Goal: Task Accomplishment & Management: Manage account settings

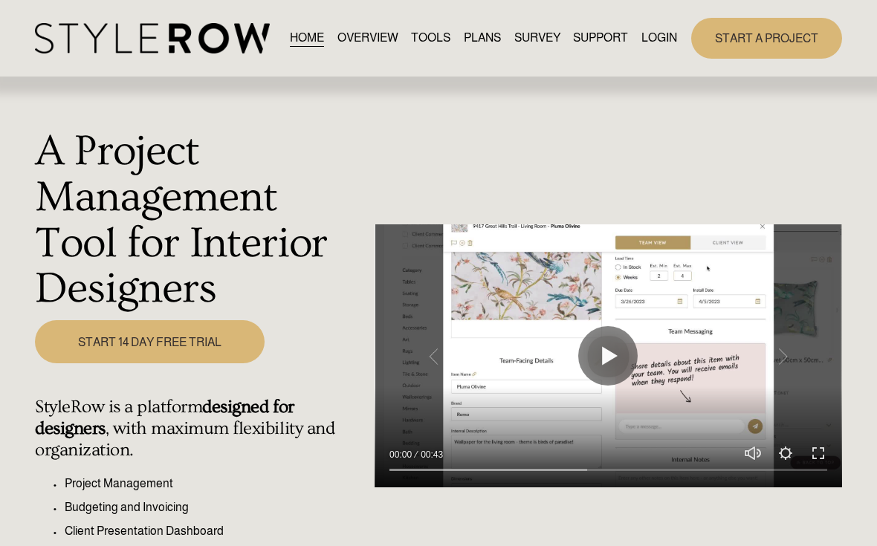
click at [664, 46] on link "LOGIN" at bounding box center [659, 38] width 36 height 20
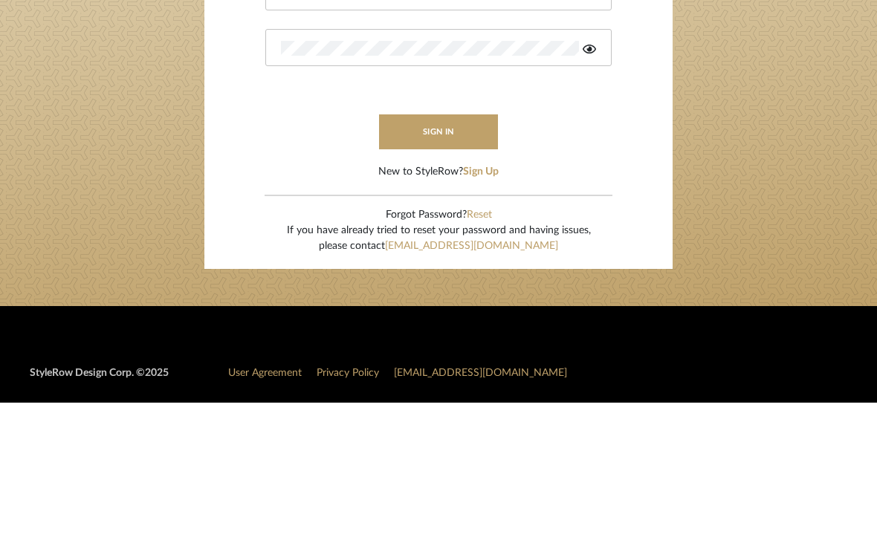
type input "rdjohnson@ymail.com"
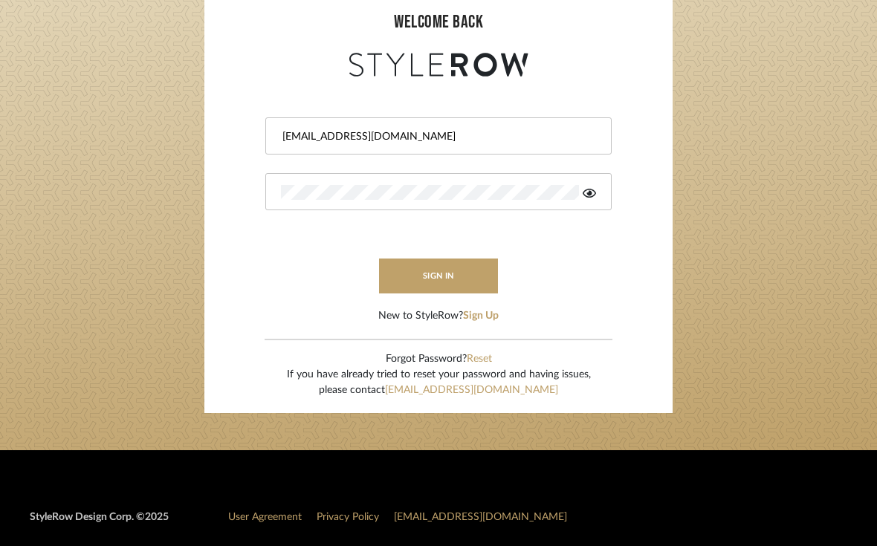
click at [476, 275] on button "sign in" at bounding box center [438, 276] width 119 height 35
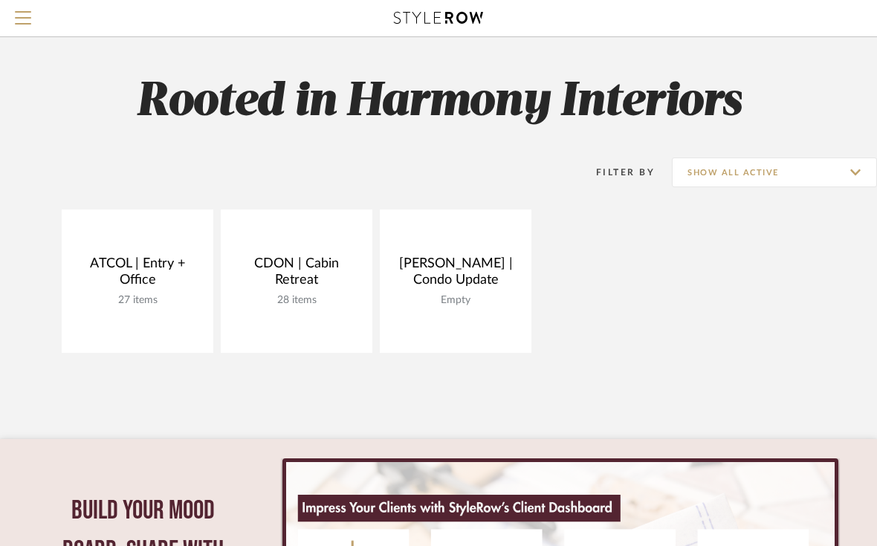
click at [681, 272] on div "ATCOL | Entry + Office 27 items View Budget Open Project CDON | Cabin Retreat 2…" at bounding box center [438, 285] width 877 height 151
click at [0, 0] on link "Open Project" at bounding box center [0, 0] width 0 height 0
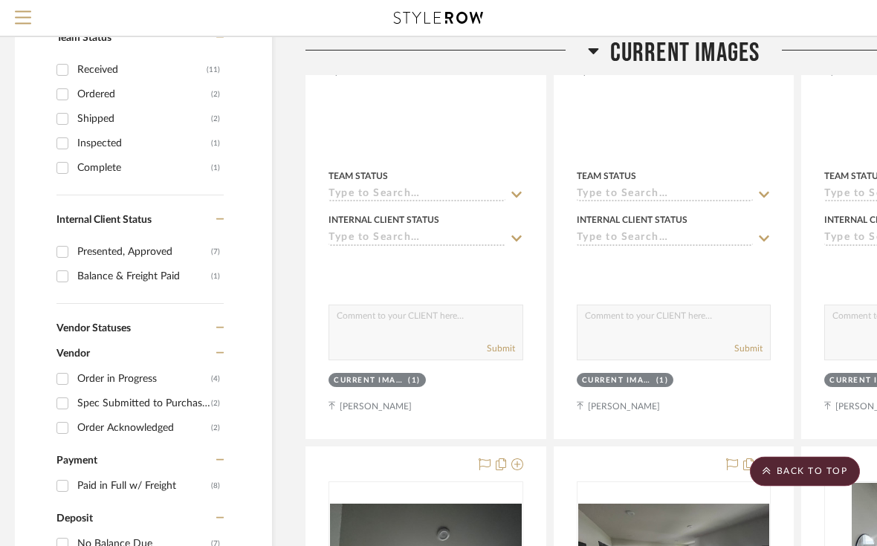
scroll to position [536, 7]
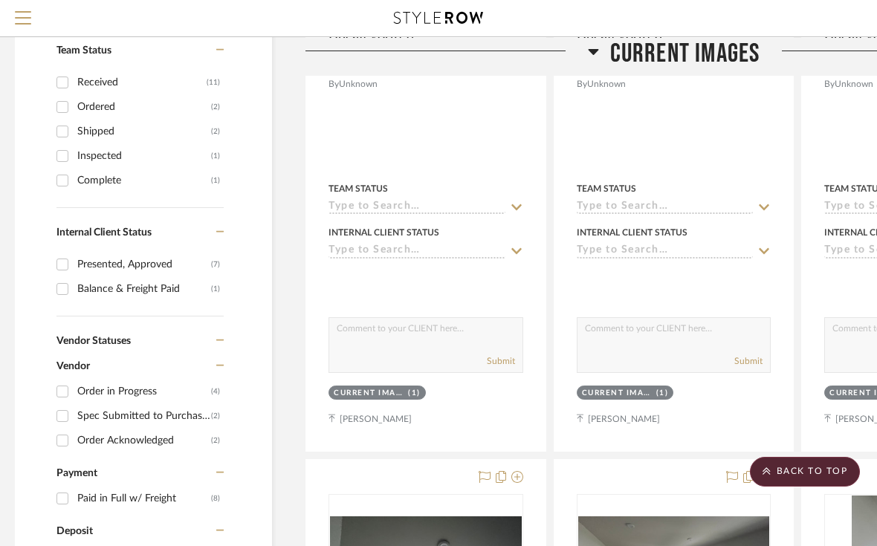
click at [106, 86] on div "Received" at bounding box center [141, 83] width 129 height 24
click at [74, 86] on input "Received (11)" at bounding box center [63, 83] width 24 height 24
checkbox input "true"
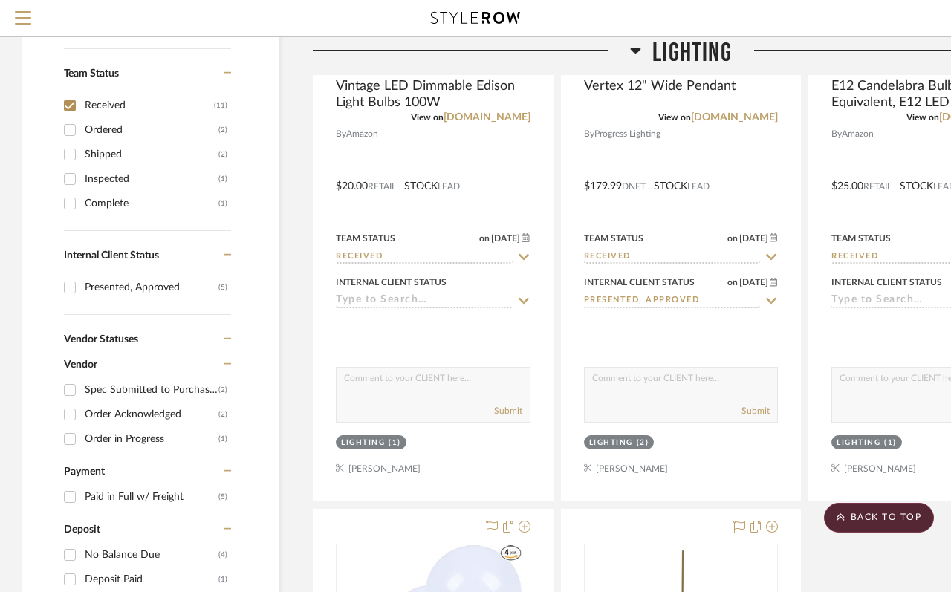
scroll to position [514, 0]
click at [74, 157] on input "Shipped (2)" at bounding box center [70, 154] width 24 height 24
checkbox input "true"
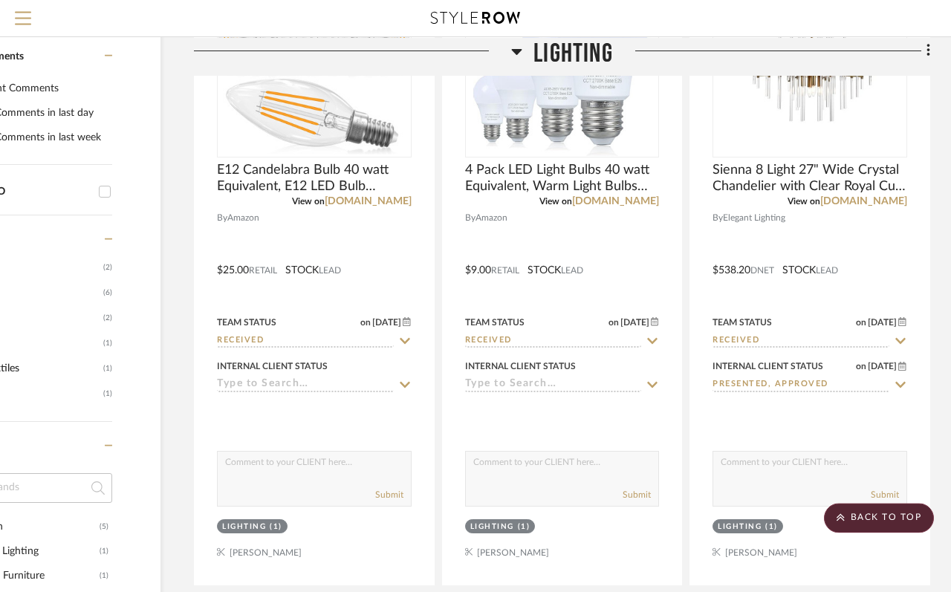
scroll to position [1087, 119]
click at [876, 343] on icon at bounding box center [900, 342] width 13 height 12
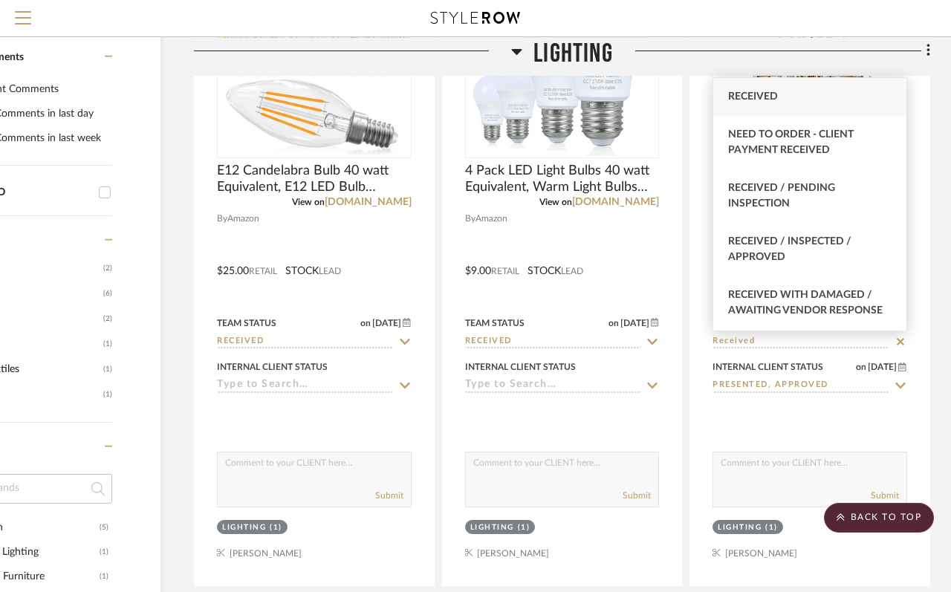
click at [876, 20] on div at bounding box center [475, 18] width 859 height 36
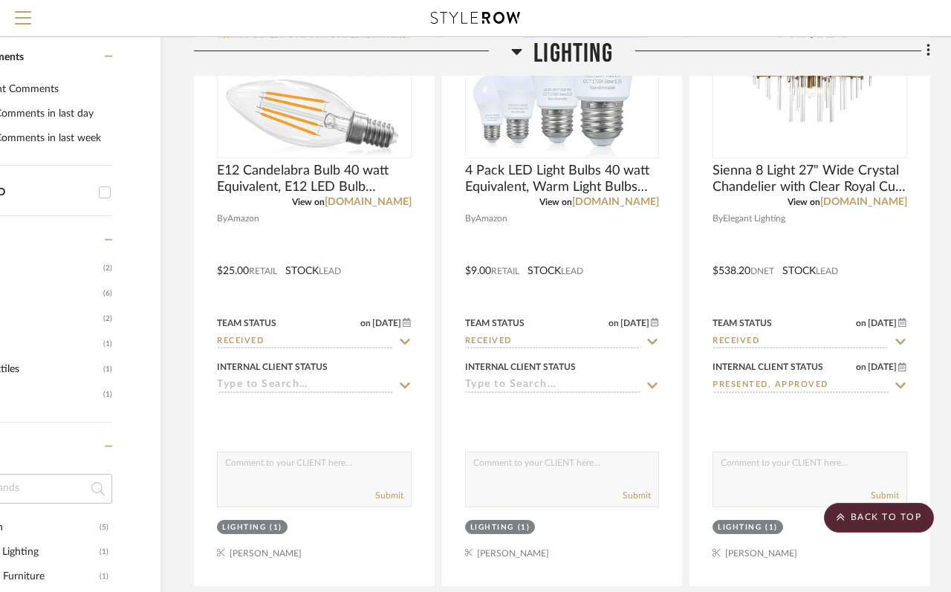
click at [876, 337] on icon at bounding box center [900, 342] width 13 height 12
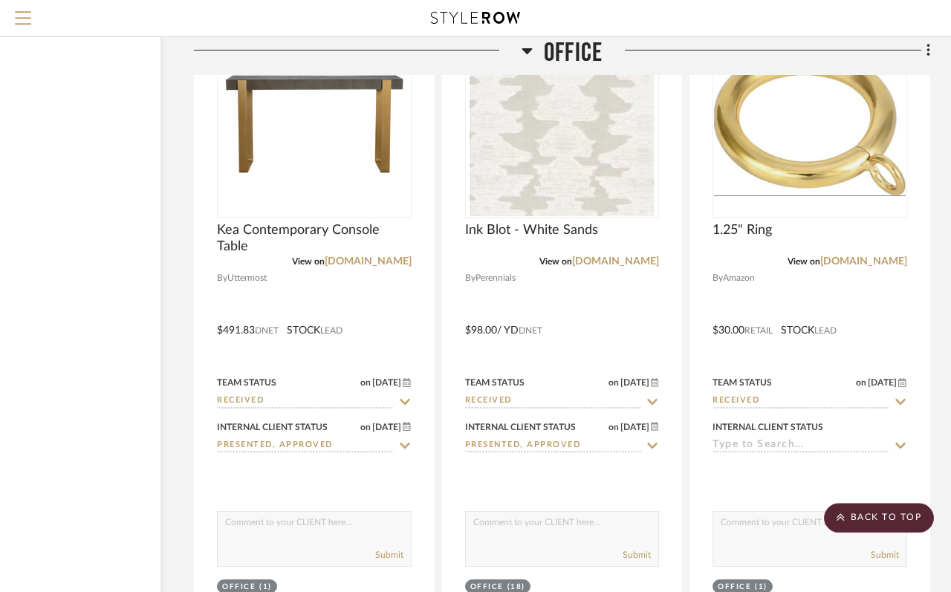
scroll to position [3207, 119]
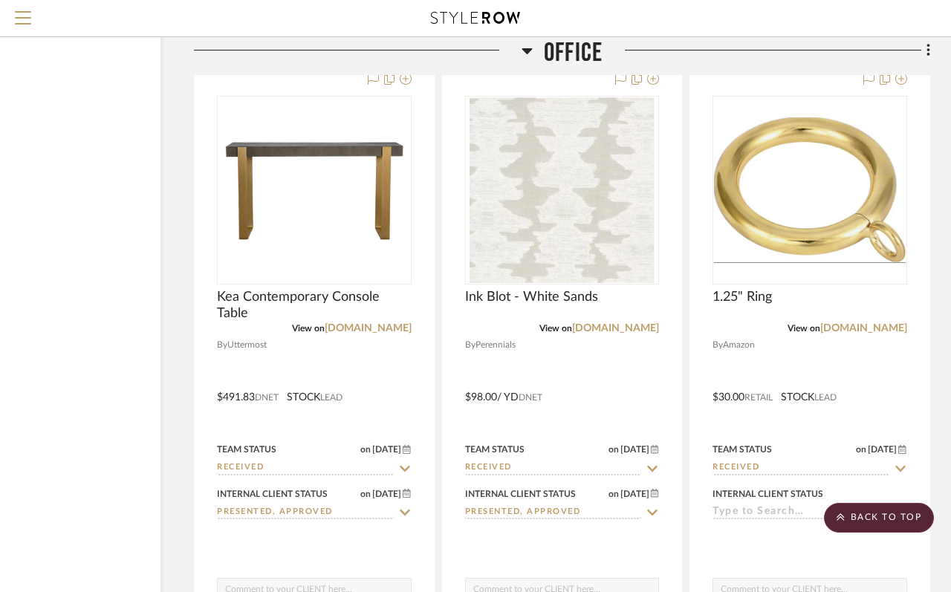
click at [0, 0] on img at bounding box center [0, 0] width 0 height 0
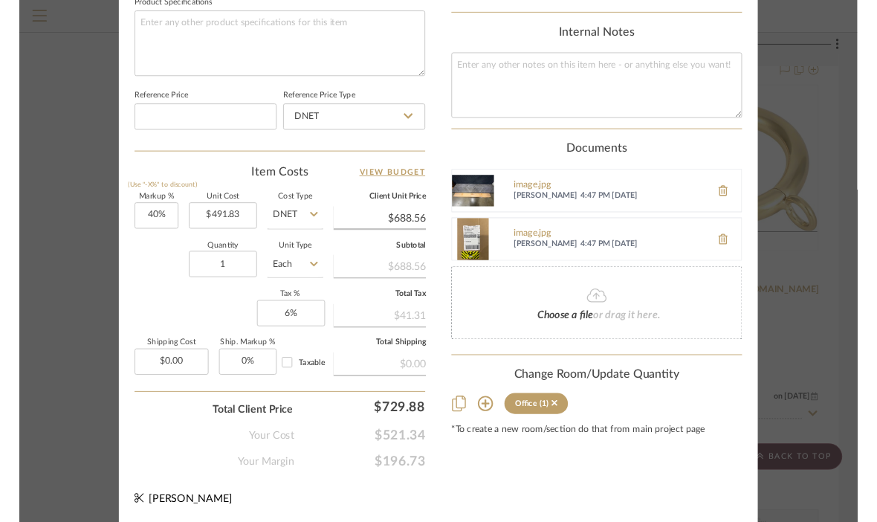
scroll to position [791, 0]
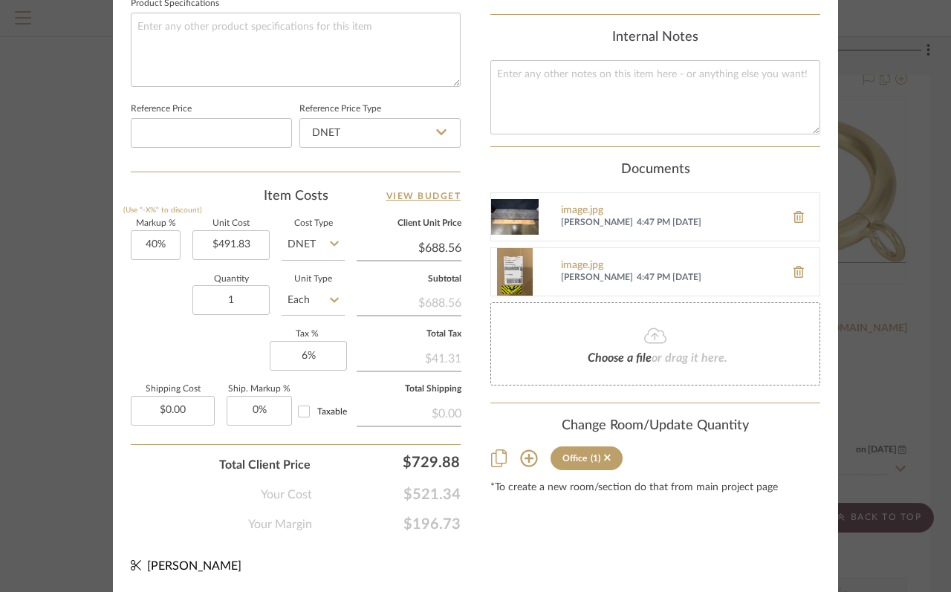
click at [525, 262] on img at bounding box center [515, 272] width 48 height 48
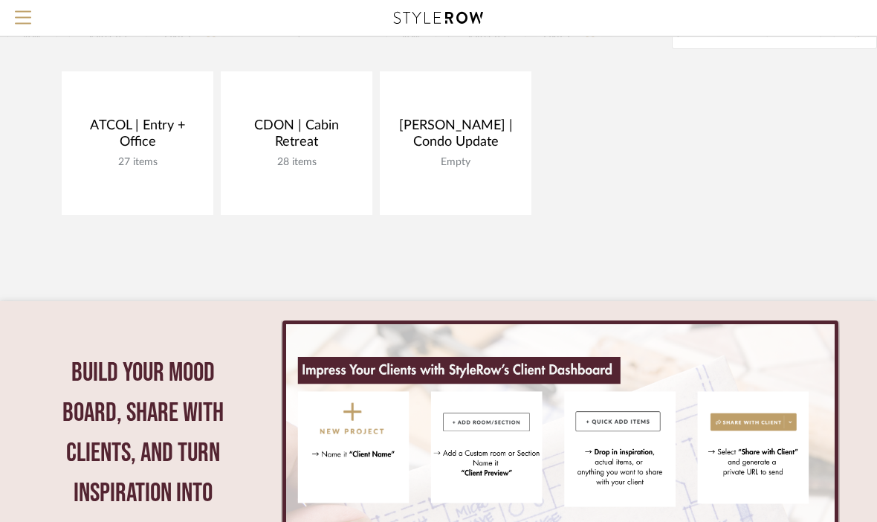
scroll to position [143, 0]
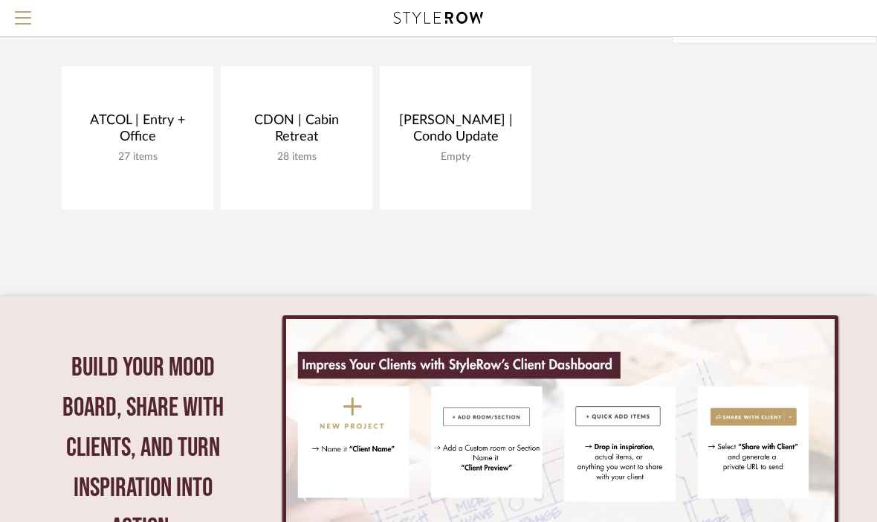
click at [0, 0] on link "Open Project" at bounding box center [0, 0] width 0 height 0
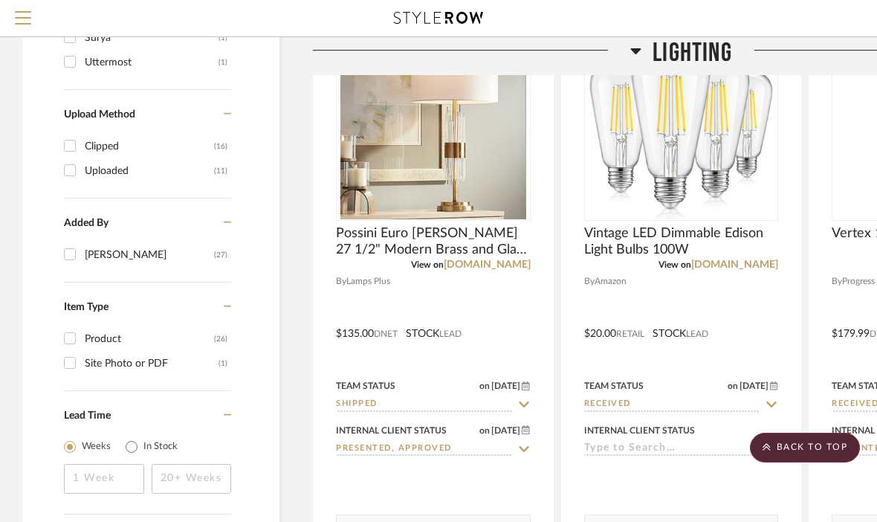
scroll to position [1873, 0]
click at [519, 392] on span "[DATE]" at bounding box center [506, 386] width 32 height 10
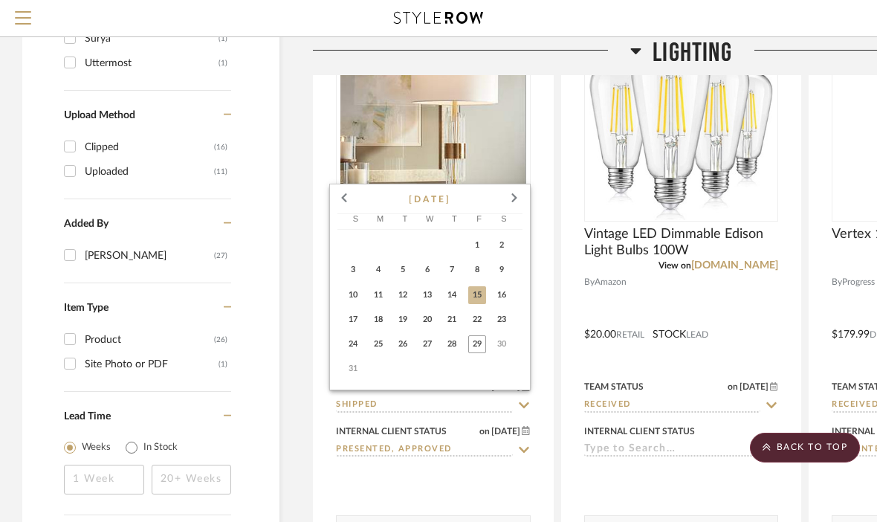
click at [500, 189] on div at bounding box center [438, 261] width 877 height 522
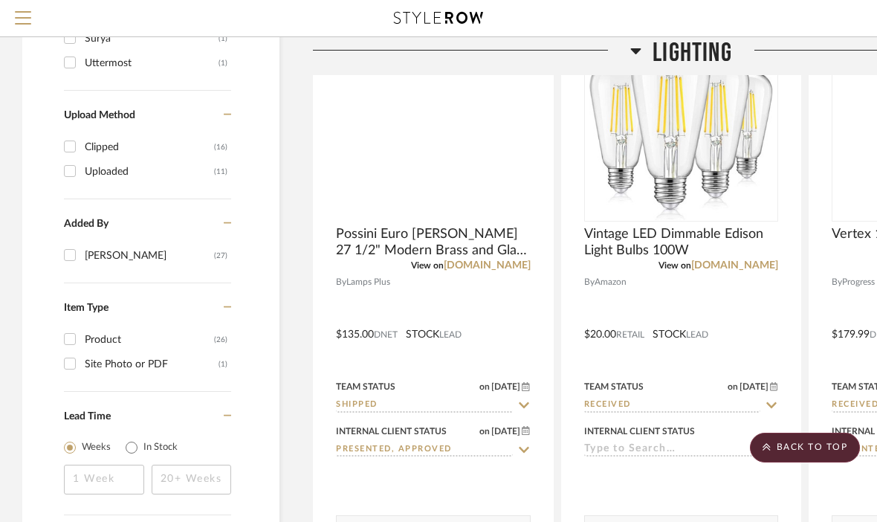
click at [0, 0] on img at bounding box center [0, 0] width 0 height 0
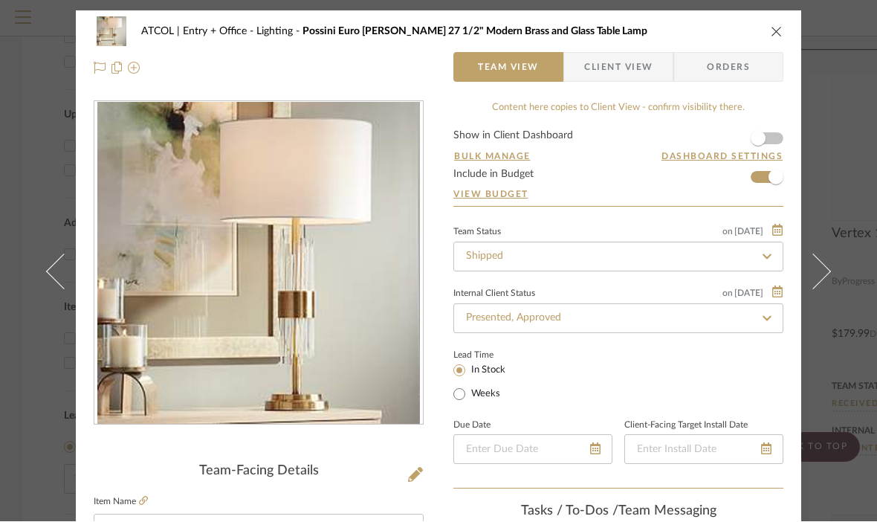
scroll to position [0, 0]
click at [3, 319] on div "ATCOL | Entry + Office Lighting Possini Euro Aloise 27 1/2" Modern Brass and Gl…" at bounding box center [438, 261] width 877 height 522
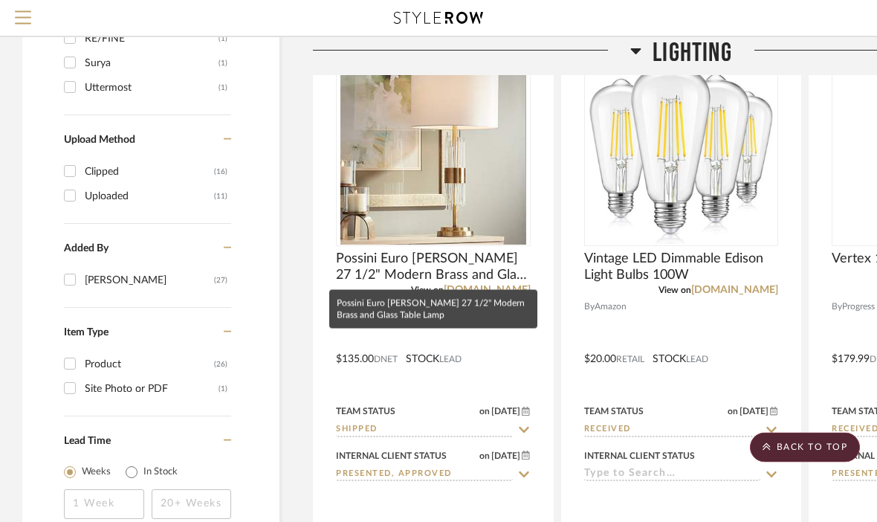
scroll to position [1849, 0]
click at [461, 261] on span "Possini Euro Aloise 27 1/2" Modern Brass and Glass Table Lamp" at bounding box center [433, 266] width 195 height 33
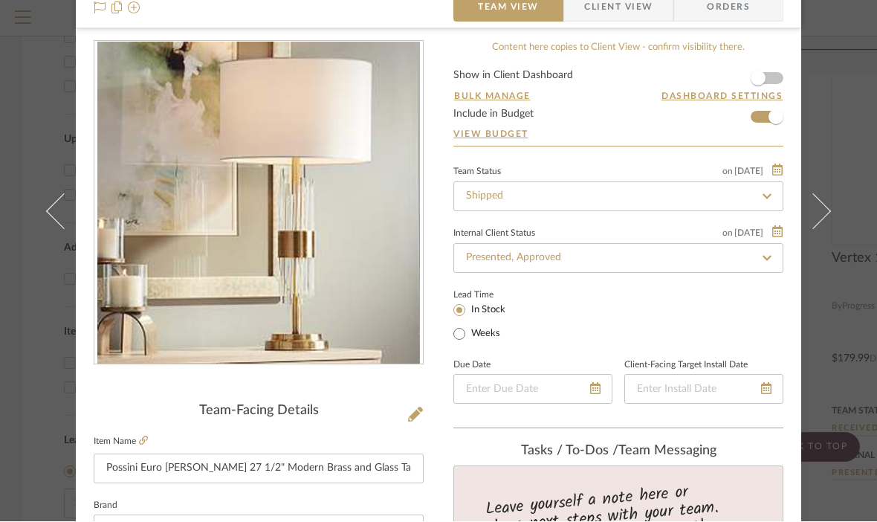
scroll to position [59, 0]
click at [765, 198] on icon at bounding box center [766, 198] width 13 height 10
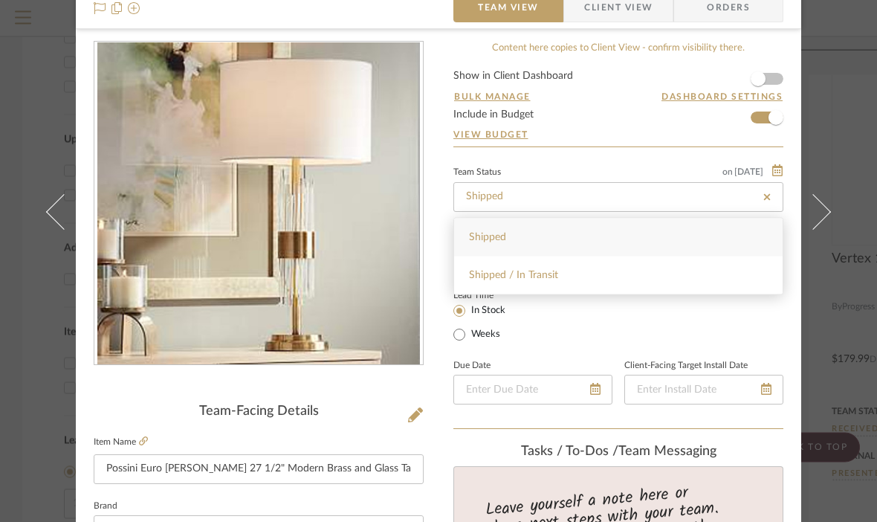
click at [842, 166] on button at bounding box center [822, 213] width 42 height 522
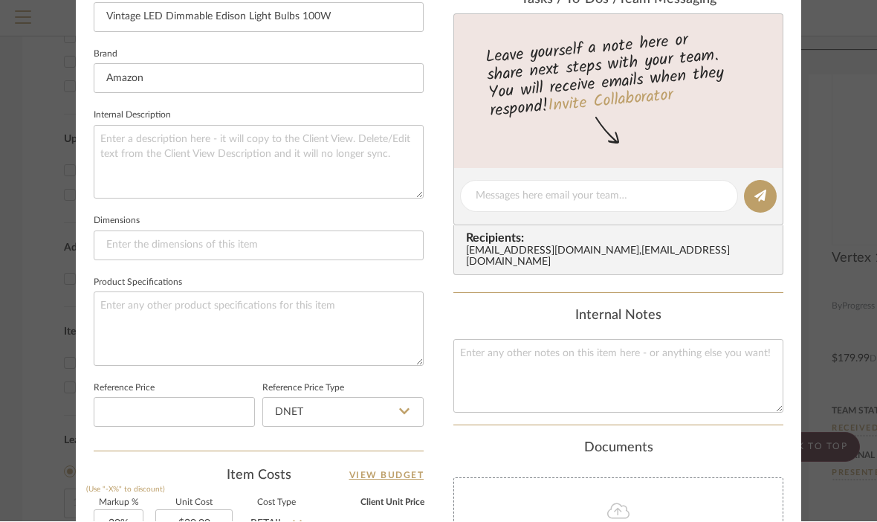
scroll to position [497, 0]
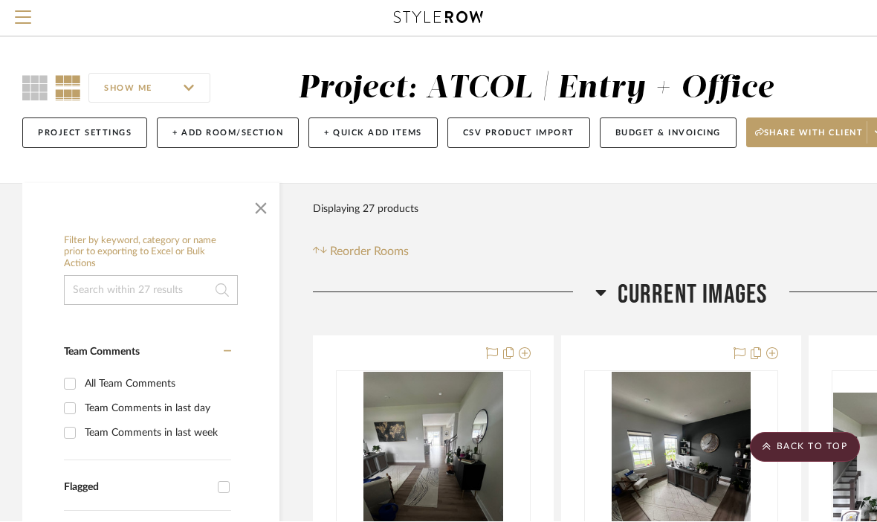
scroll to position [1849, 0]
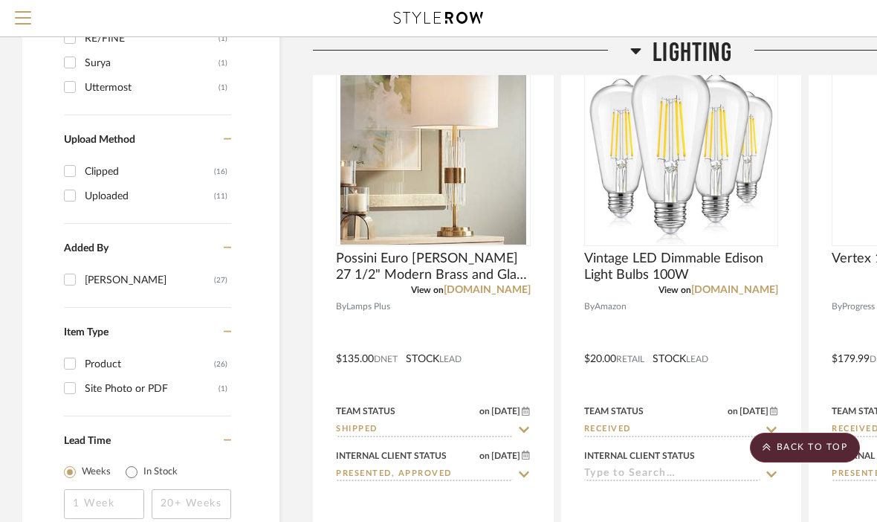
click at [479, 198] on img "0" at bounding box center [433, 152] width 186 height 186
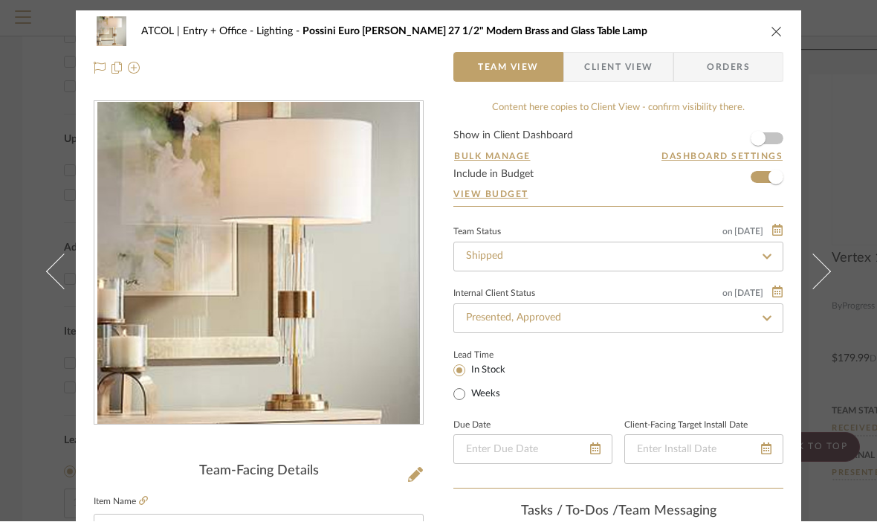
click at [759, 254] on fa-icon at bounding box center [767, 257] width 22 height 18
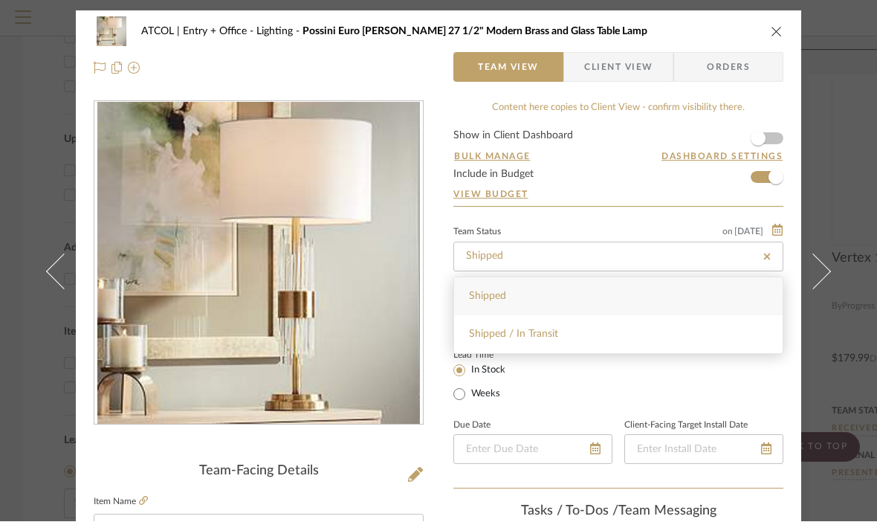
click at [850, 155] on div "ATCOL | Entry + Office Lighting Possini Euro Aloise 27 1/2" Modern Brass and Gl…" at bounding box center [438, 261] width 877 height 522
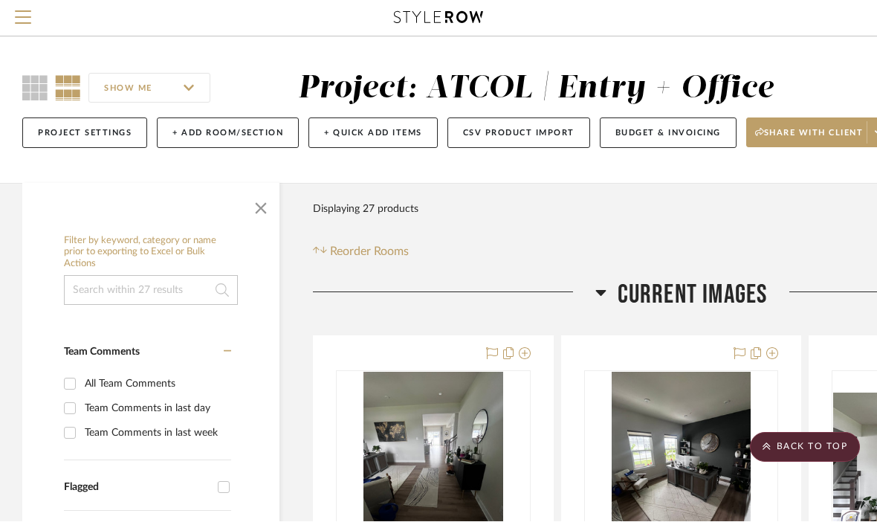
scroll to position [1849, 0]
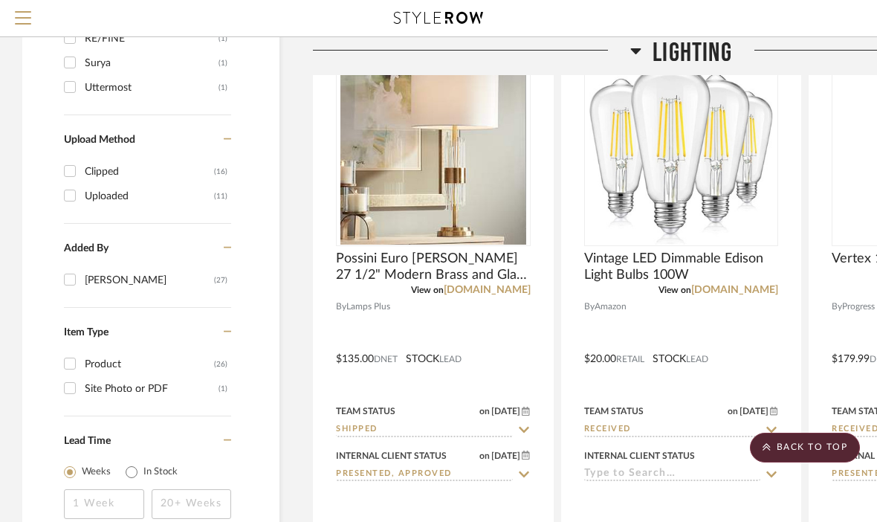
click at [486, 203] on img "0" at bounding box center [433, 152] width 186 height 186
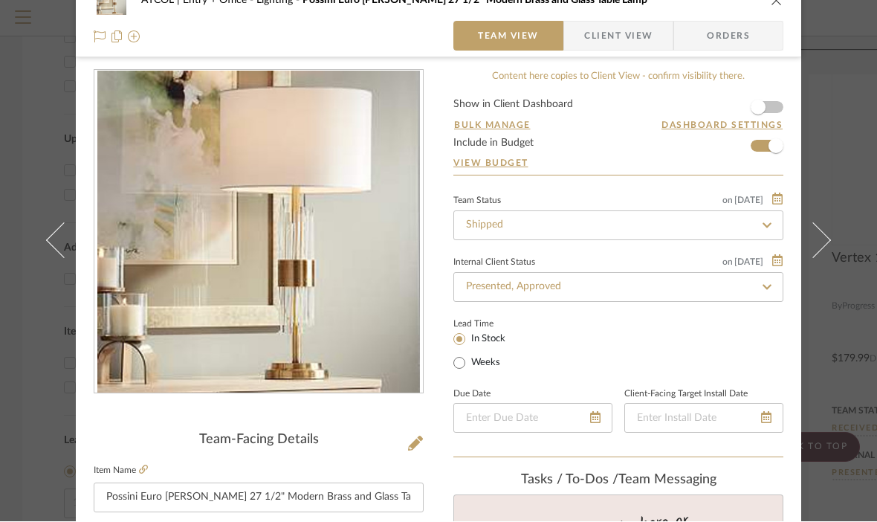
scroll to position [30, 0]
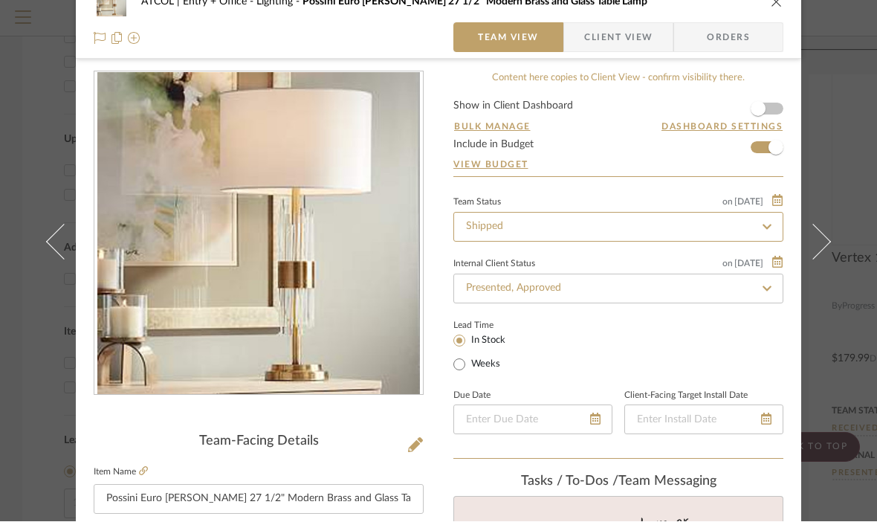
click at [523, 227] on input "Shipped" at bounding box center [618, 228] width 330 height 30
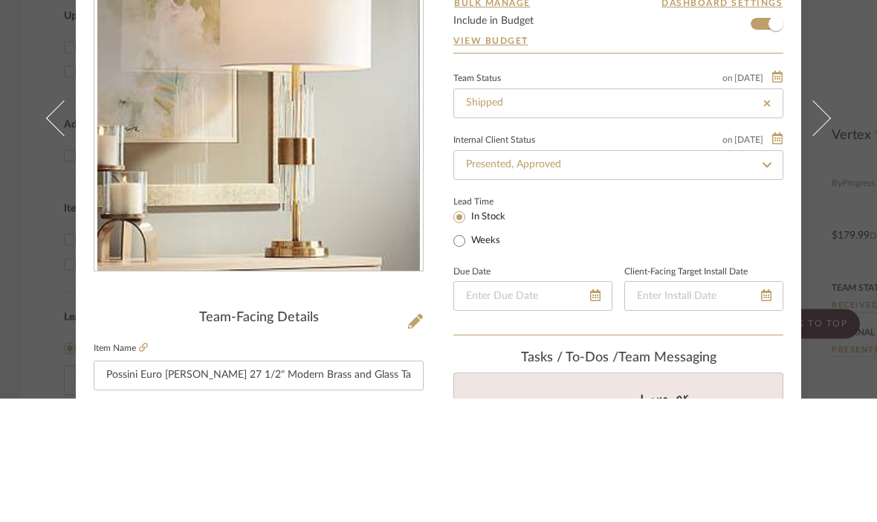
click at [760, 222] on icon at bounding box center [766, 227] width 13 height 10
type input "[DATE]"
click at [696, 212] on input at bounding box center [618, 227] width 330 height 30
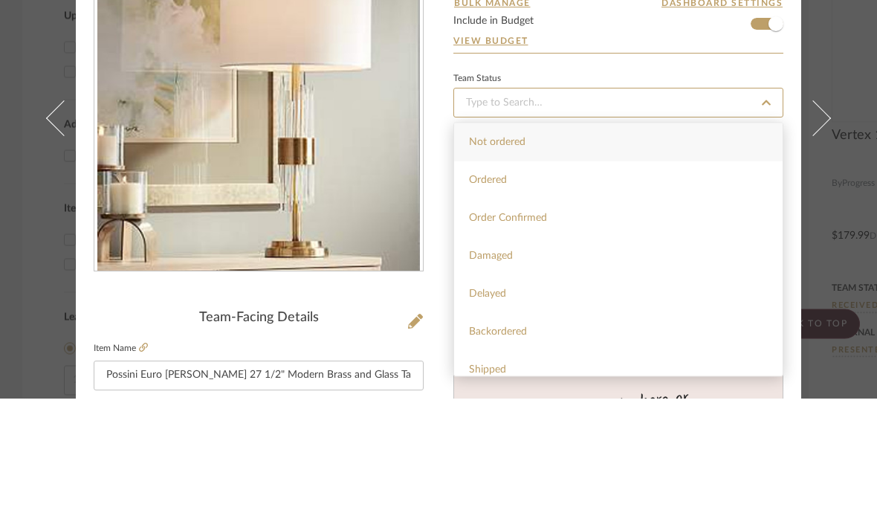
click at [691, 212] on input at bounding box center [618, 227] width 330 height 30
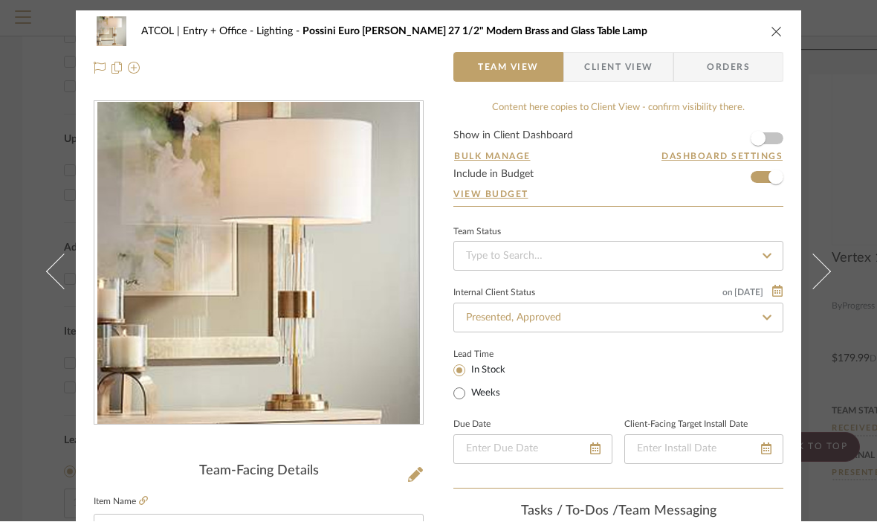
scroll to position [0, 0]
click at [730, 65] on span "Orders" at bounding box center [729, 68] width 76 height 30
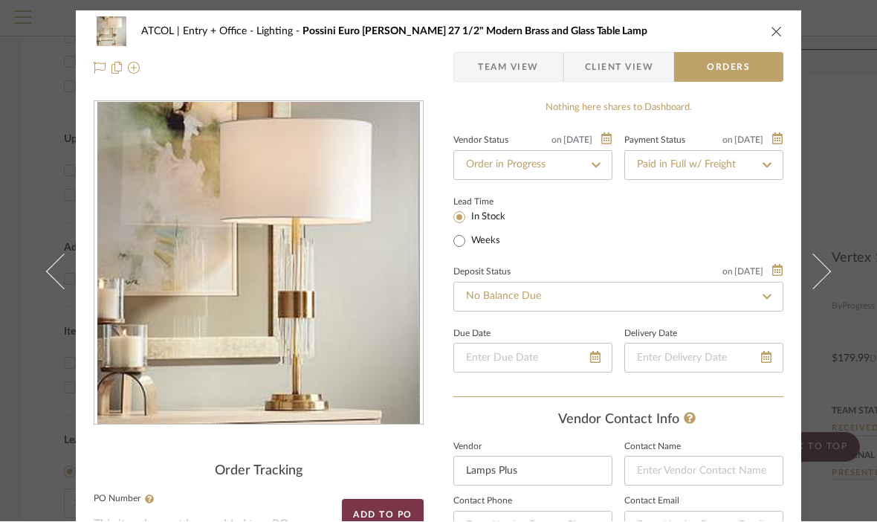
click at [586, 166] on fa-icon at bounding box center [596, 166] width 22 height 18
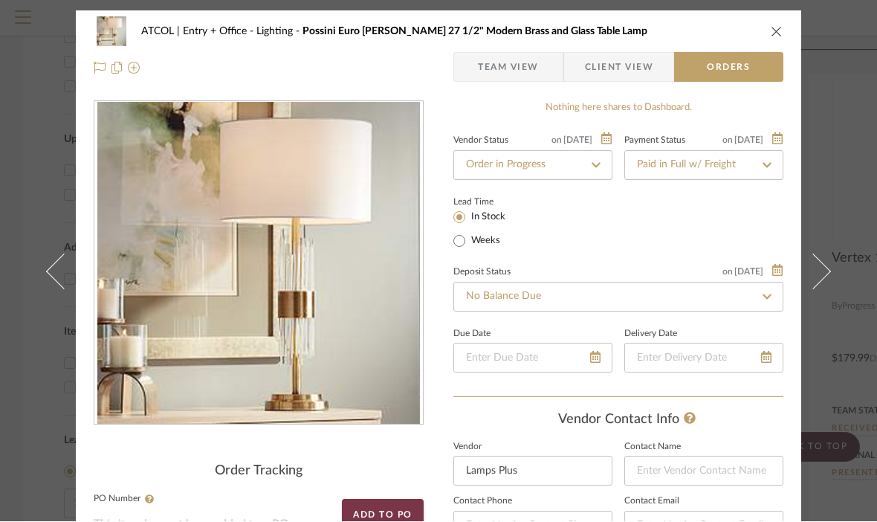
click at [523, 73] on span "Team View" at bounding box center [508, 68] width 61 height 30
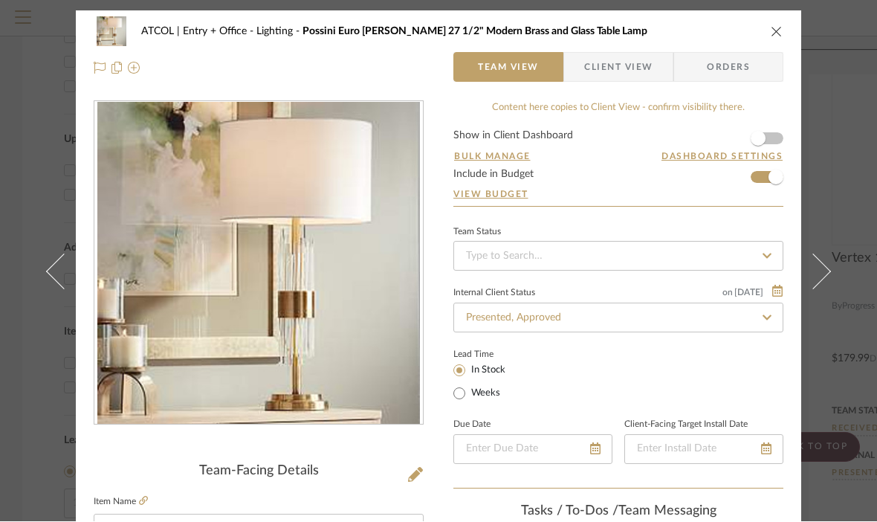
click at [765, 252] on icon at bounding box center [766, 256] width 13 height 10
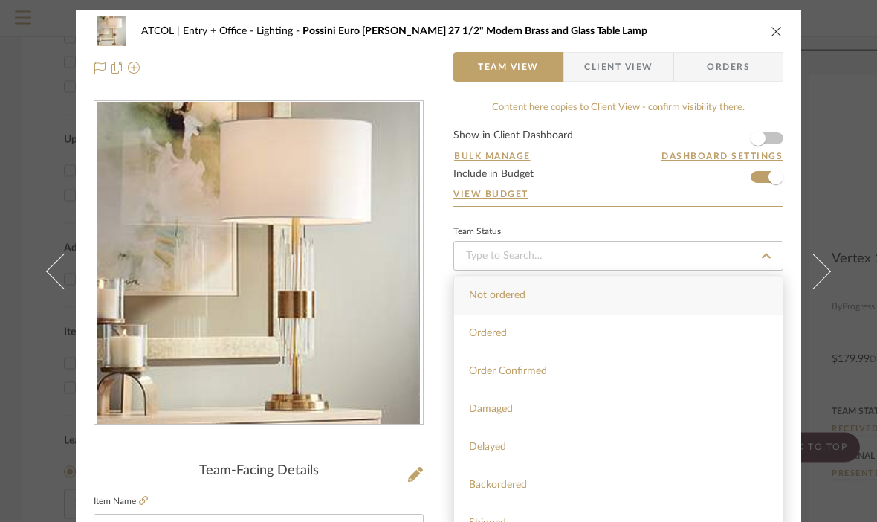
click at [841, 151] on button at bounding box center [822, 272] width 42 height 522
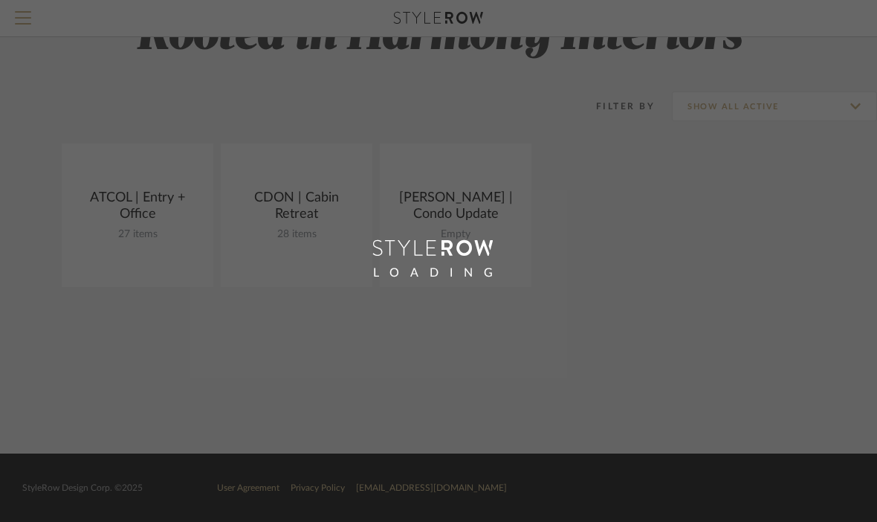
scroll to position [66, 0]
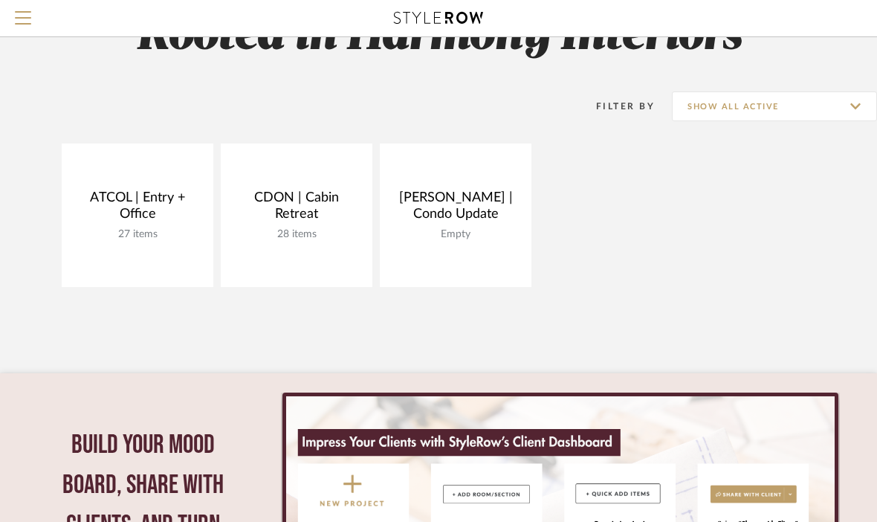
click at [0, 0] on link "Open Project" at bounding box center [0, 0] width 0 height 0
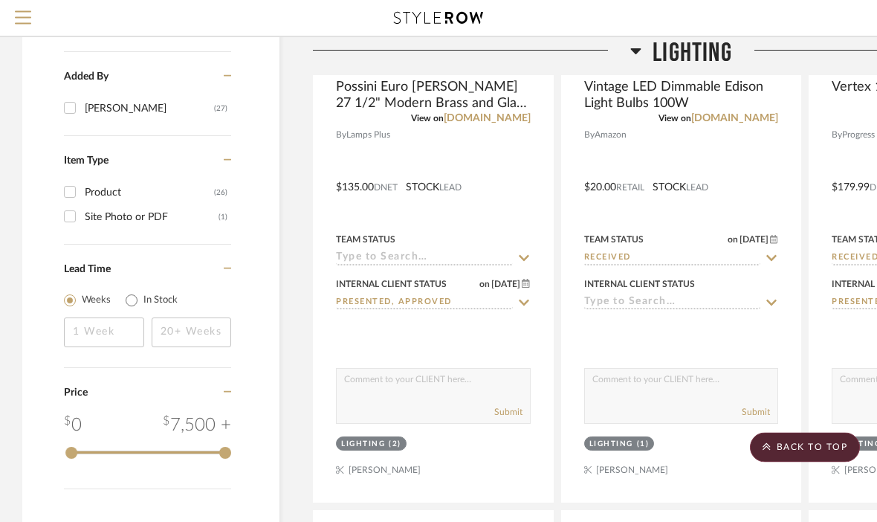
scroll to position [2020, 0]
click at [524, 259] on icon at bounding box center [523, 258] width 13 height 12
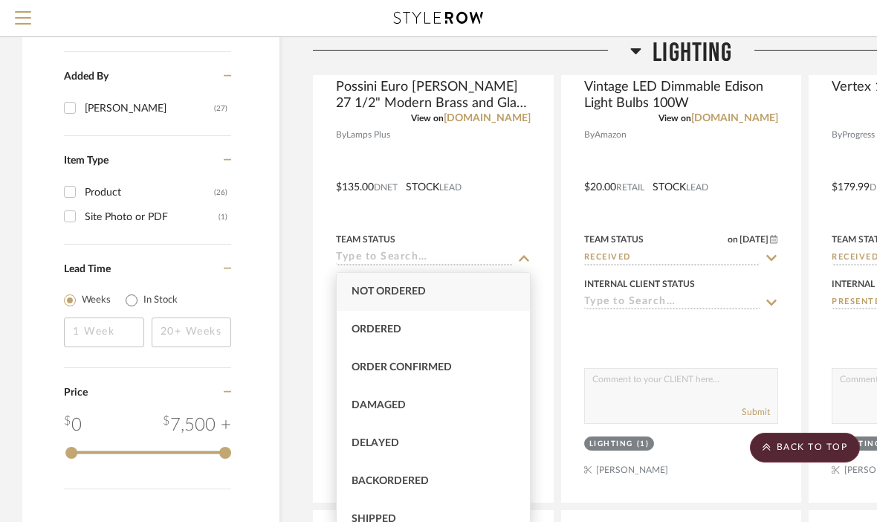
click at [586, 68] on div at bounding box center [471, 56] width 317 height 38
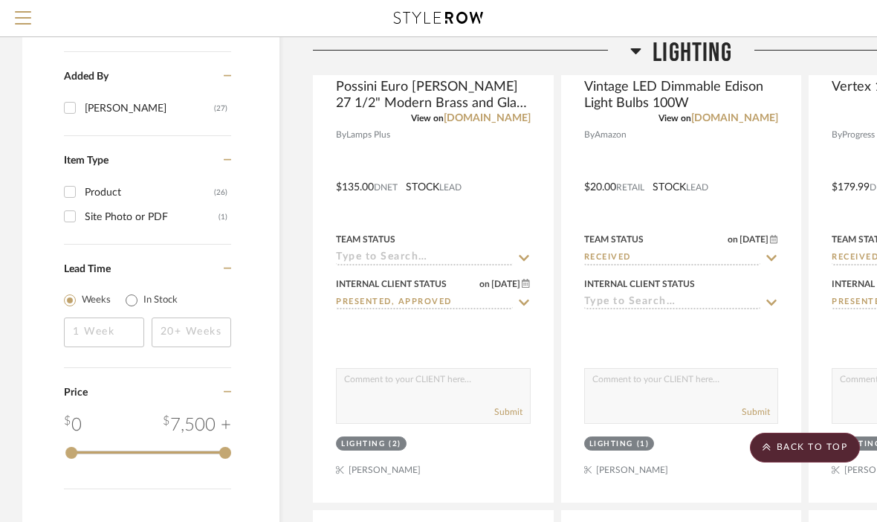
click at [512, 257] on input at bounding box center [424, 258] width 177 height 14
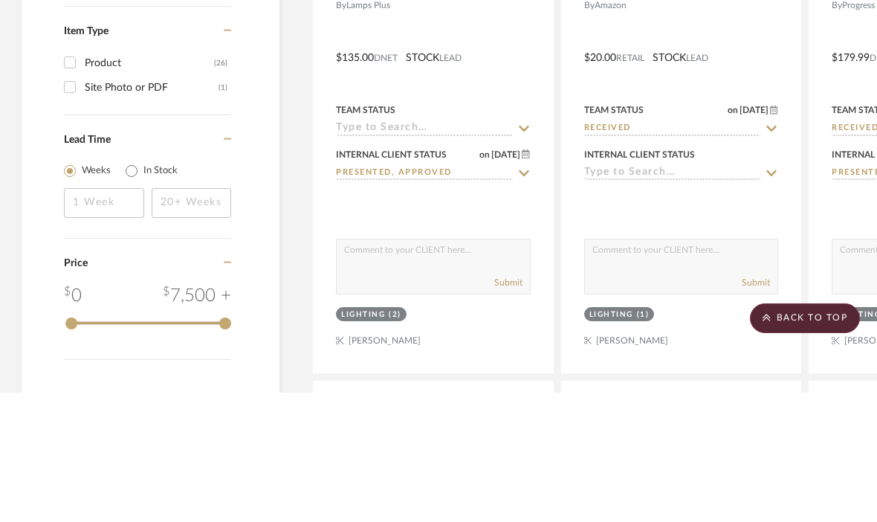
scroll to position [2150, 0]
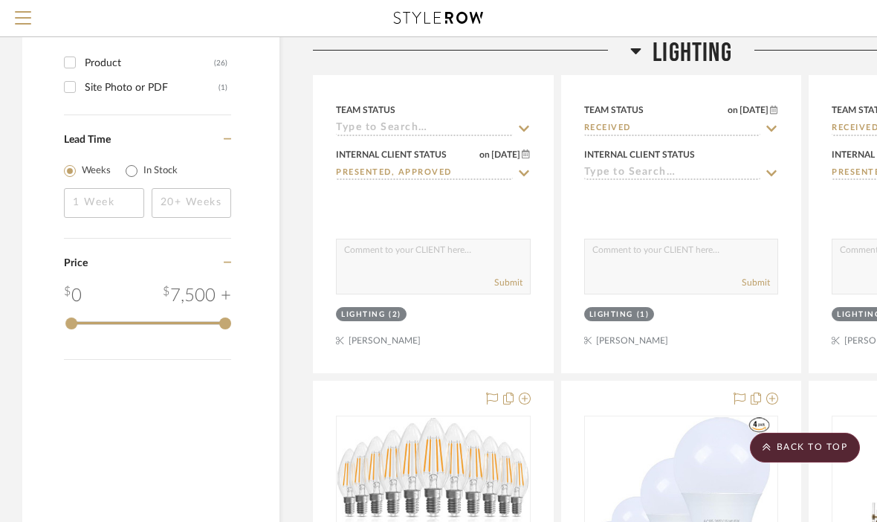
click at [506, 129] on input at bounding box center [424, 129] width 177 height 14
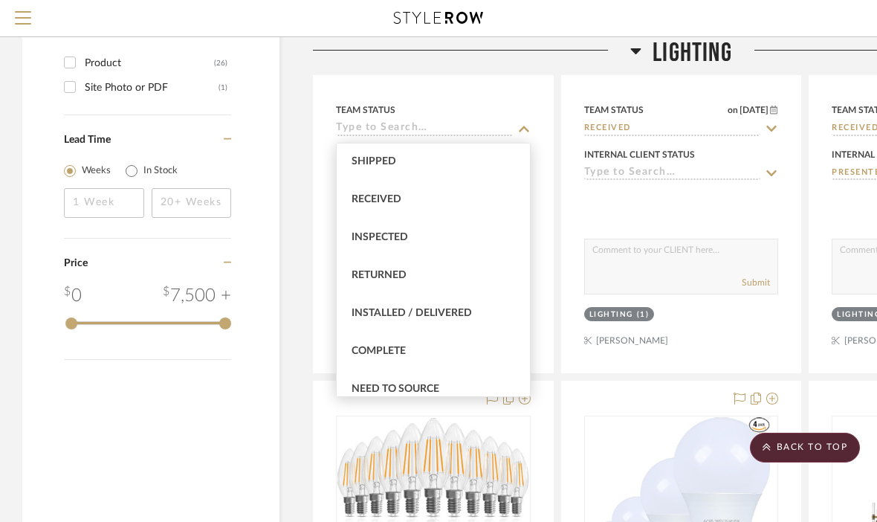
scroll to position [258, 0]
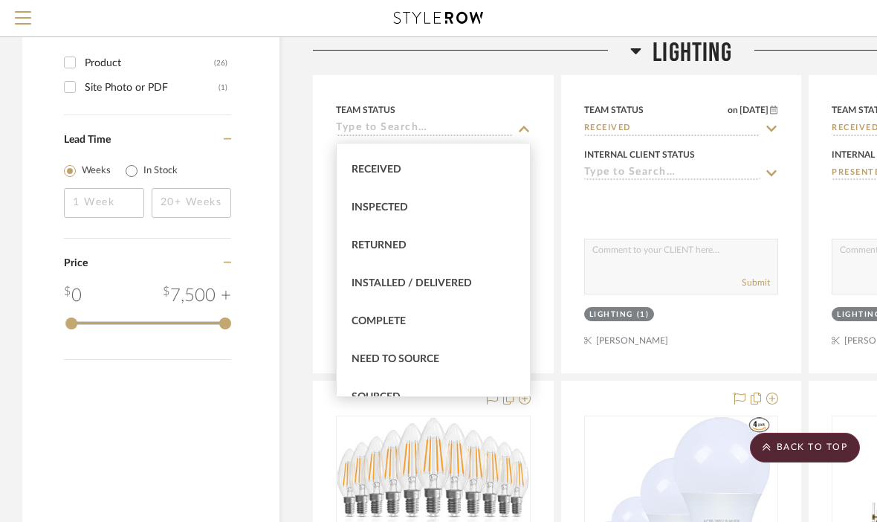
click at [430, 207] on div "Inspected" at bounding box center [433, 208] width 193 height 38
type input "[DATE]"
type input "Inspected"
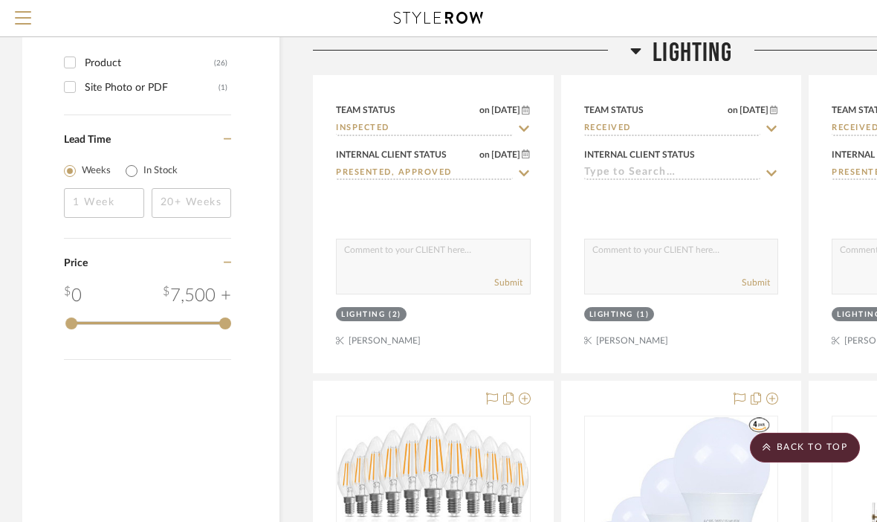
click at [435, 268] on textarea at bounding box center [433, 253] width 193 height 28
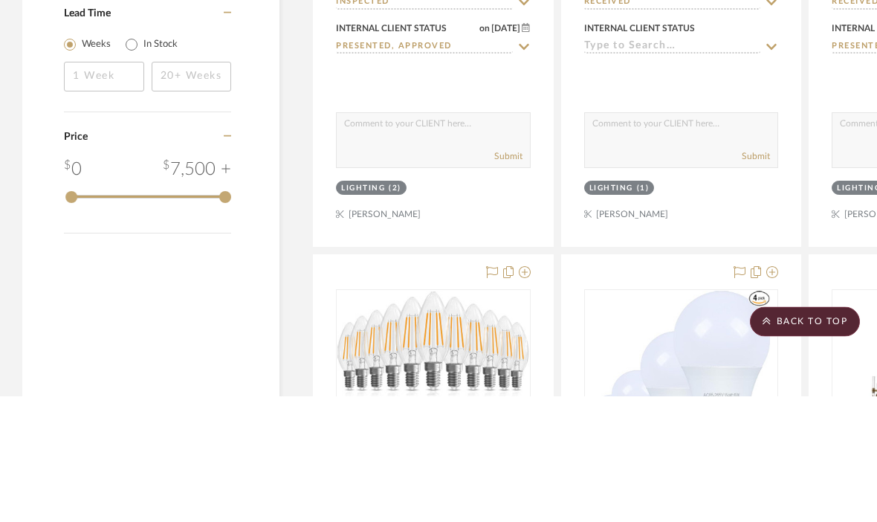
click at [450, 273] on div "Submit" at bounding box center [433, 283] width 193 height 21
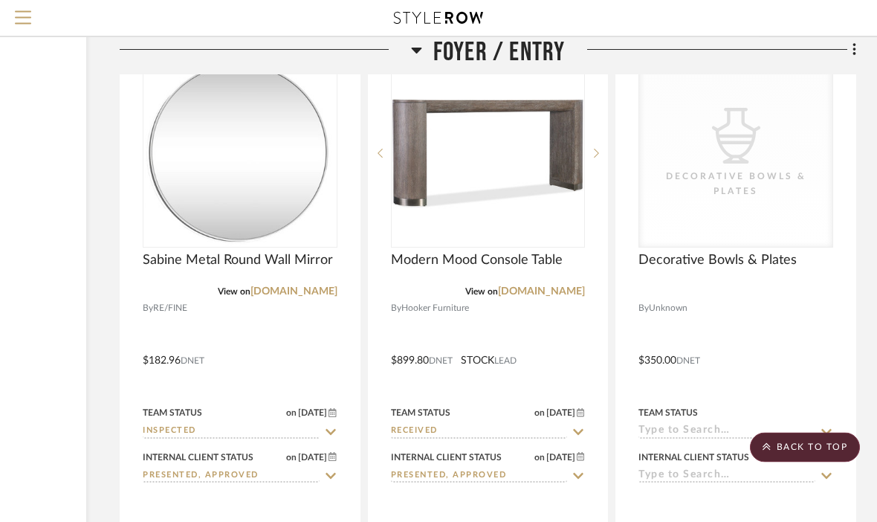
scroll to position [3960, 193]
click at [567, 429] on input "Received" at bounding box center [479, 431] width 177 height 14
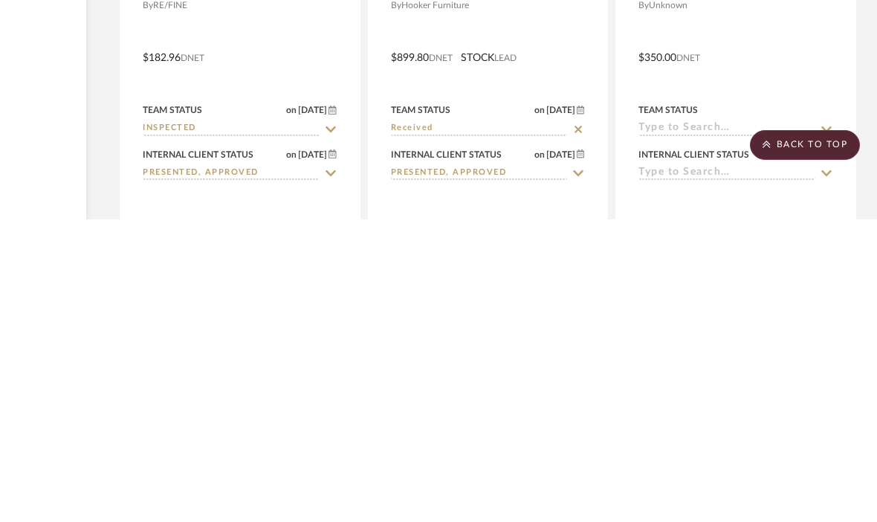
click at [520, 424] on input "Received" at bounding box center [479, 431] width 177 height 14
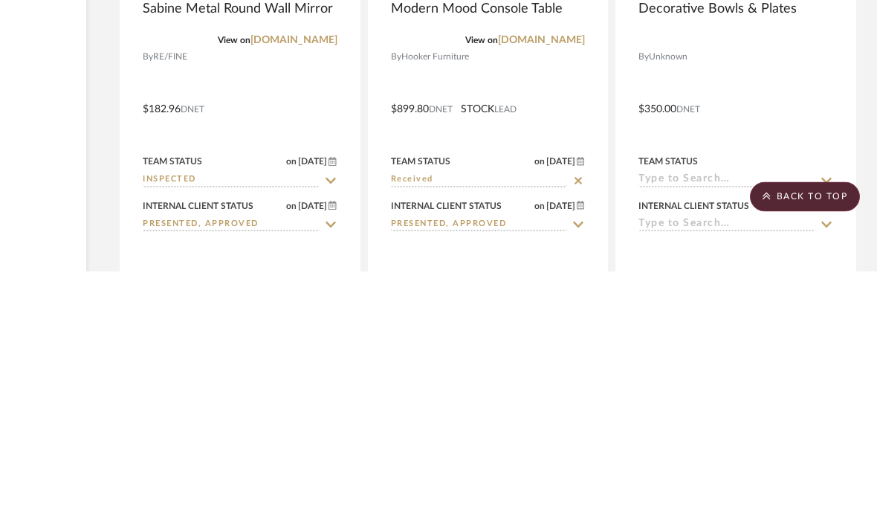
click at [493, 424] on input "Received" at bounding box center [479, 431] width 177 height 14
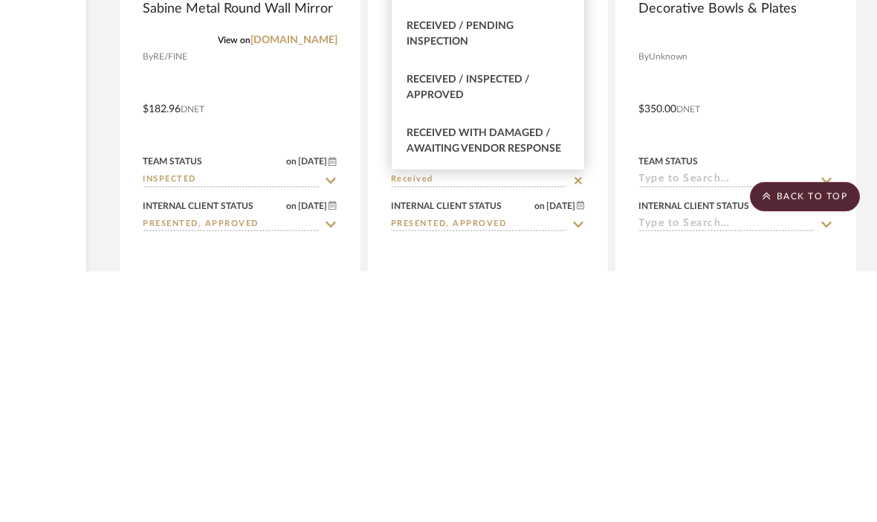
click at [503, 312] on div "Received / Inspected / Approved" at bounding box center [488, 339] width 193 height 54
type input "[DATE]"
type input "Received / Inspected / Approved"
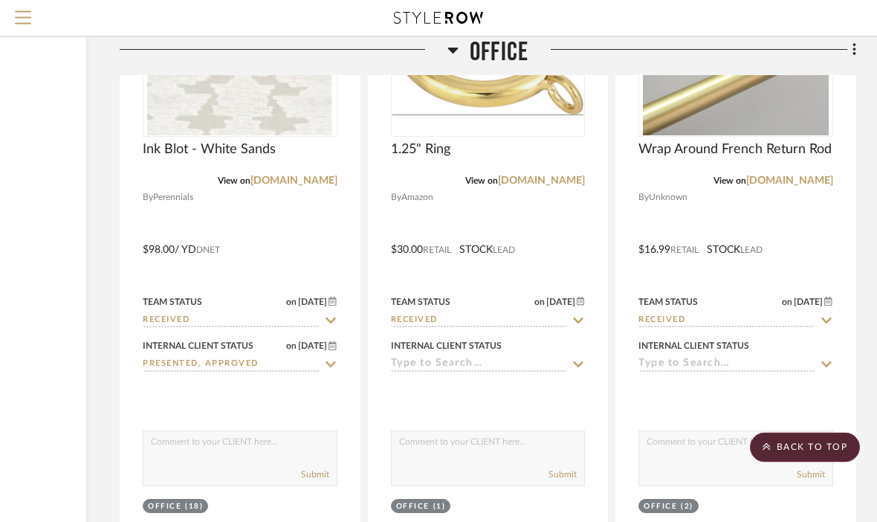
scroll to position [5458, 193]
click at [0, 0] on img at bounding box center [0, 0] width 0 height 0
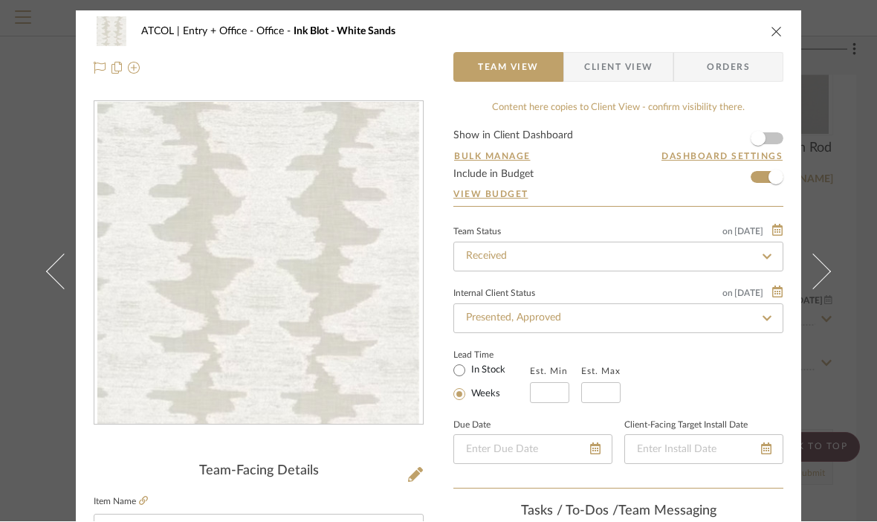
scroll to position [0, 0]
click at [107, 24] on img at bounding box center [112, 32] width 36 height 30
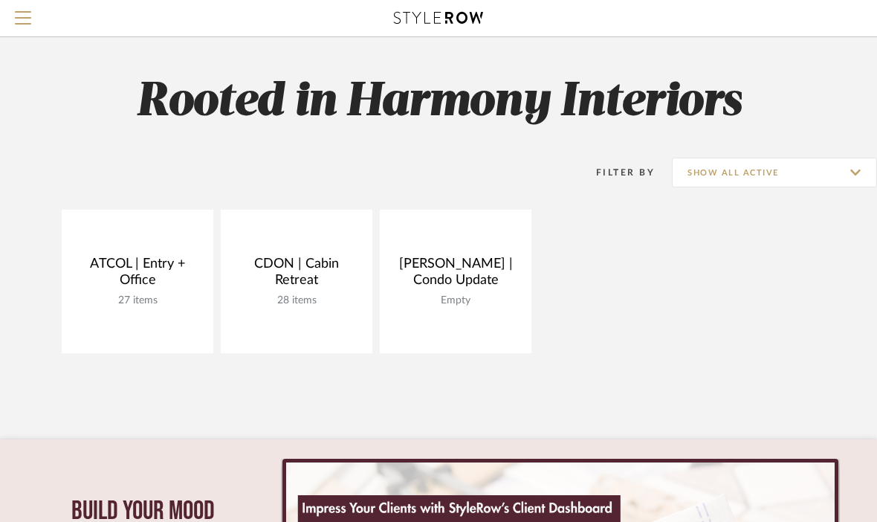
click at [844, 167] on input "Show All Active" at bounding box center [774, 173] width 205 height 30
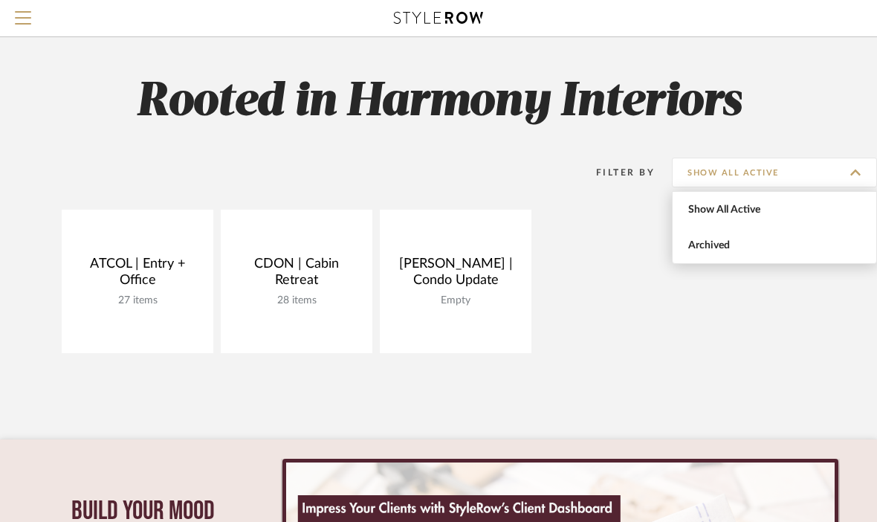
click at [851, 166] on input "Show All Active" at bounding box center [774, 173] width 205 height 30
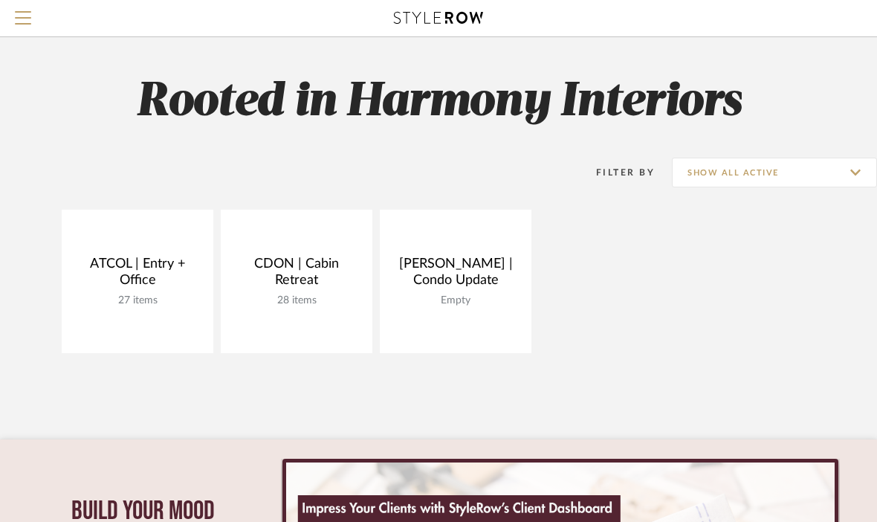
click at [0, 0] on link "Open Project" at bounding box center [0, 0] width 0 height 0
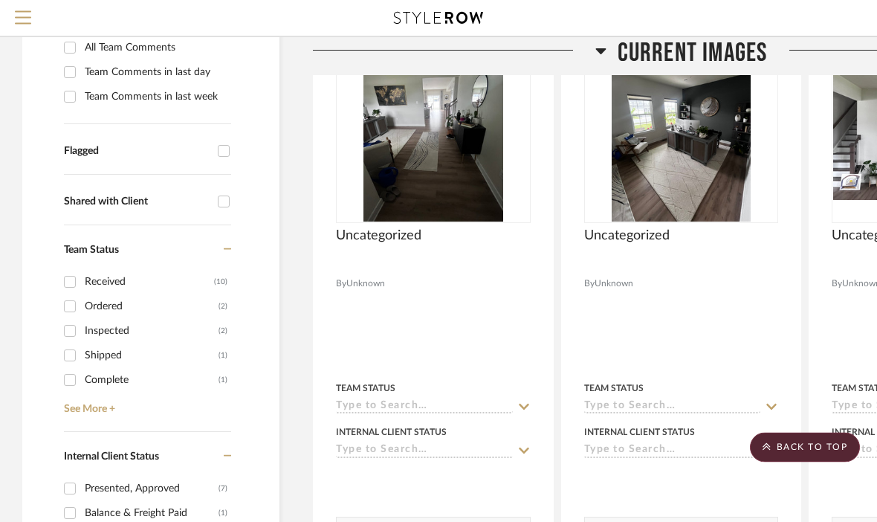
scroll to position [337, 0]
click at [72, 362] on input "Shipped (1)" at bounding box center [70, 355] width 24 height 24
checkbox input "true"
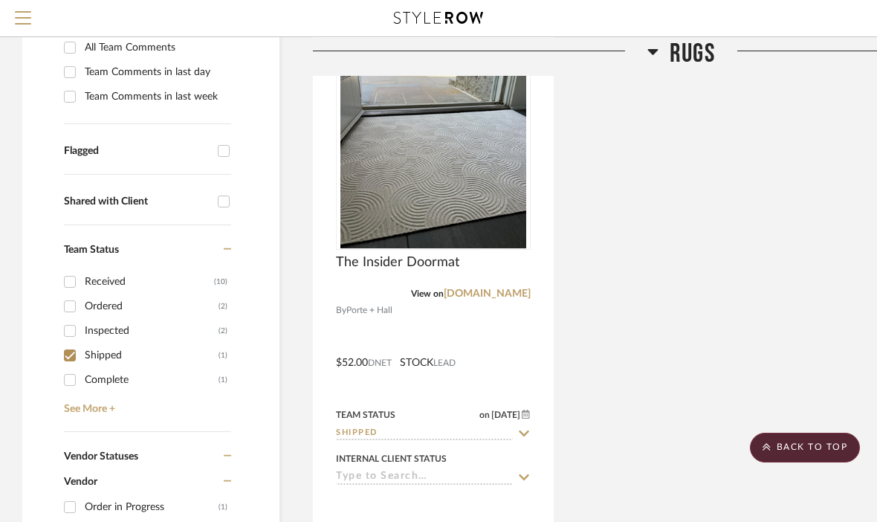
click at [523, 430] on icon at bounding box center [523, 433] width 13 height 12
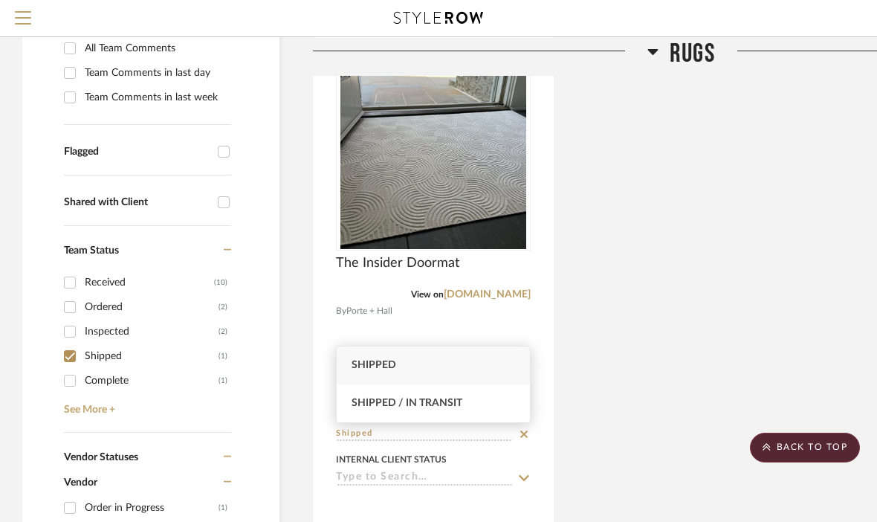
click at [681, 187] on div "The Insider Doormat View on porteandhall.com By Porte + Hall $52.00 DNET STOCK …" at bounding box center [681, 353] width 737 height 652
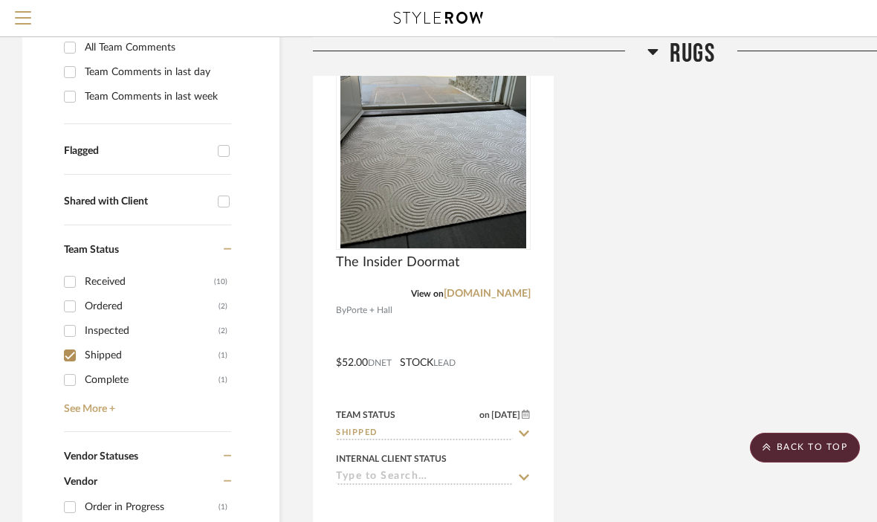
click at [378, 434] on input "Shipped" at bounding box center [424, 434] width 177 height 14
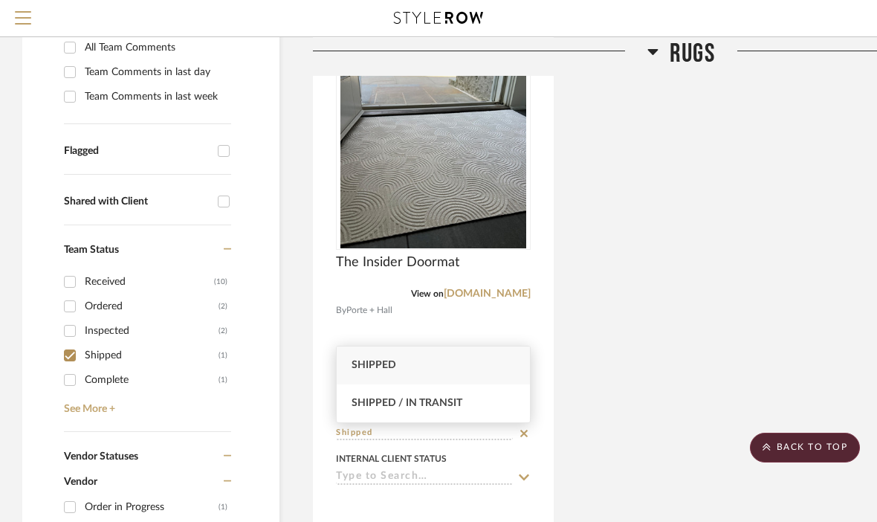
scroll to position [336, 0]
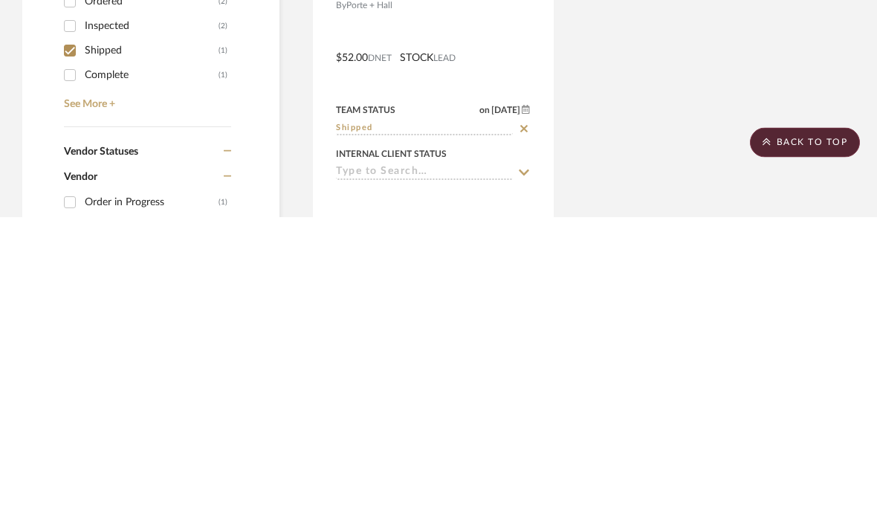
click at [527, 138] on div at bounding box center [433, 353] width 239 height 650
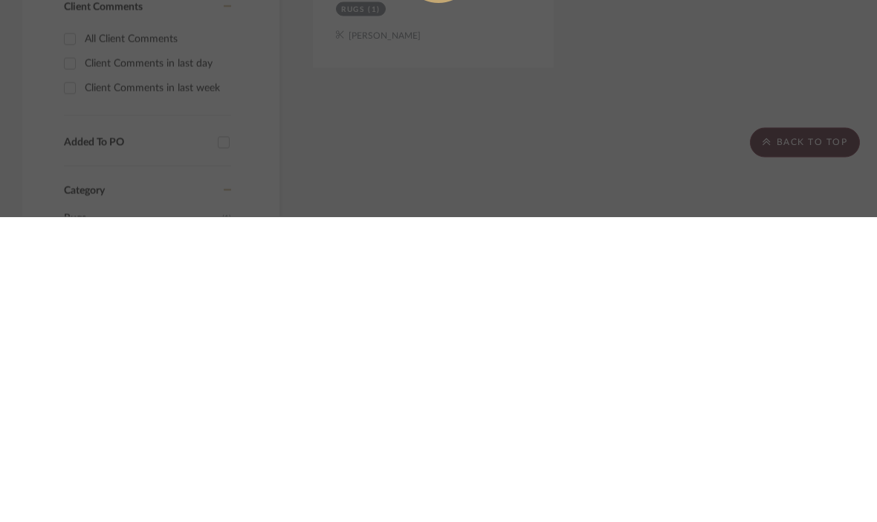
scroll to position [0, 0]
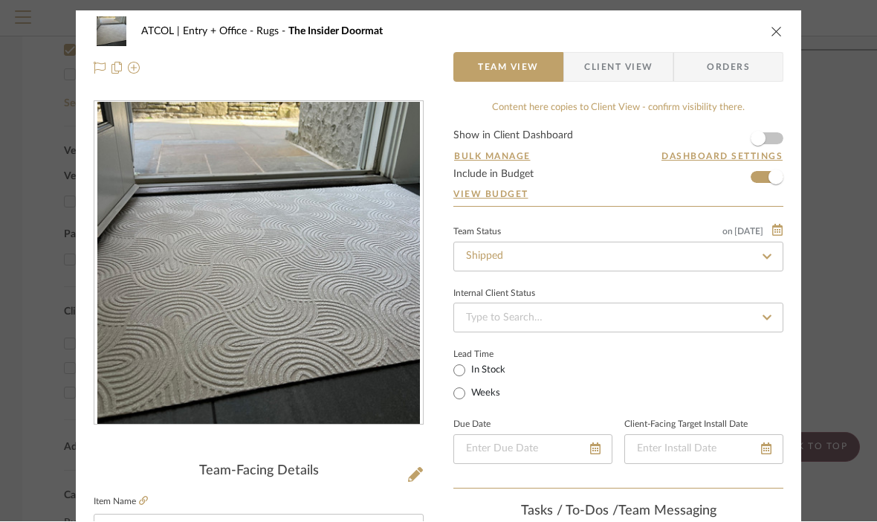
click at [766, 254] on icon at bounding box center [766, 257] width 13 height 10
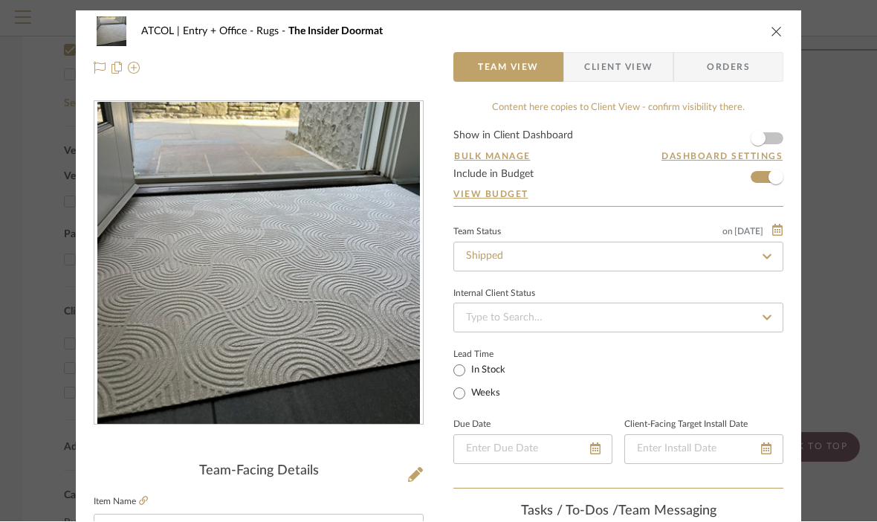
click at [758, 316] on fa-icon at bounding box center [767, 318] width 22 height 18
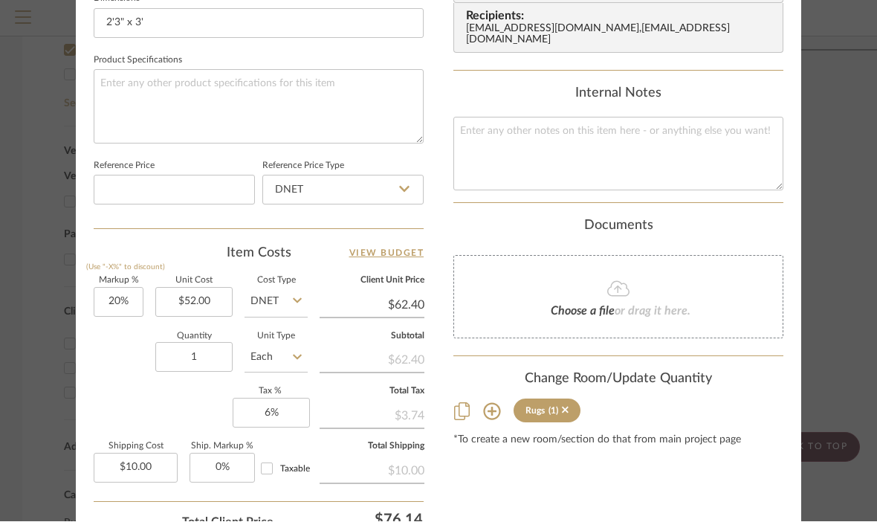
scroll to position [722, 0]
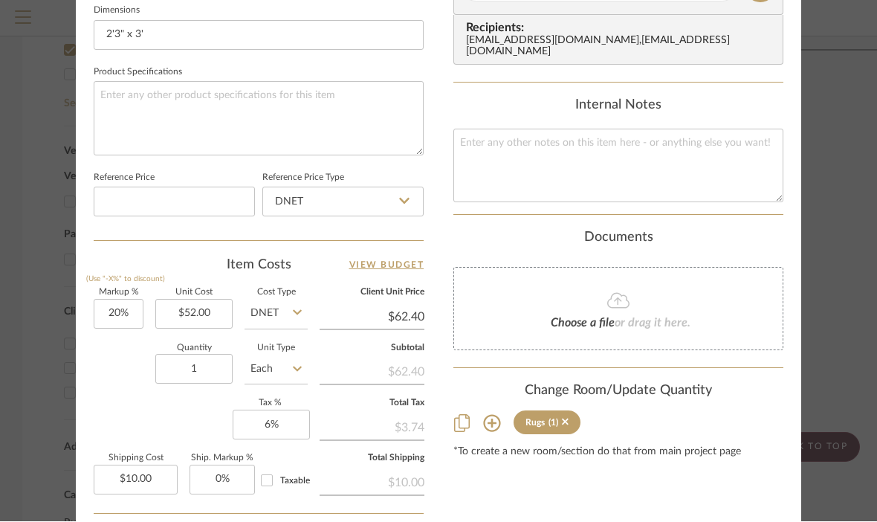
click at [716, 292] on div "Choose a file or drag it here." at bounding box center [618, 309] width 330 height 83
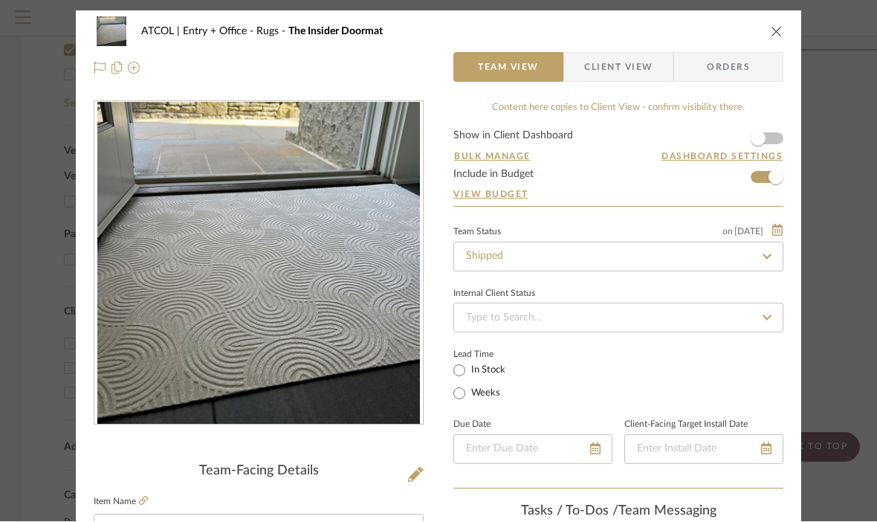
scroll to position [0, 0]
click at [781, 31] on icon "close" at bounding box center [777, 32] width 12 height 12
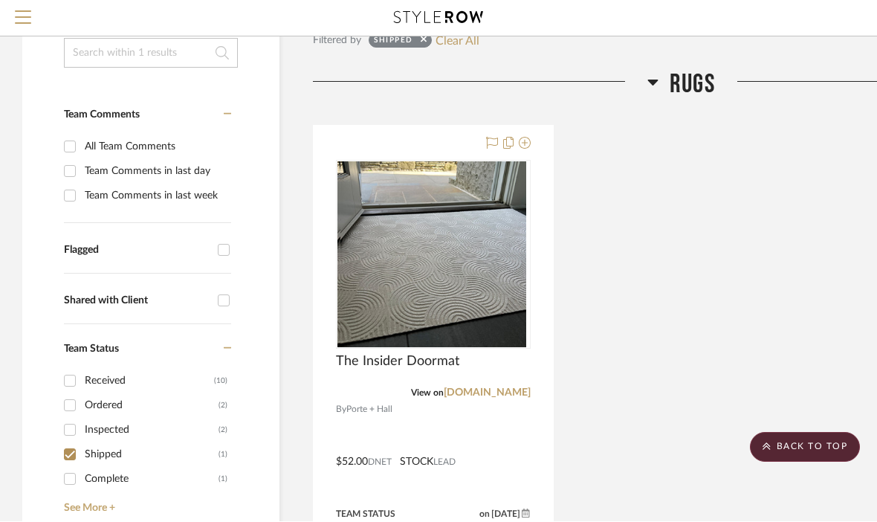
scroll to position [238, 0]
click at [443, 261] on img at bounding box center [433, 254] width 186 height 186
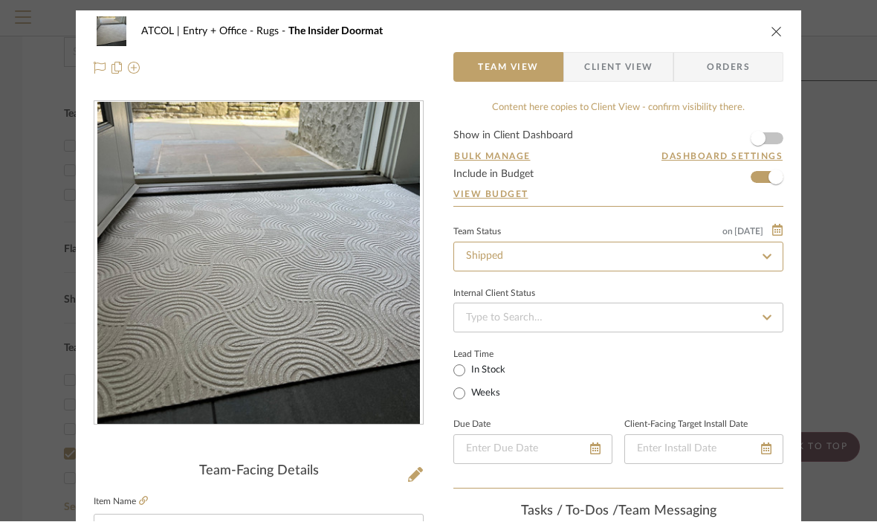
click at [496, 256] on input "Shipped" at bounding box center [618, 257] width 330 height 30
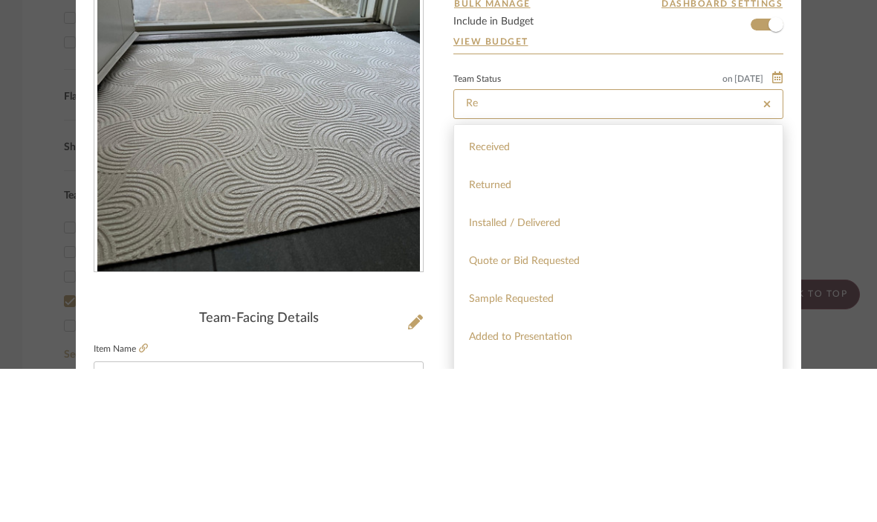
scroll to position [97, 0]
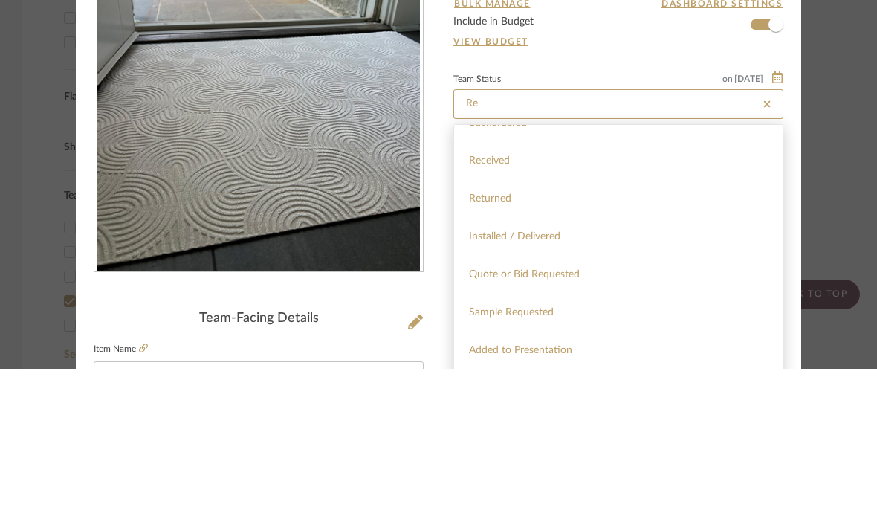
type input "Re"
click at [601, 295] on div "Received" at bounding box center [618, 314] width 329 height 38
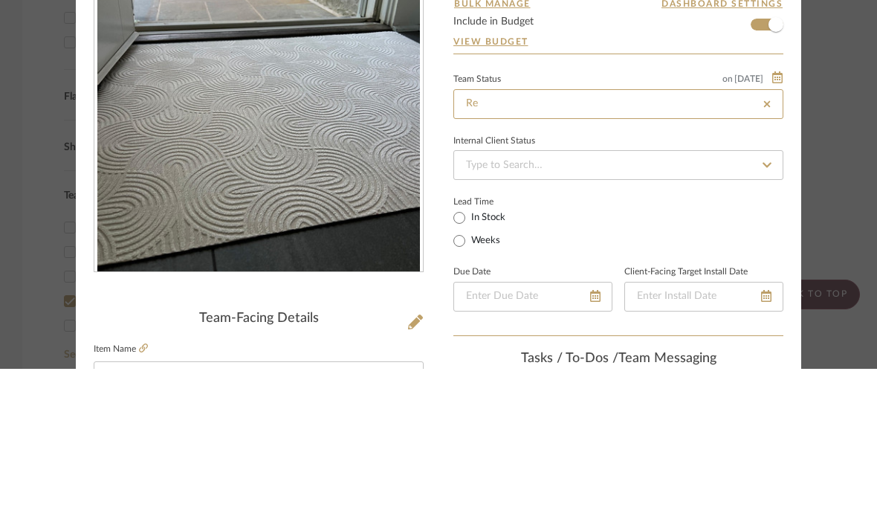
type input "[DATE]"
type input "Received"
type input "[DATE]"
type input "Received"
click at [856, 143] on div "ATCOL | Entry + Office Rugs The Insider Doormat Team View Client View Orders Te…" at bounding box center [438, 261] width 877 height 522
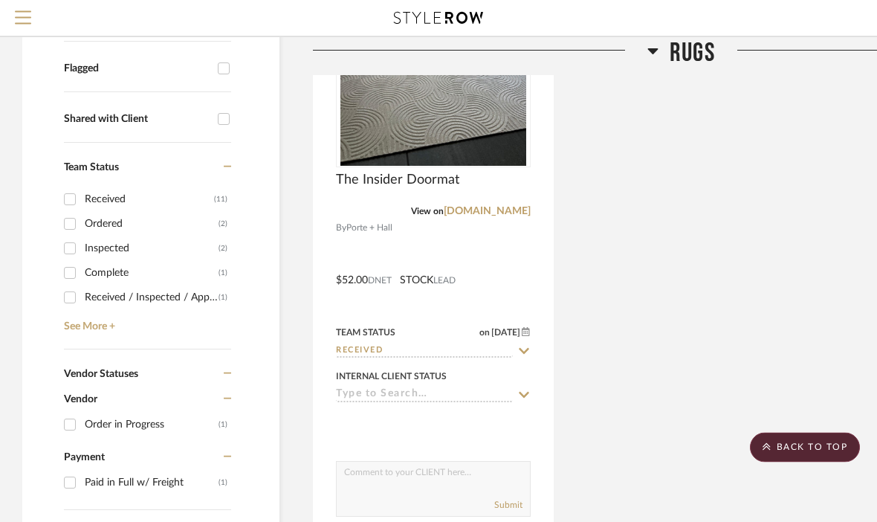
scroll to position [421, 0]
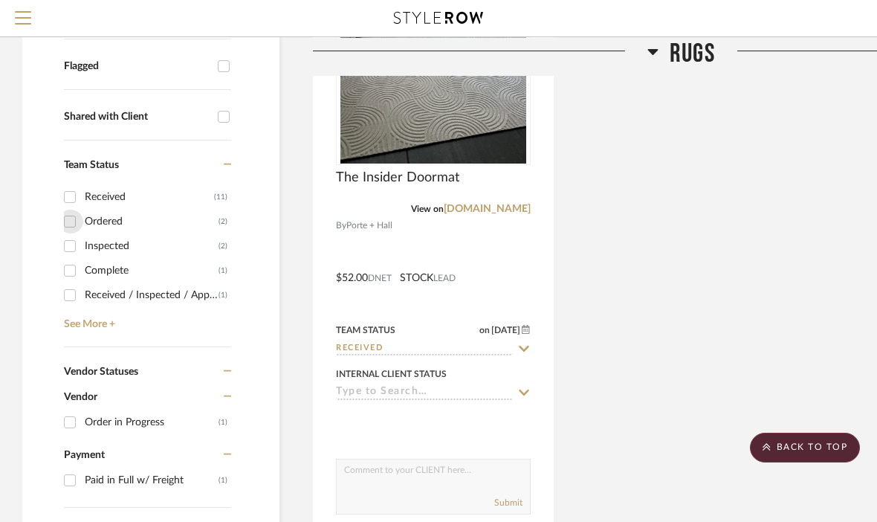
click at [71, 221] on input "Ordered (2)" at bounding box center [70, 222] width 24 height 24
checkbox input "true"
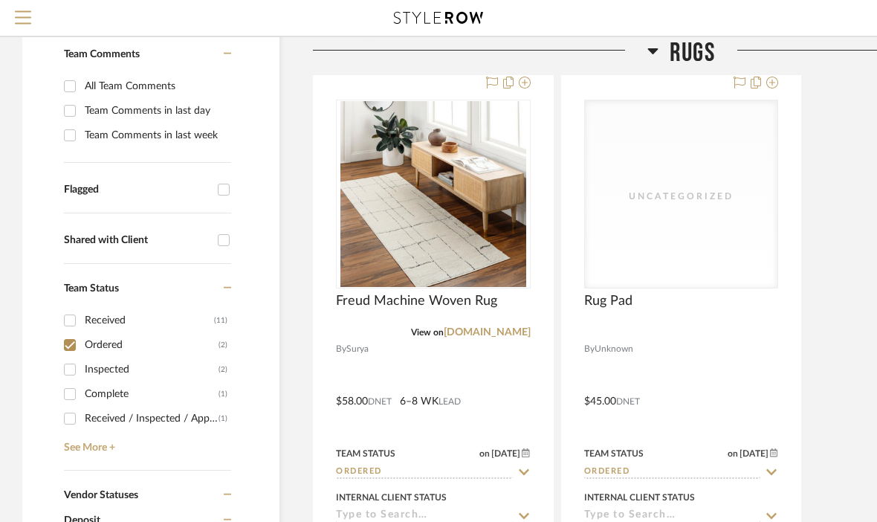
scroll to position [298, 0]
click at [713, 209] on div "Uncategorized" at bounding box center [681, 193] width 193 height 187
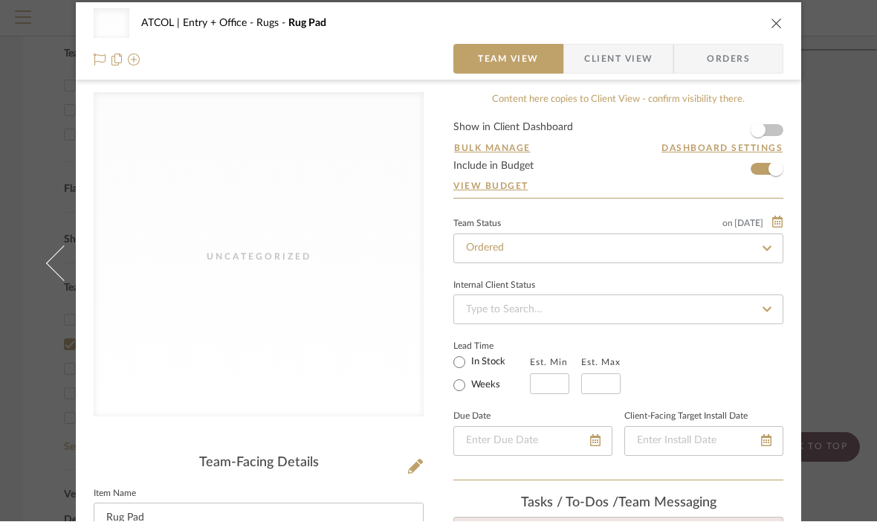
scroll to position [7, 0]
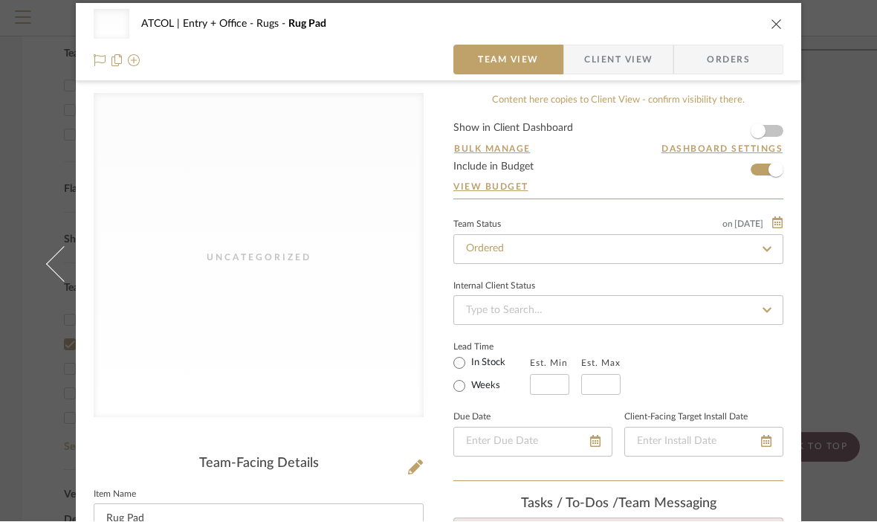
click at [769, 33] on div "Uncategorized ATCOL | Entry + Office Rugs Rug Pad" at bounding box center [439, 25] width 690 height 30
click at [778, 19] on icon "close" at bounding box center [777, 25] width 12 height 12
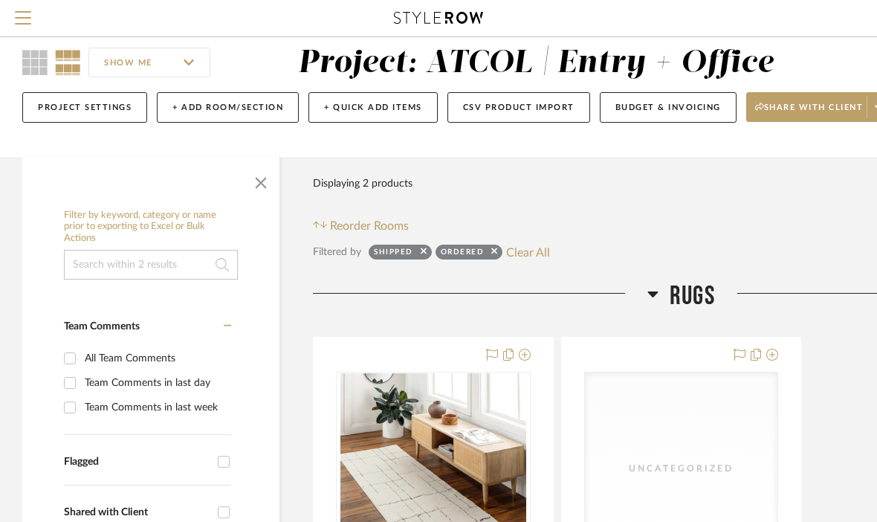
scroll to position [24, 0]
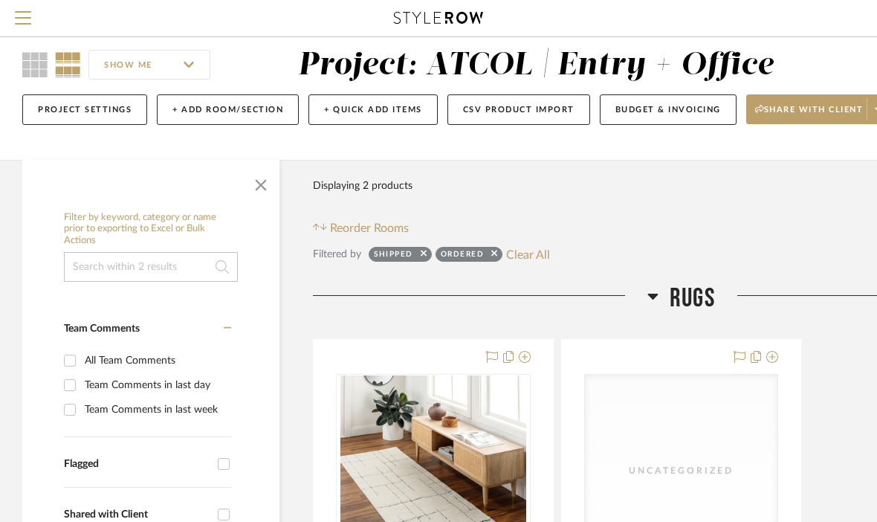
click at [187, 56] on input "SHOW ME" at bounding box center [149, 65] width 122 height 30
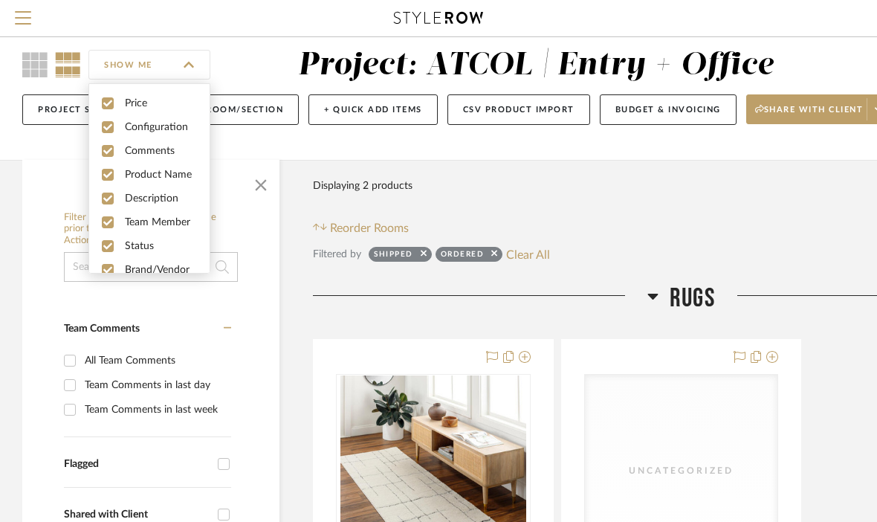
scroll to position [0, 0]
click at [268, 39] on div "SHOW ME Project: ATCOL | Entry + Office Project Settings + Add Room/Section + Q…" at bounding box center [535, 86] width 1070 height 146
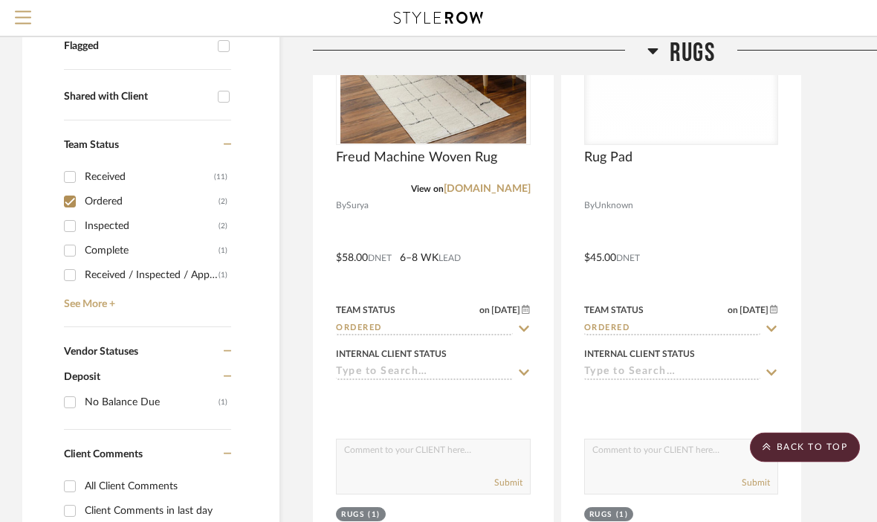
scroll to position [442, 0]
click at [210, 175] on div "Received" at bounding box center [149, 176] width 129 height 24
click at [82, 175] on input "Received (11)" at bounding box center [70, 176] width 24 height 24
checkbox input "true"
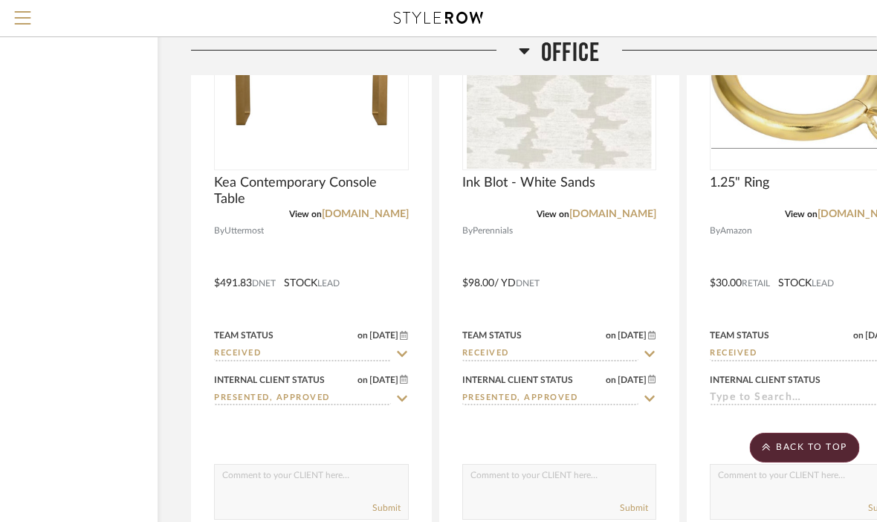
scroll to position [2530, 121]
click at [600, 155] on img at bounding box center [559, 74] width 185 height 186
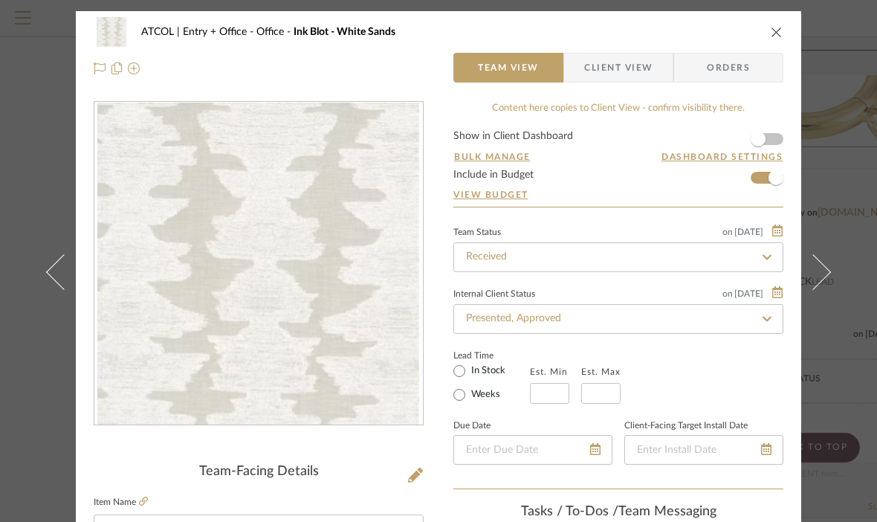
scroll to position [0, 0]
click at [252, 204] on img "0" at bounding box center [258, 264] width 322 height 323
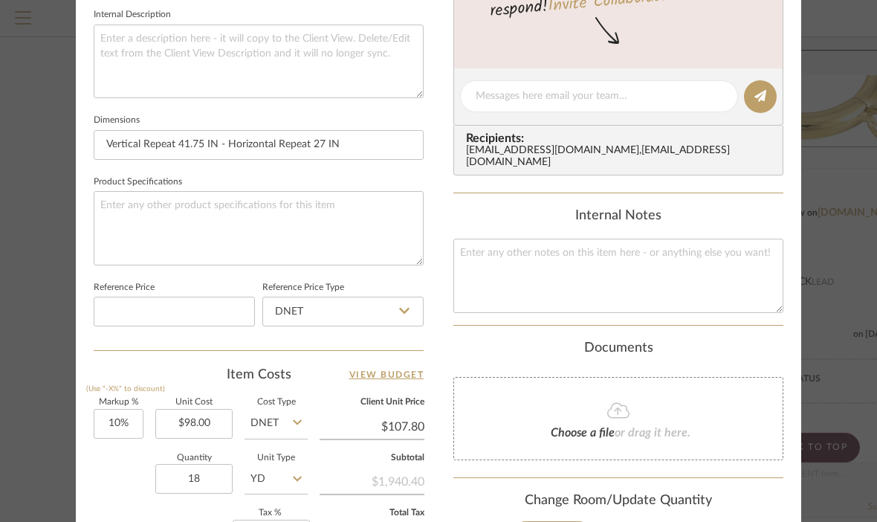
scroll to position [614, 0]
click at [724, 248] on textarea at bounding box center [618, 274] width 330 height 74
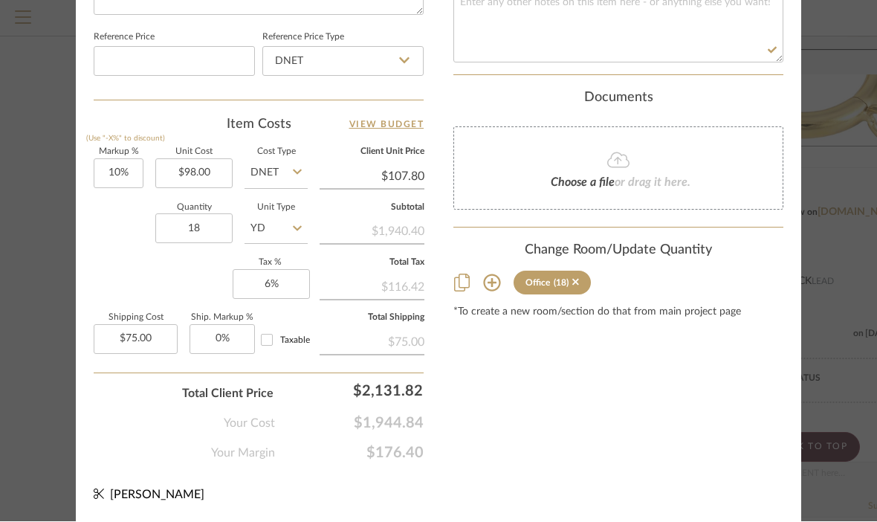
scroll to position [861, 0]
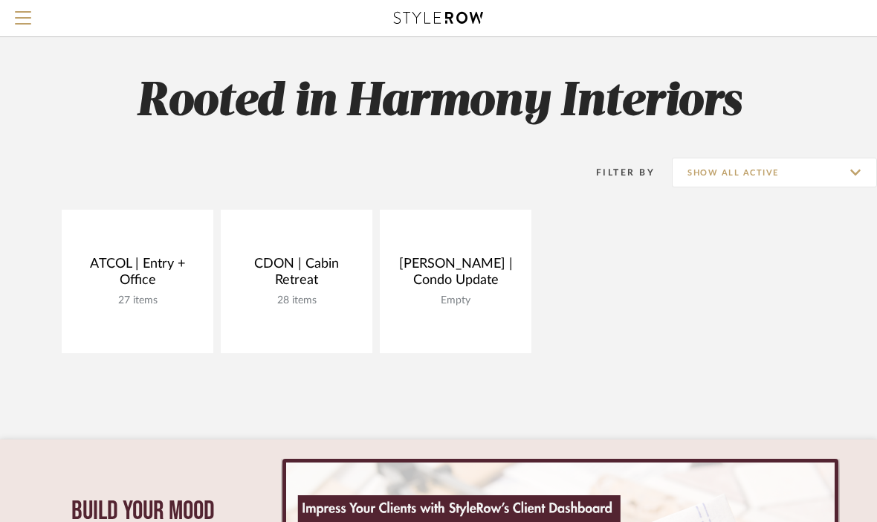
click at [841, 167] on input "Show All Active" at bounding box center [774, 173] width 205 height 30
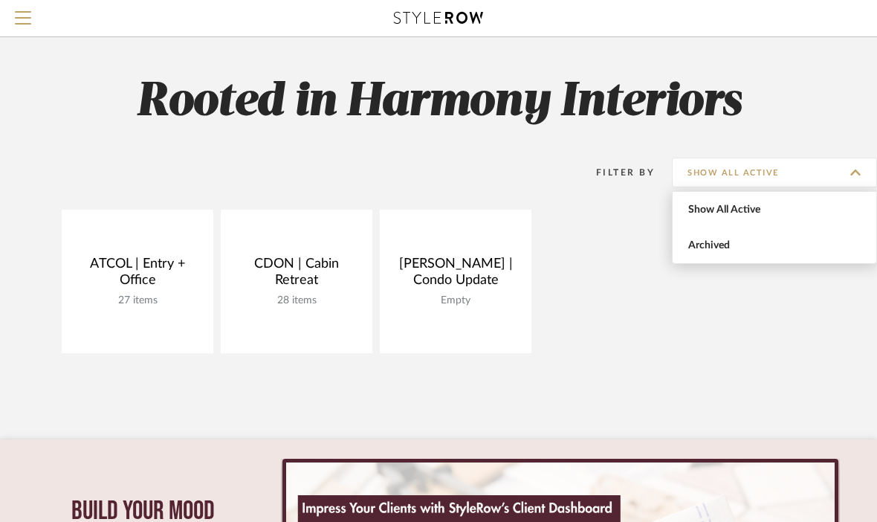
click at [844, 168] on input "Show All Active" at bounding box center [774, 173] width 205 height 30
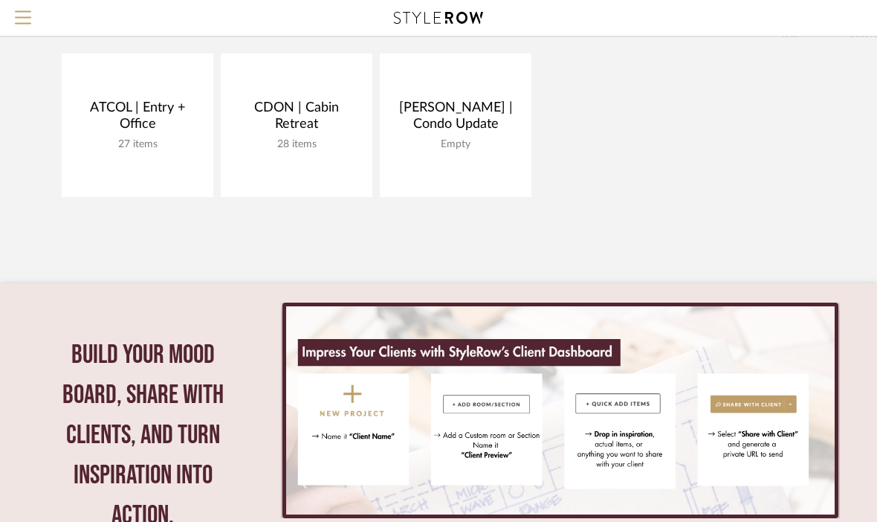
scroll to position [152, 0]
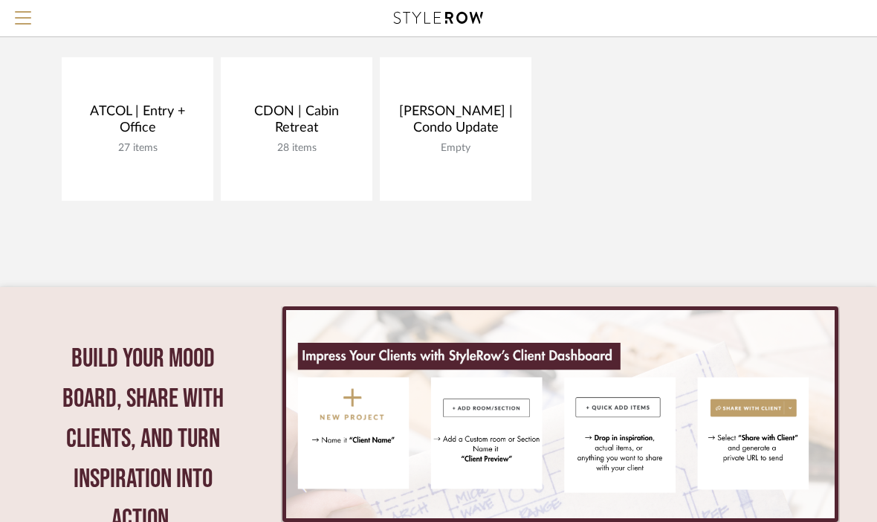
click at [0, 0] on link "Open Project" at bounding box center [0, 0] width 0 height 0
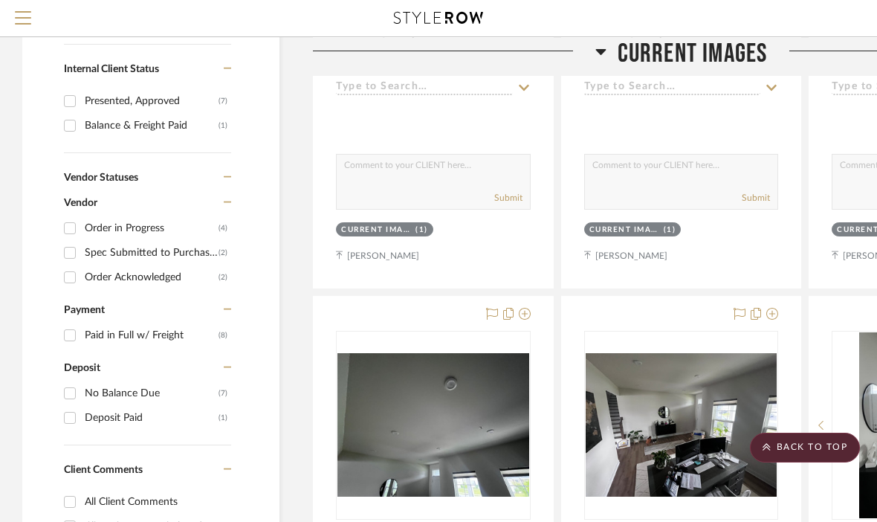
scroll to position [711, 0]
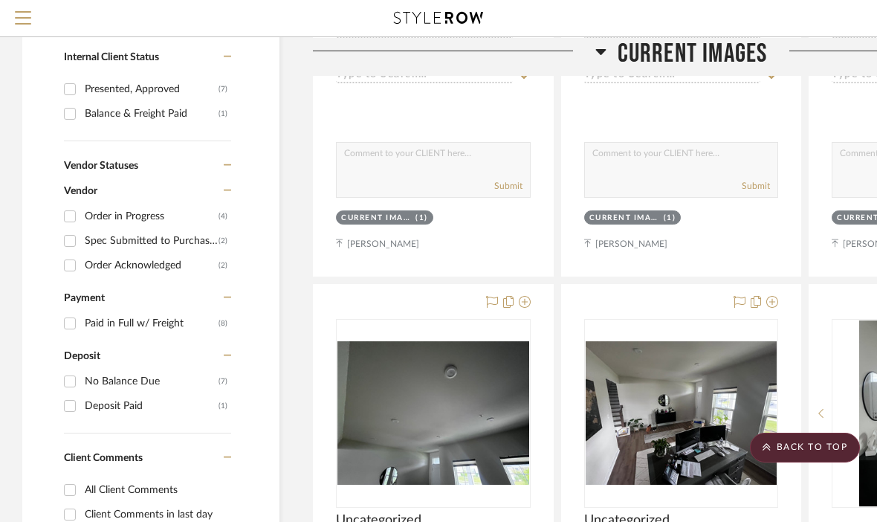
click at [72, 216] on input "Order in Progress (4)" at bounding box center [70, 216] width 24 height 24
checkbox input "true"
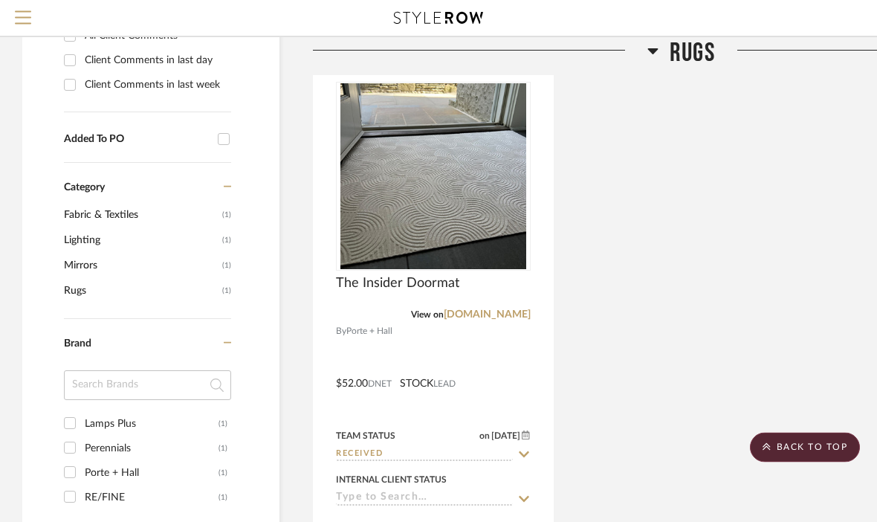
scroll to position [1044, 0]
click at [77, 230] on span "Lighting" at bounding box center [141, 239] width 155 height 25
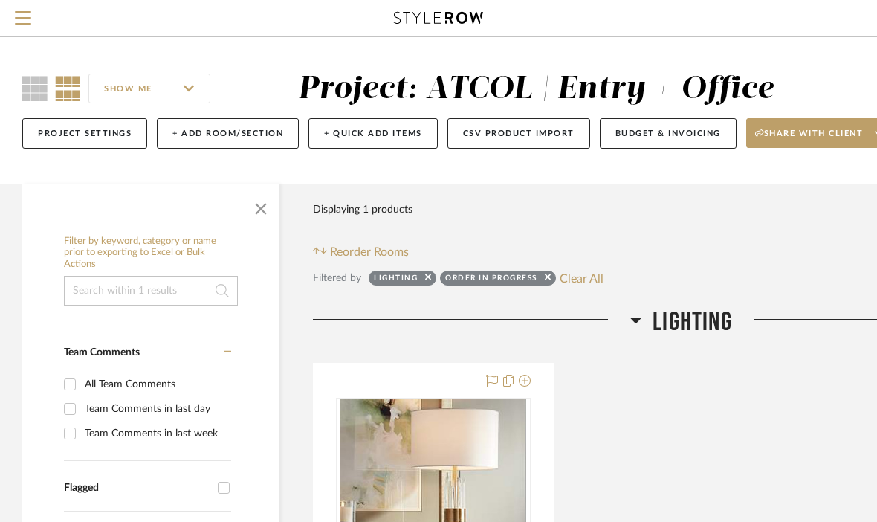
click at [653, 312] on span "Lighting" at bounding box center [693, 322] width 80 height 32
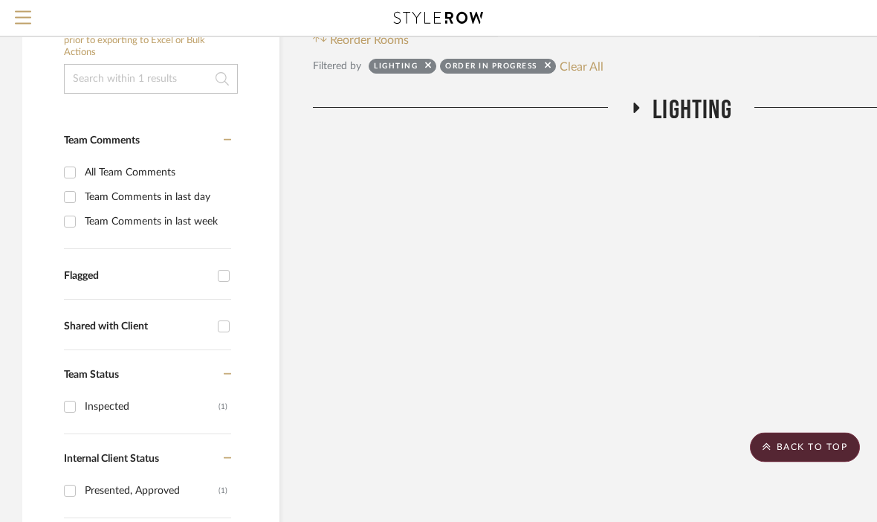
scroll to position [212, 0]
click at [685, 113] on span "Lighting" at bounding box center [693, 110] width 80 height 32
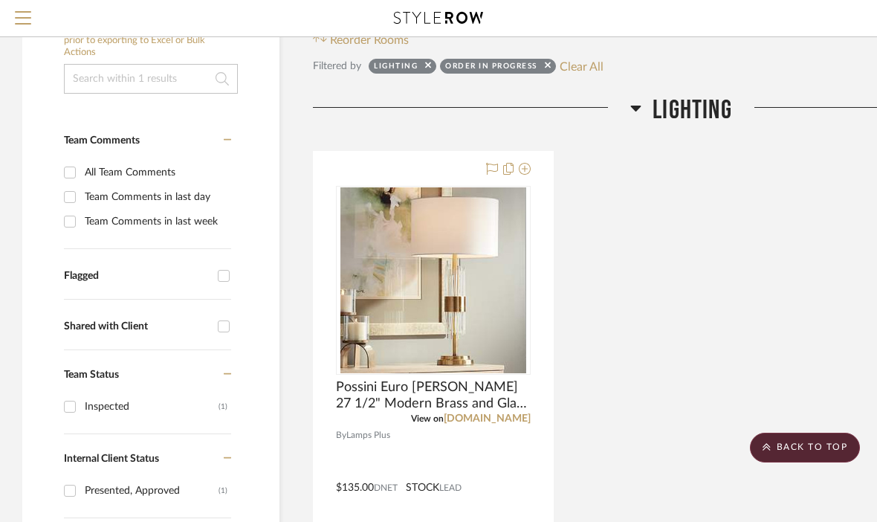
click at [687, 103] on span "Lighting" at bounding box center [693, 110] width 80 height 32
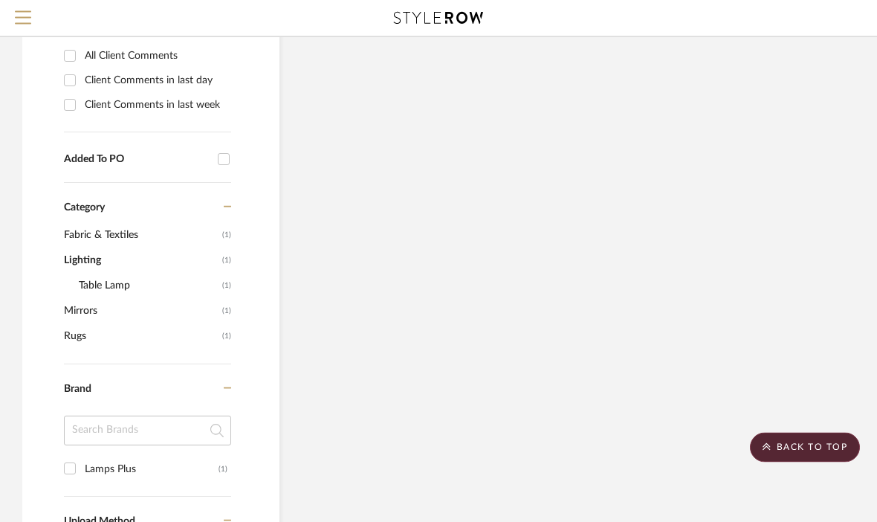
scroll to position [974, 0]
click at [90, 343] on span "Rugs" at bounding box center [141, 335] width 155 height 25
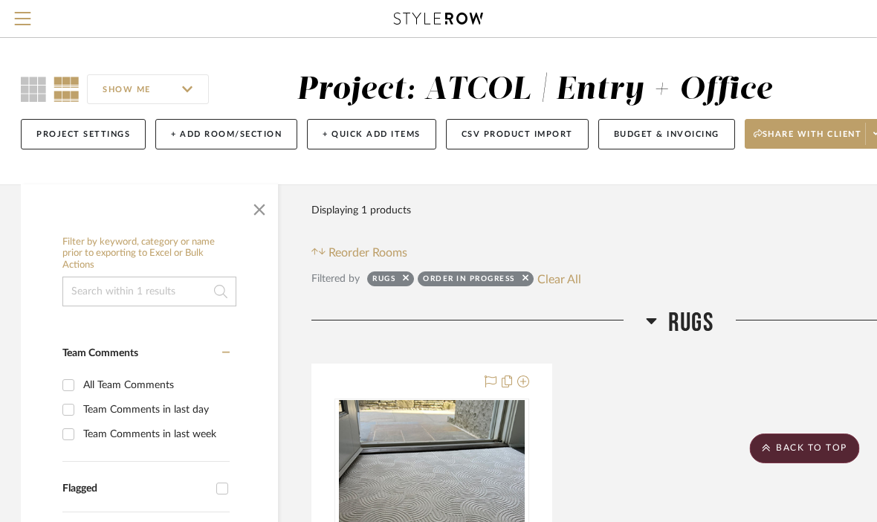
scroll to position [0, 1]
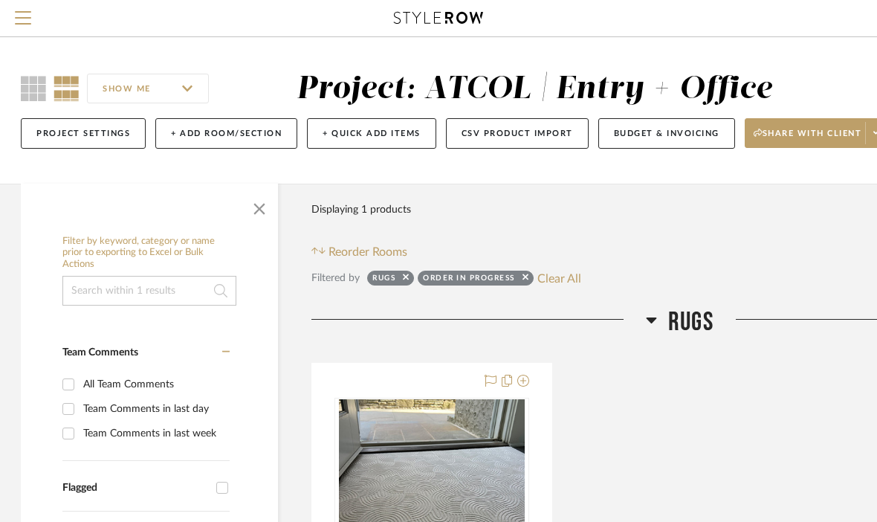
click at [28, 91] on icon at bounding box center [33, 88] width 25 height 25
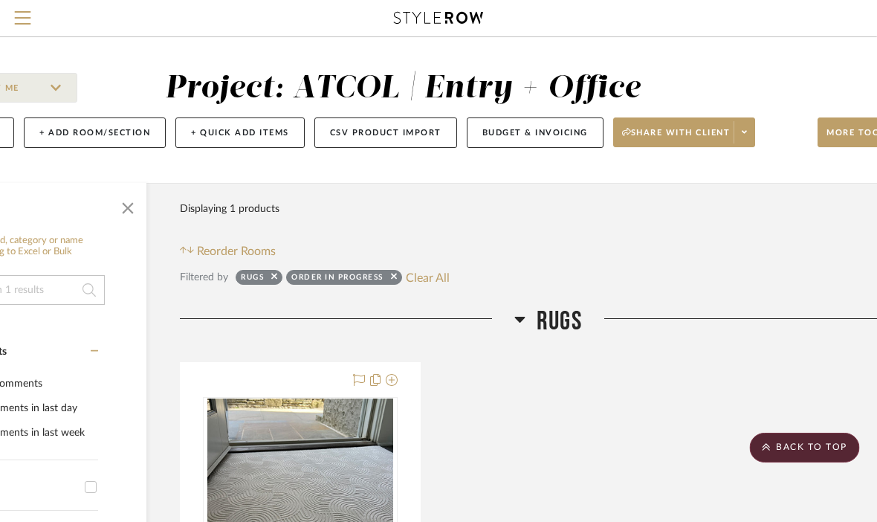
scroll to position [0, 150]
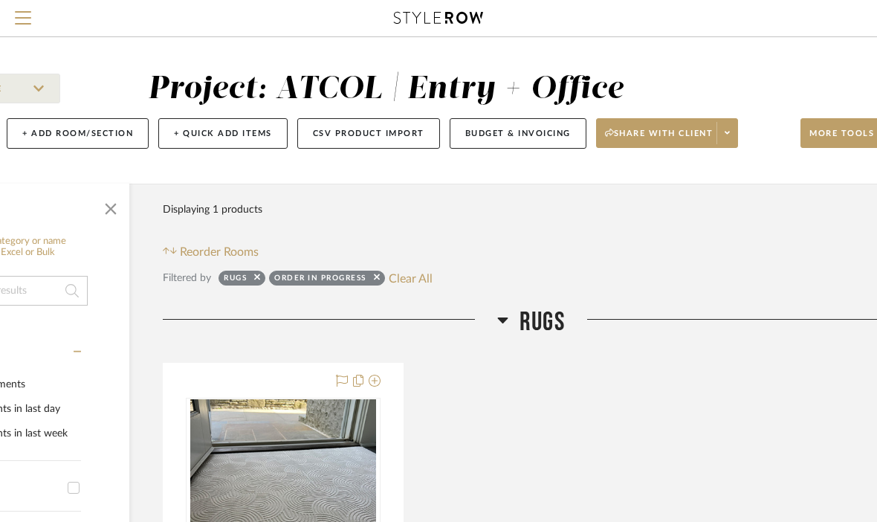
click at [204, 97] on div "Project: ATCOL | Entry + Office" at bounding box center [386, 89] width 476 height 31
click at [126, 2] on div at bounding box center [438, 18] width 785 height 36
click at [23, 19] on span "Menu" at bounding box center [23, 22] width 16 height 22
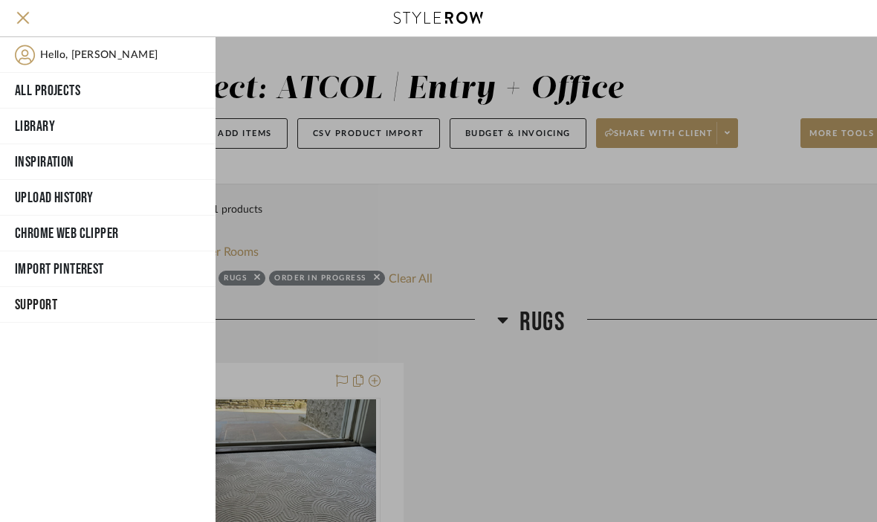
click at [43, 94] on button "All Projects" at bounding box center [108, 91] width 216 height 36
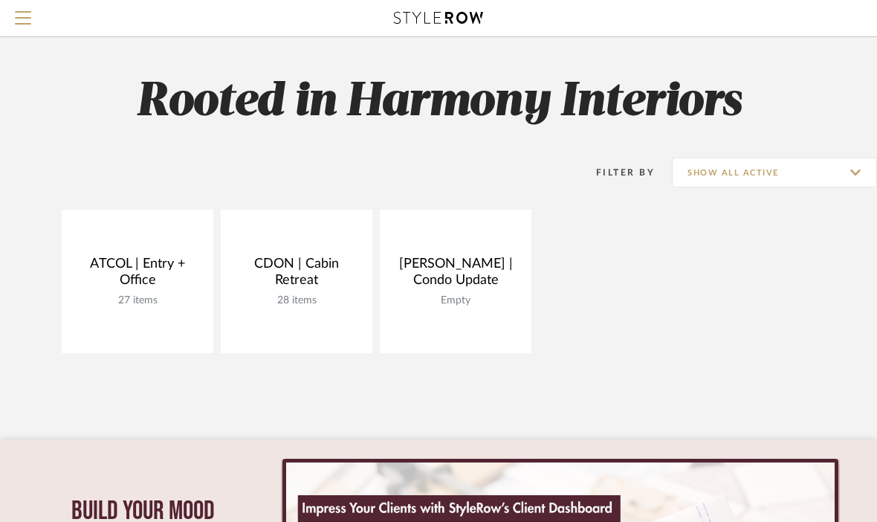
click at [0, 0] on link "Open Project" at bounding box center [0, 0] width 0 height 0
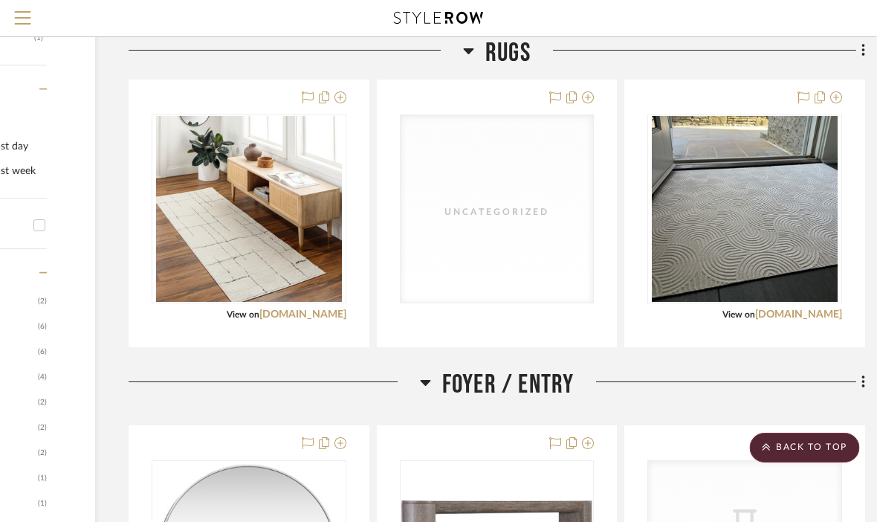
scroll to position [1079, 158]
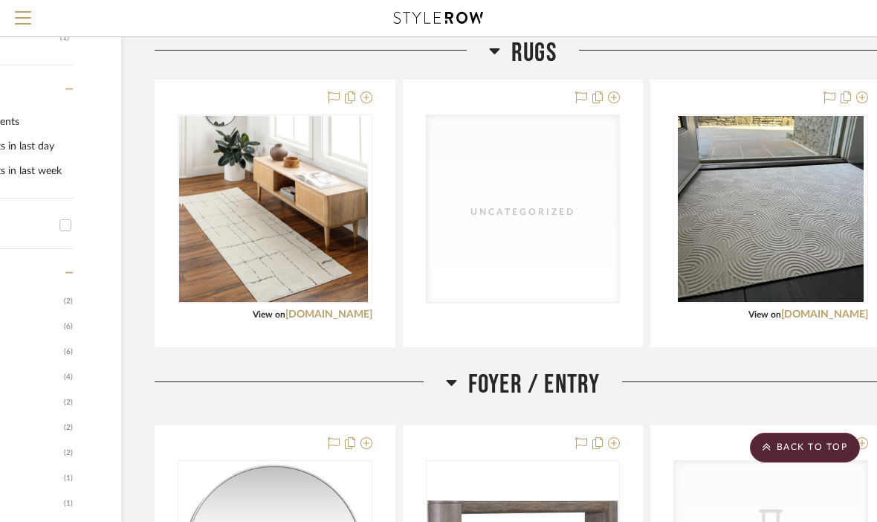
click at [231, 233] on img at bounding box center [275, 209] width 186 height 186
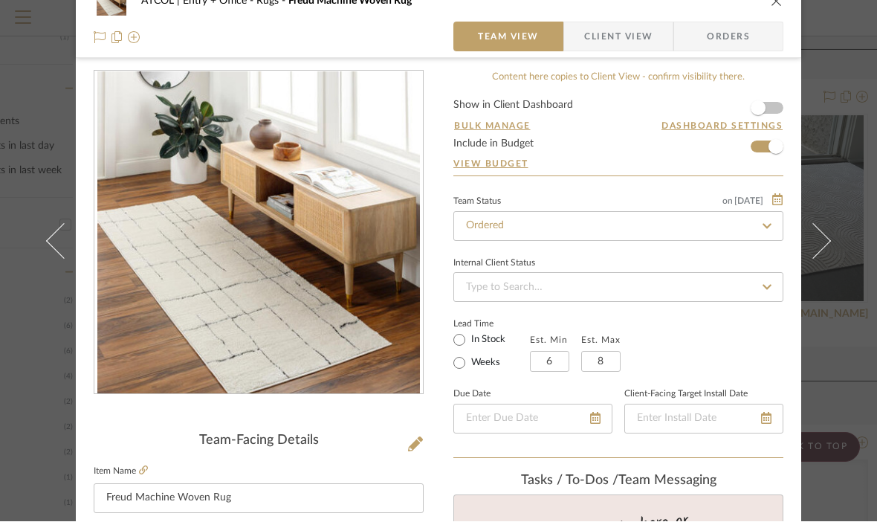
scroll to position [28, 0]
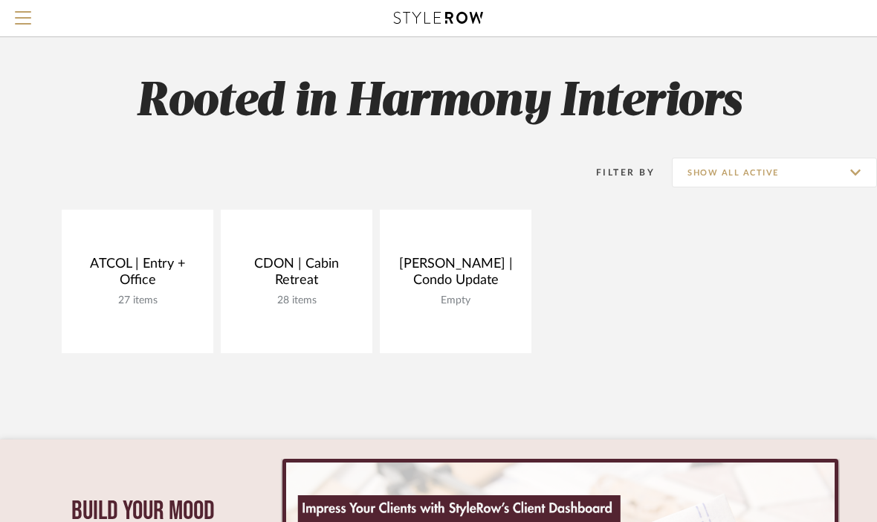
click at [0, 0] on link "Open Project" at bounding box center [0, 0] width 0 height 0
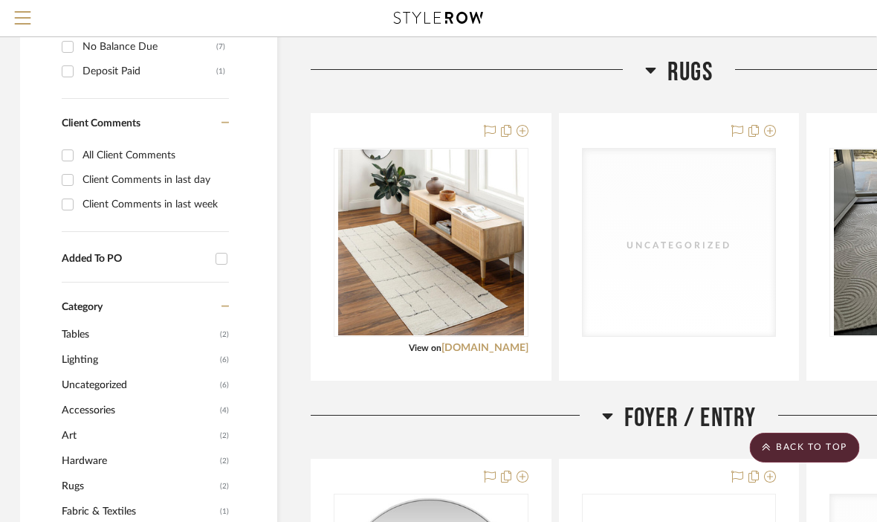
scroll to position [1046, 0]
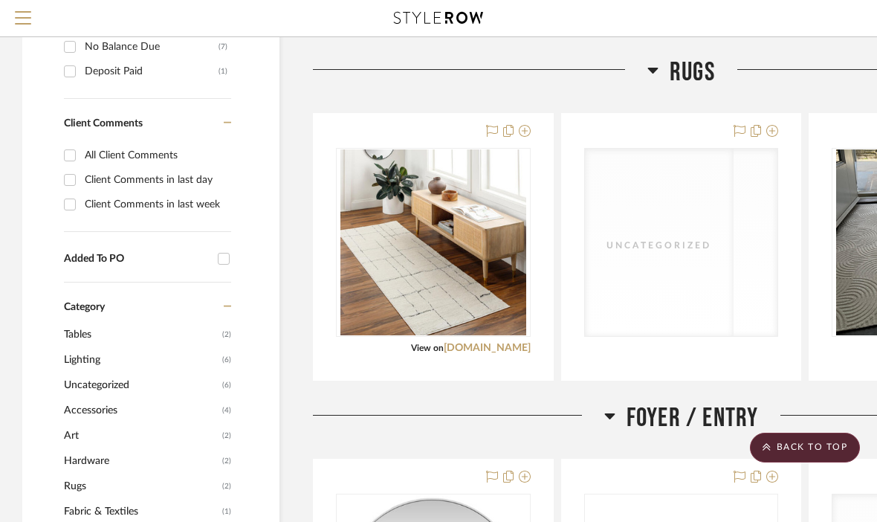
click at [730, 266] on div "Uncategorized" at bounding box center [681, 242] width 193 height 187
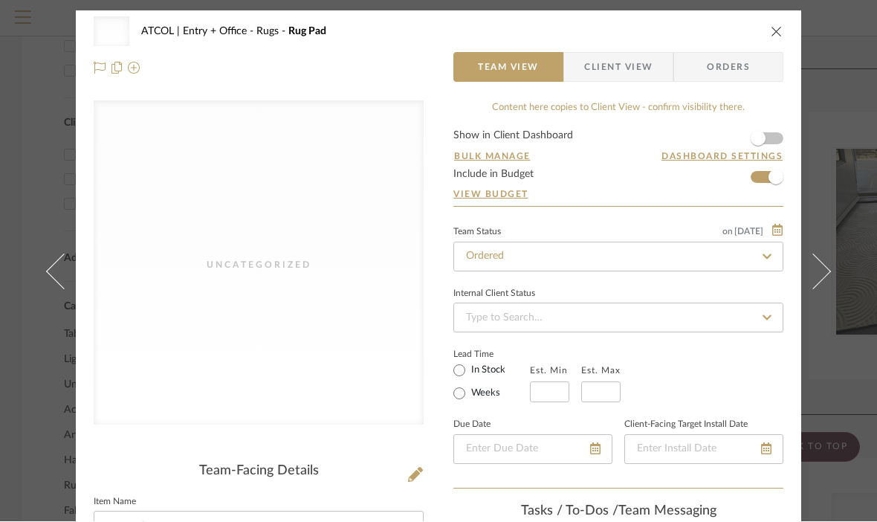
scroll to position [0, 0]
click at [62, 290] on icon at bounding box center [64, 272] width 36 height 36
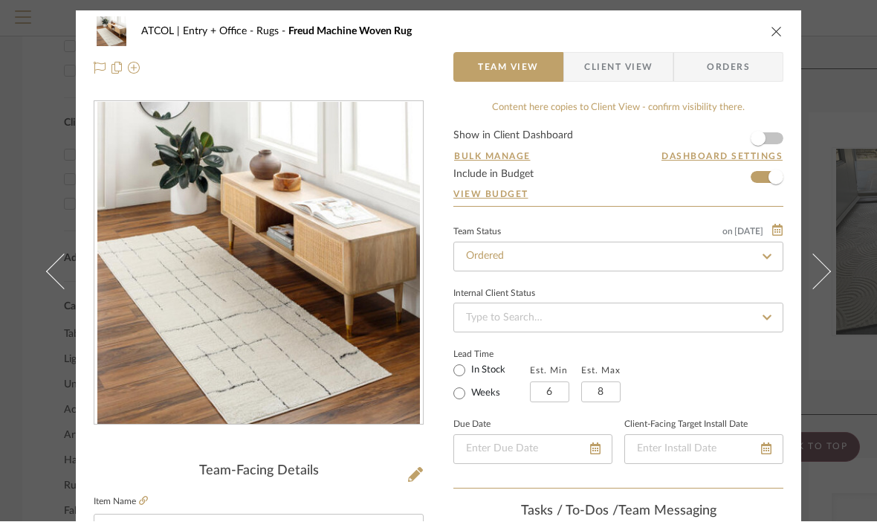
click at [777, 34] on icon "close" at bounding box center [777, 32] width 12 height 12
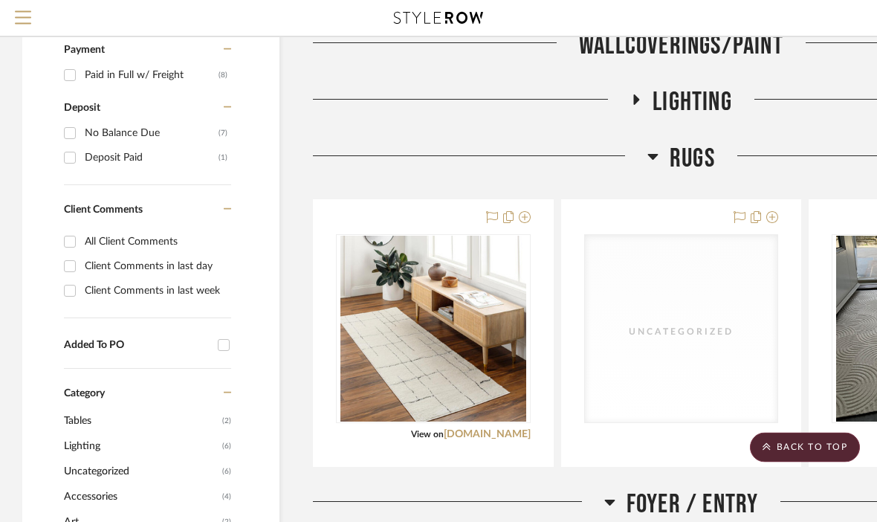
scroll to position [966, 0]
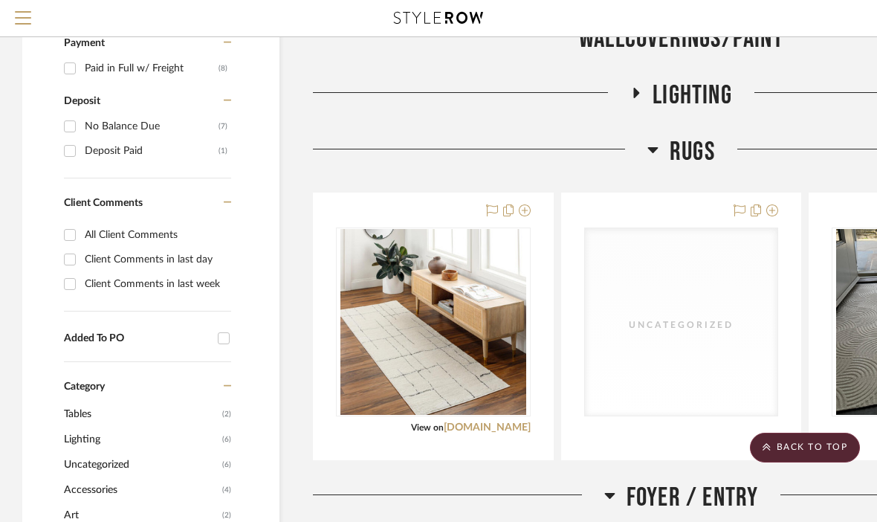
click at [725, 335] on div "Uncategorized" at bounding box center [681, 321] width 193 height 187
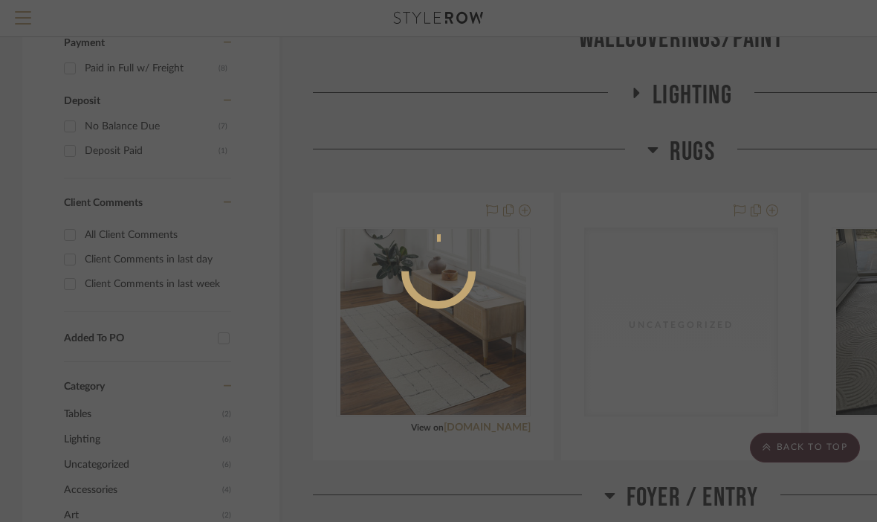
scroll to position [0, 0]
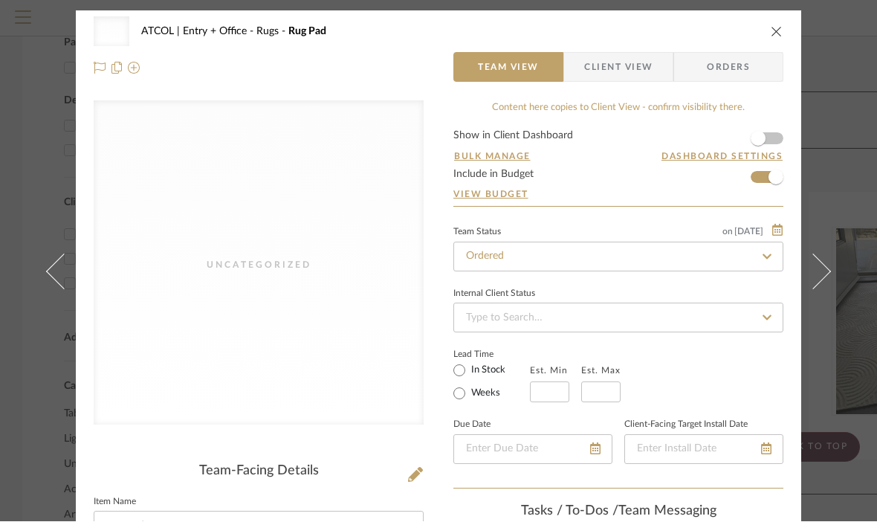
click at [773, 224] on icon at bounding box center [777, 230] width 10 height 12
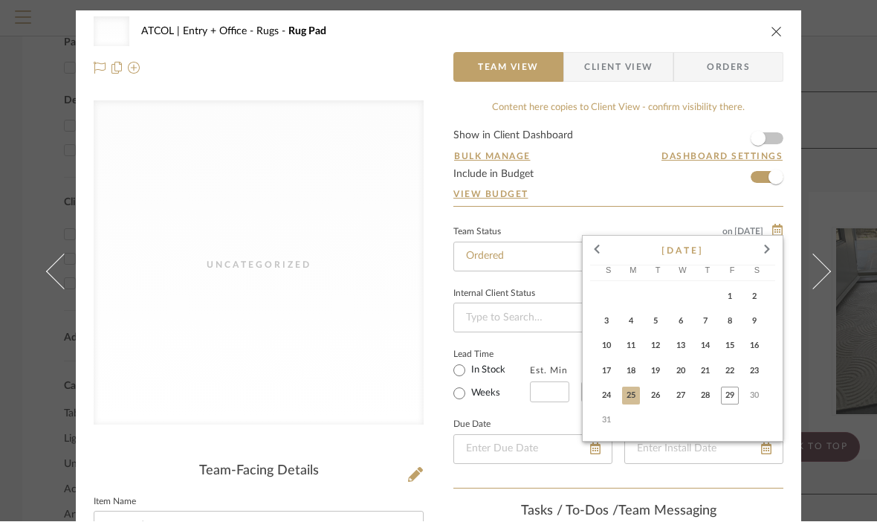
click at [787, 103] on div at bounding box center [438, 261] width 877 height 522
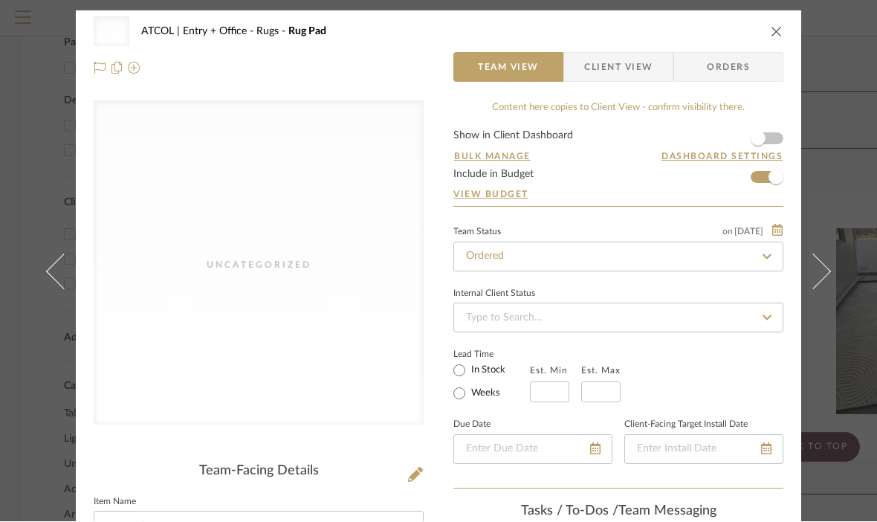
click at [760, 252] on icon at bounding box center [766, 257] width 13 height 10
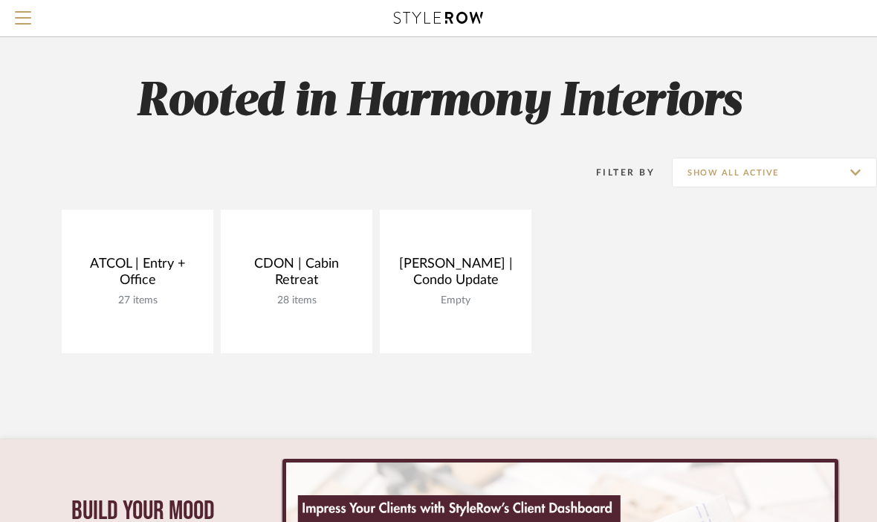
click at [0, 0] on link "Open Project" at bounding box center [0, 0] width 0 height 0
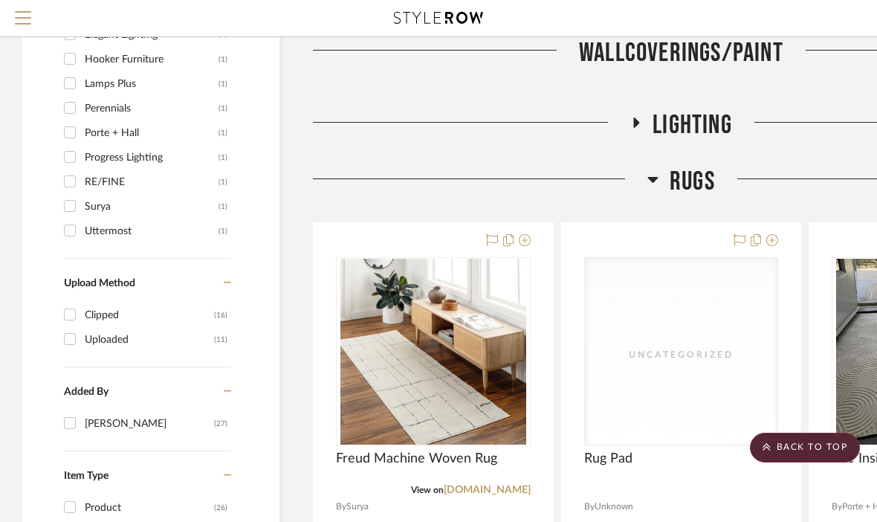
scroll to position [1707, 0]
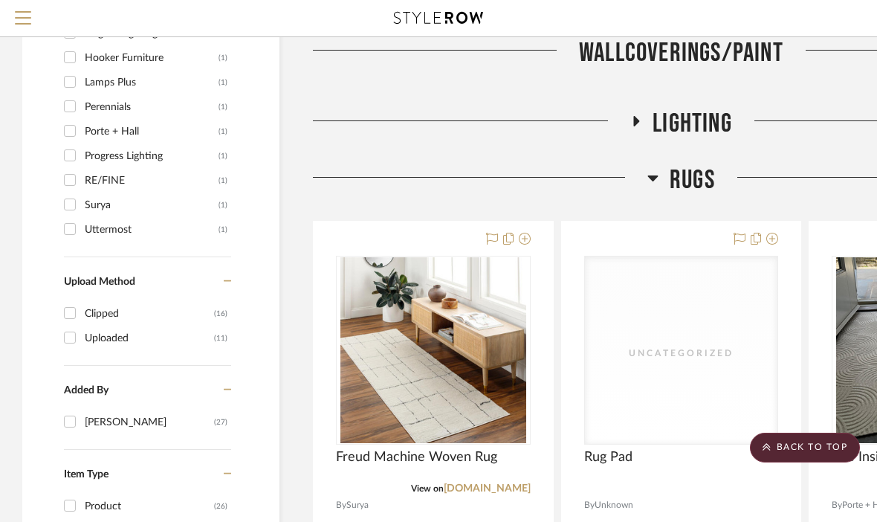
click at [0, 0] on div "Uncategorized" at bounding box center [0, 0] width 0 height 0
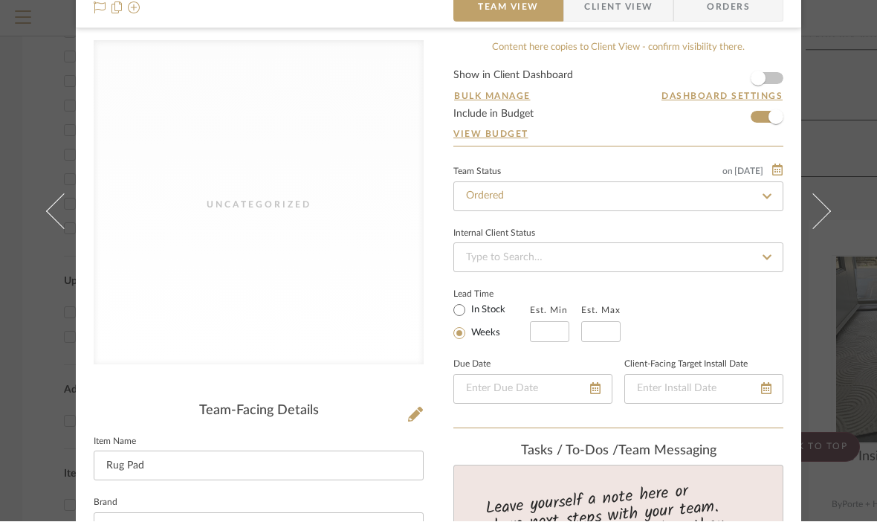
scroll to position [65, 0]
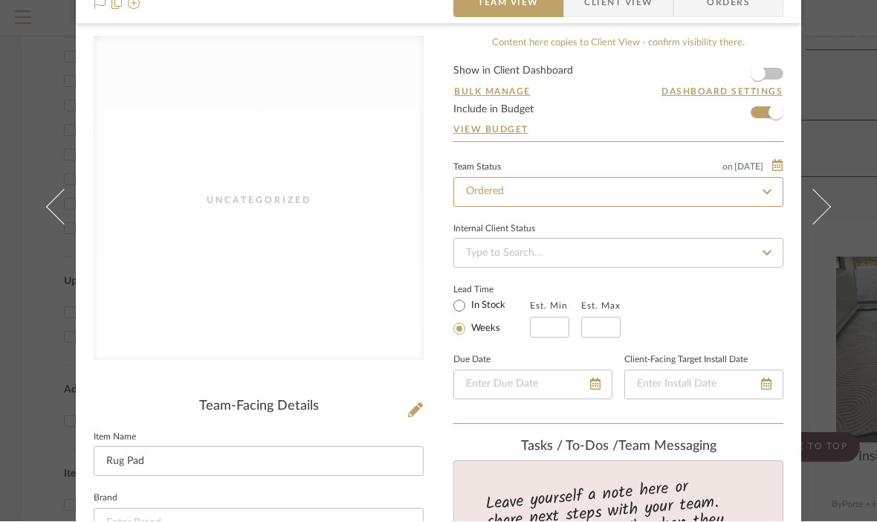
click at [682, 193] on input "Ordered" at bounding box center [618, 193] width 330 height 30
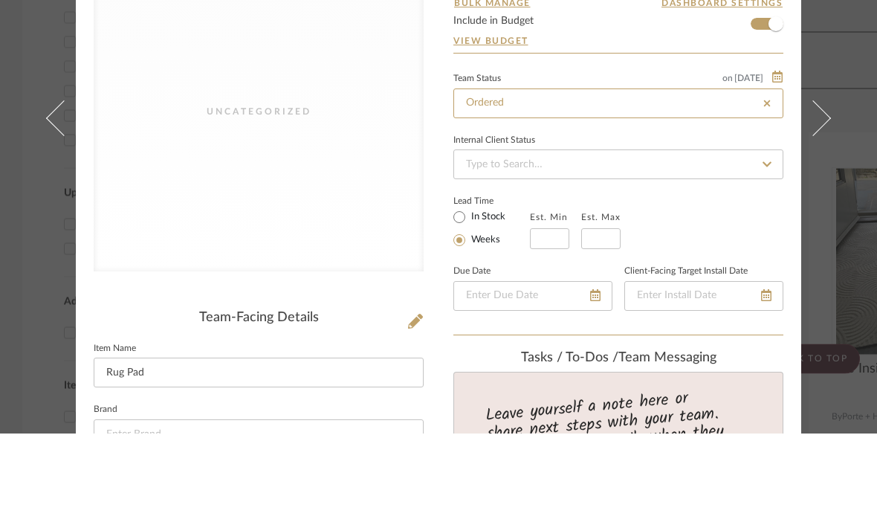
click at [753, 178] on input "Ordered" at bounding box center [618, 193] width 330 height 30
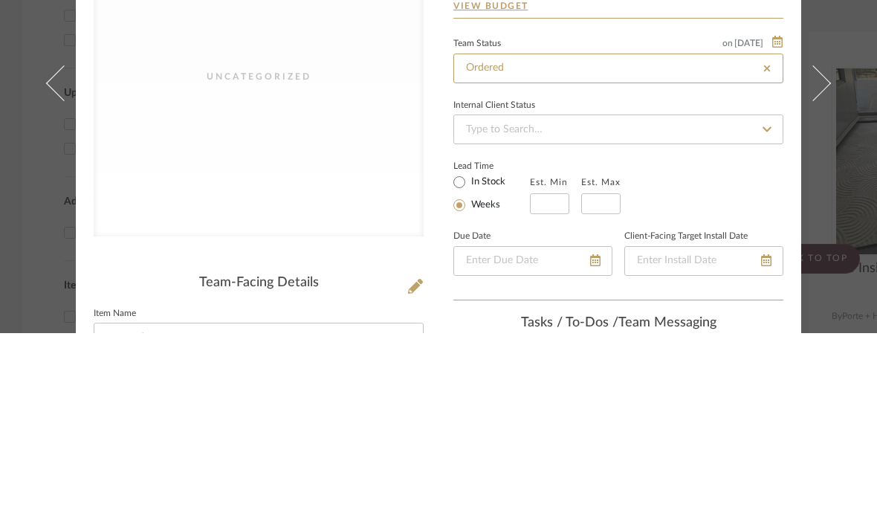
scroll to position [0, 0]
click at [715, 242] on input "Ordered" at bounding box center [618, 257] width 330 height 30
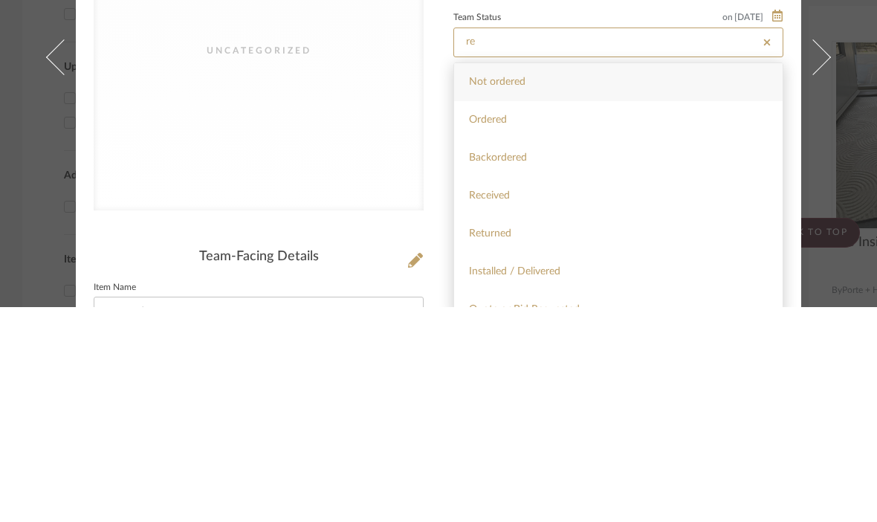
type input "re"
click at [517, 392] on div "Received" at bounding box center [618, 411] width 329 height 38
type input "[DATE]"
type input "Received"
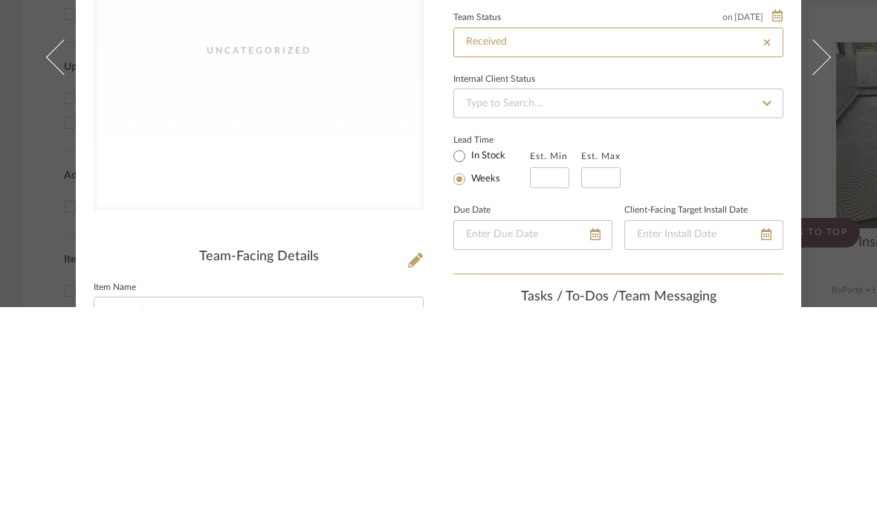
type input "[DATE]"
type input "Received"
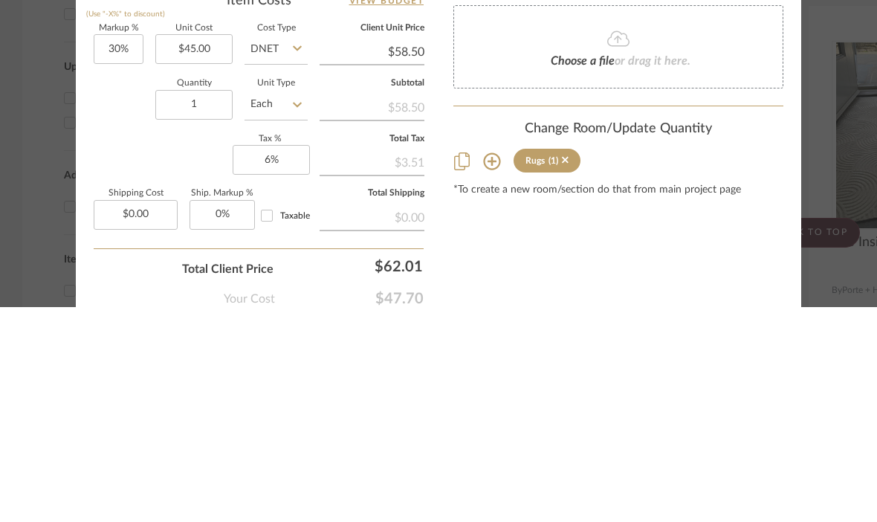
scroll to position [765, 0]
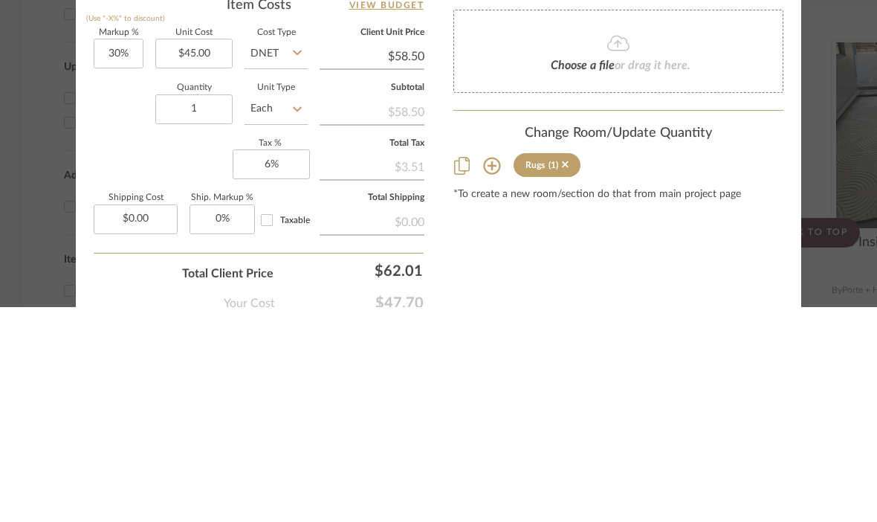
click at [697, 224] on div "Choose a file or drag it here." at bounding box center [618, 265] width 330 height 83
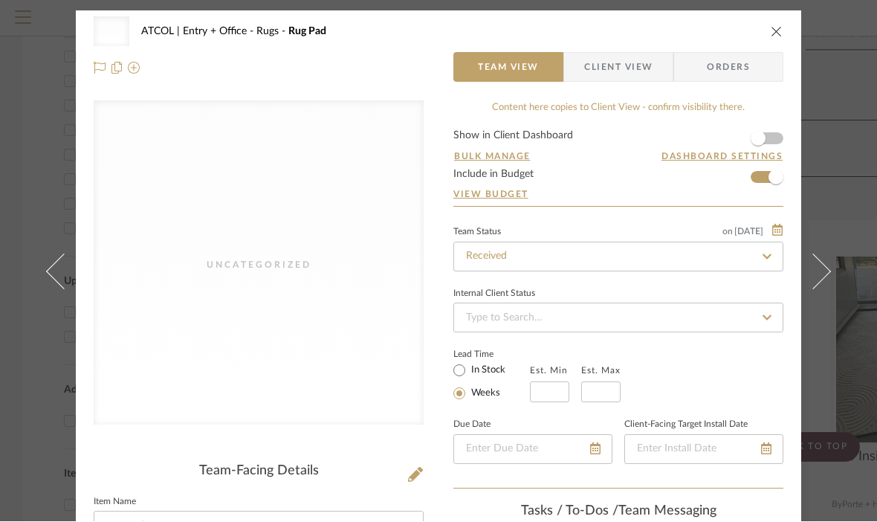
scroll to position [0, 0]
click at [62, 290] on icon at bounding box center [64, 272] width 36 height 36
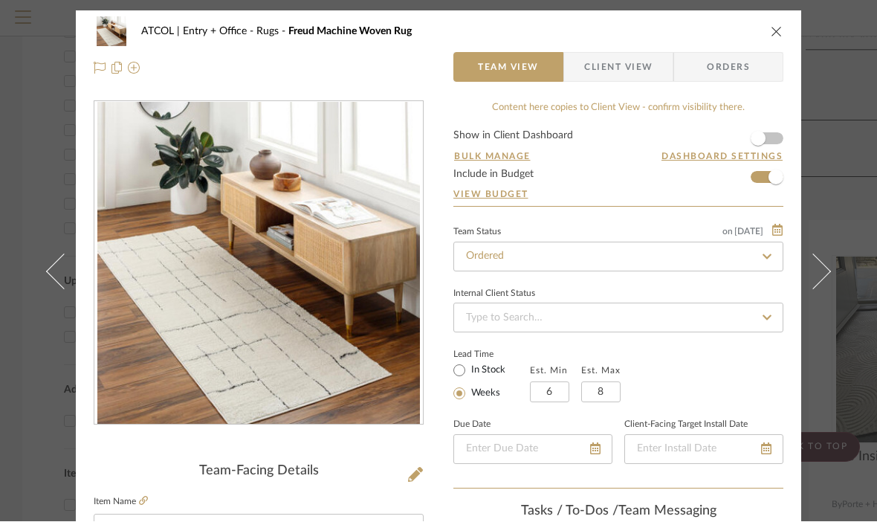
click at [49, 290] on button at bounding box center [55, 272] width 42 height 522
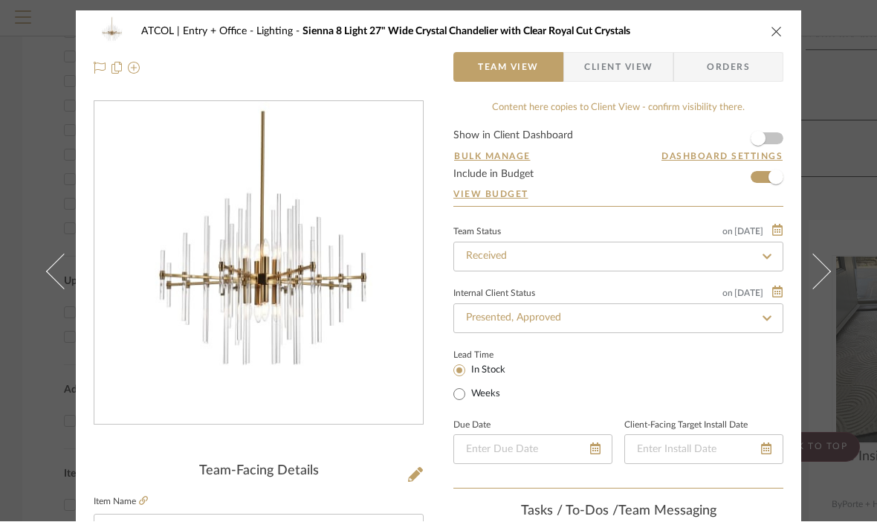
click at [58, 290] on icon at bounding box center [64, 272] width 36 height 36
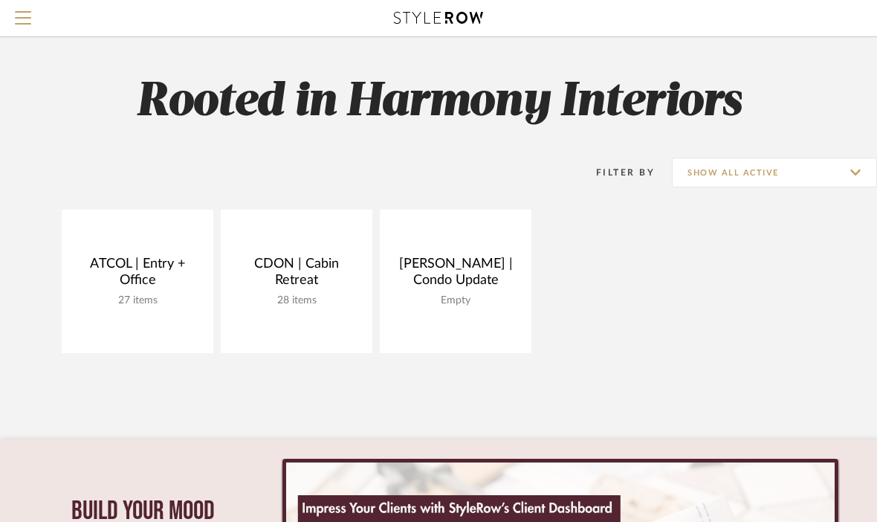
click at [0, 0] on link "Open Project" at bounding box center [0, 0] width 0 height 0
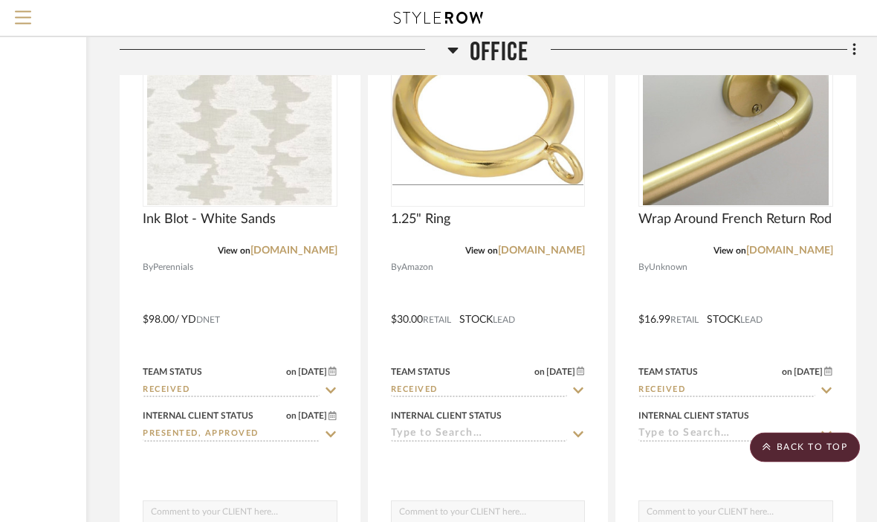
scroll to position [4052, 193]
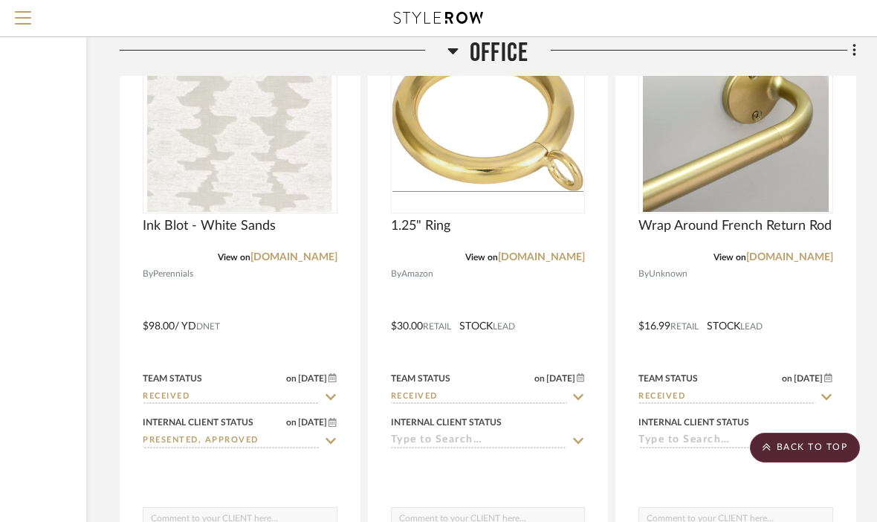
click at [0, 0] on img at bounding box center [0, 0] width 0 height 0
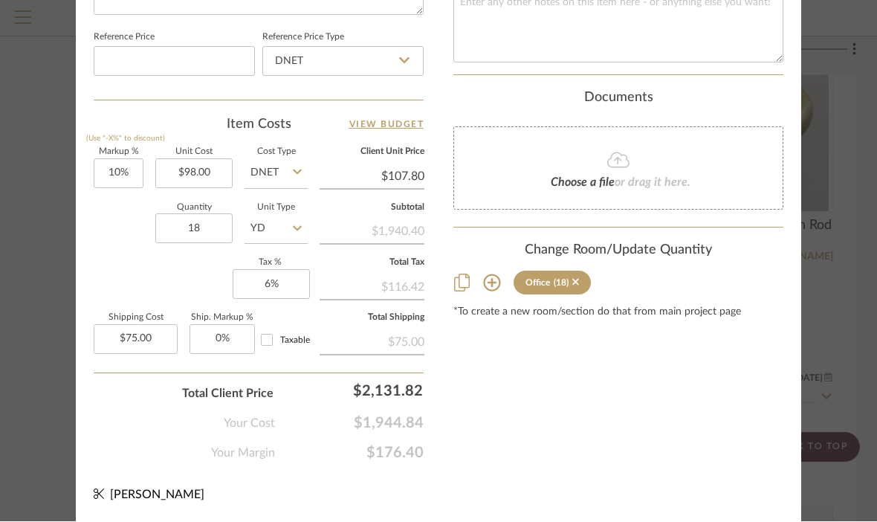
scroll to position [861, 0]
click at [509, 159] on div "Choose a file or drag it here." at bounding box center [618, 169] width 330 height 83
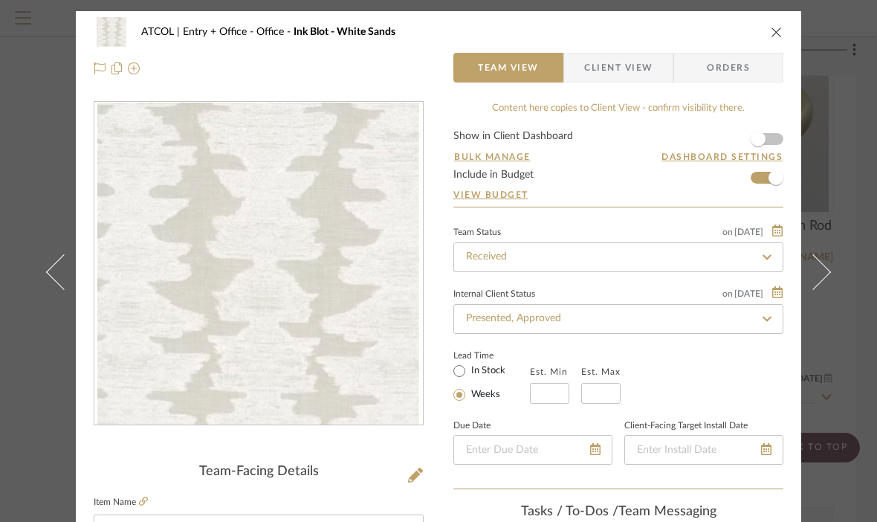
scroll to position [0, 0]
click at [160, 207] on img "0" at bounding box center [258, 264] width 322 height 323
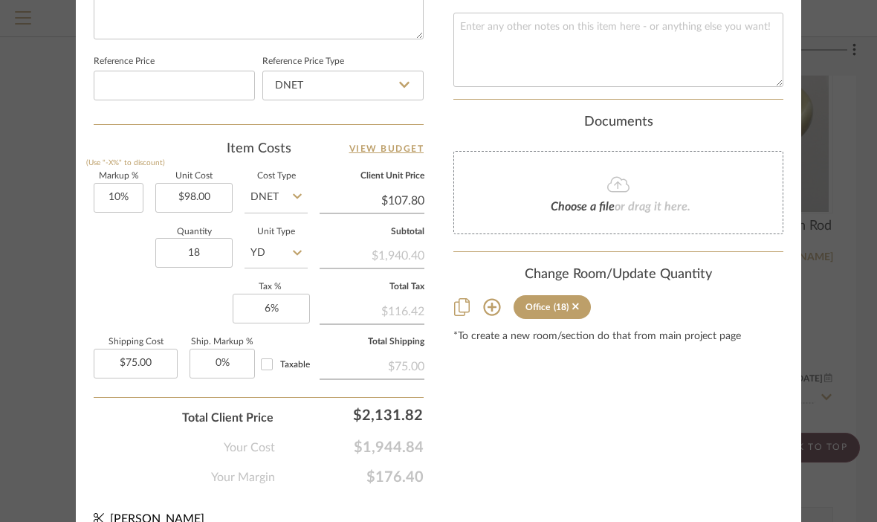
scroll to position [838, 0]
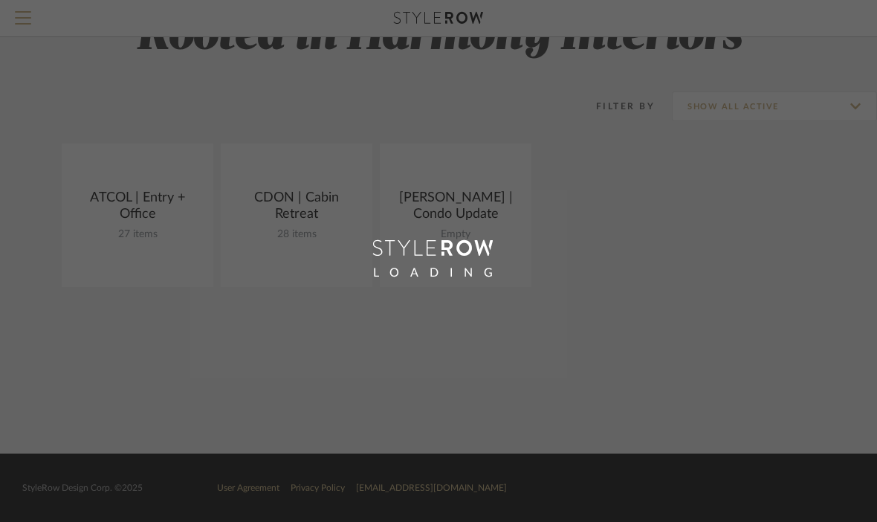
scroll to position [66, 0]
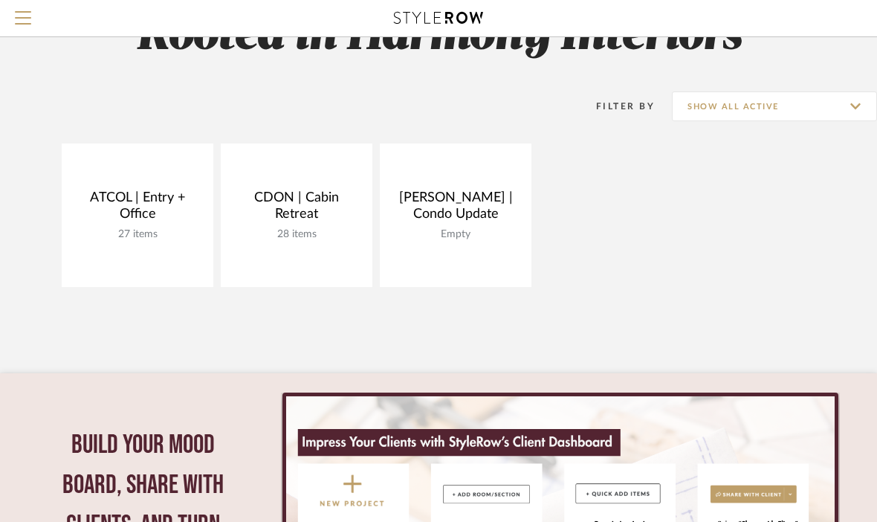
click at [0, 0] on link "View Budget" at bounding box center [0, 0] width 0 height 0
click at [0, 0] on link "Open Project" at bounding box center [0, 0] width 0 height 0
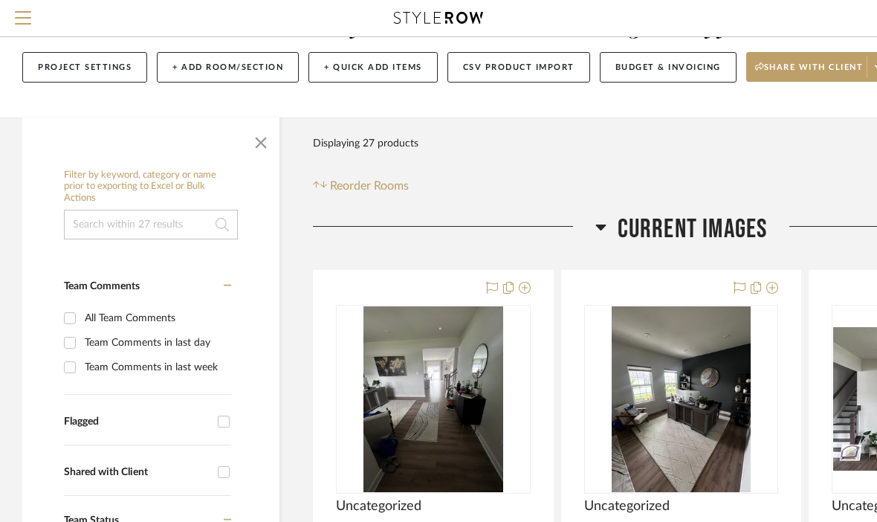
click at [65, 322] on input "All Team Comments" at bounding box center [70, 318] width 24 height 24
checkbox input "true"
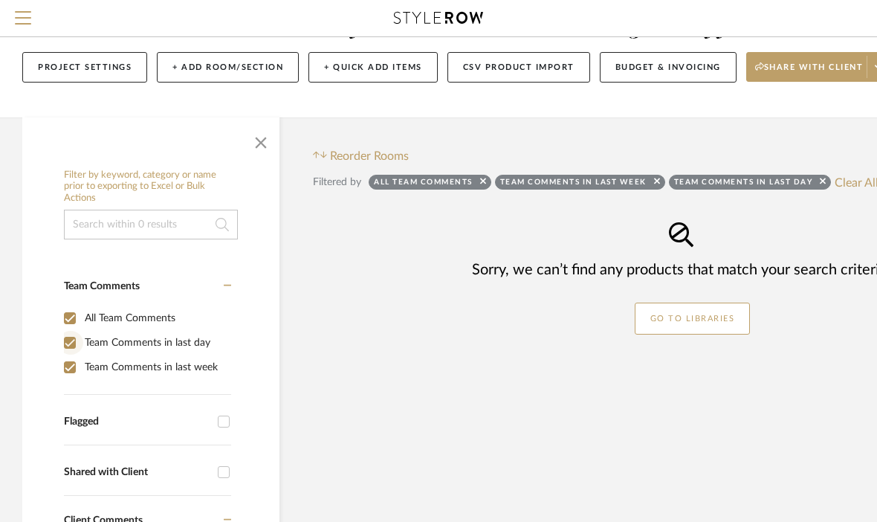
click at [64, 340] on input "Team Comments in last day" at bounding box center [70, 343] width 24 height 24
checkbox input "false"
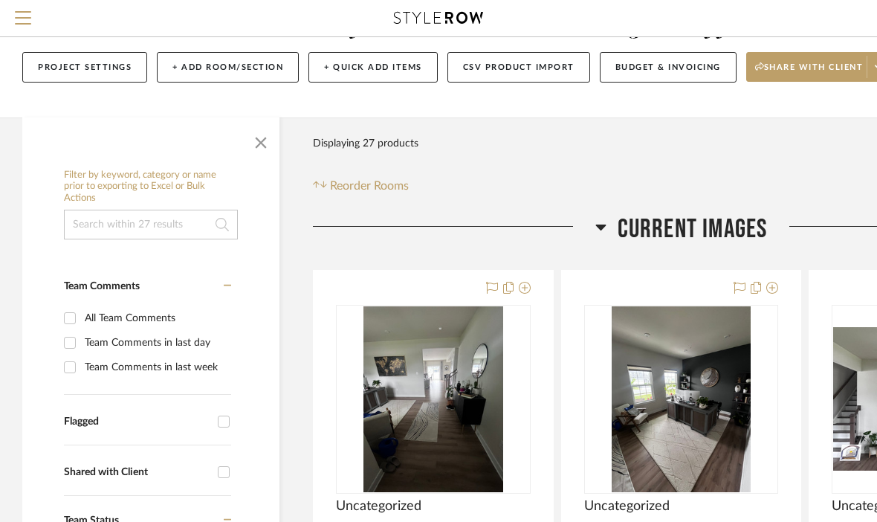
click at [64, 320] on input "All Team Comments" at bounding box center [70, 318] width 24 height 24
checkbox input "true"
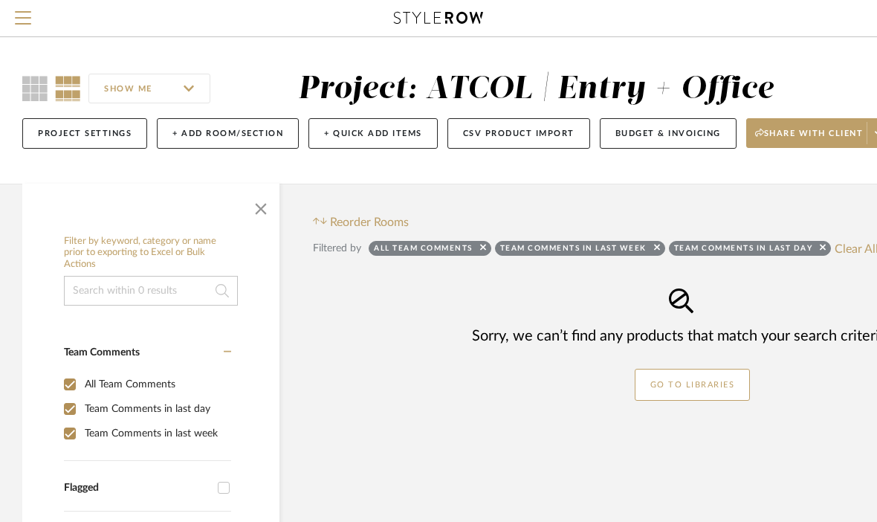
click at [88, 142] on button "Project Settings" at bounding box center [84, 133] width 125 height 30
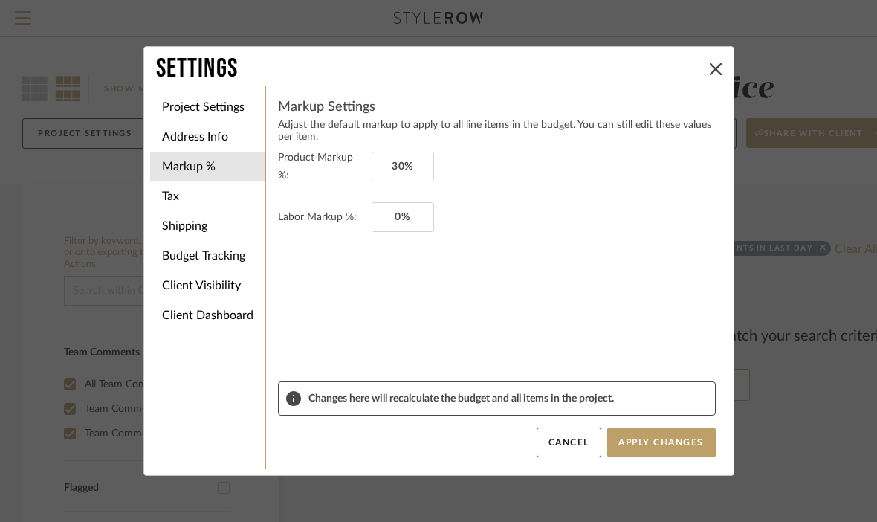
click at [66, 217] on div "Settings Project Settings Address Info Markup % Tax Shipping Budget Tracking Cl…" at bounding box center [438, 261] width 877 height 522
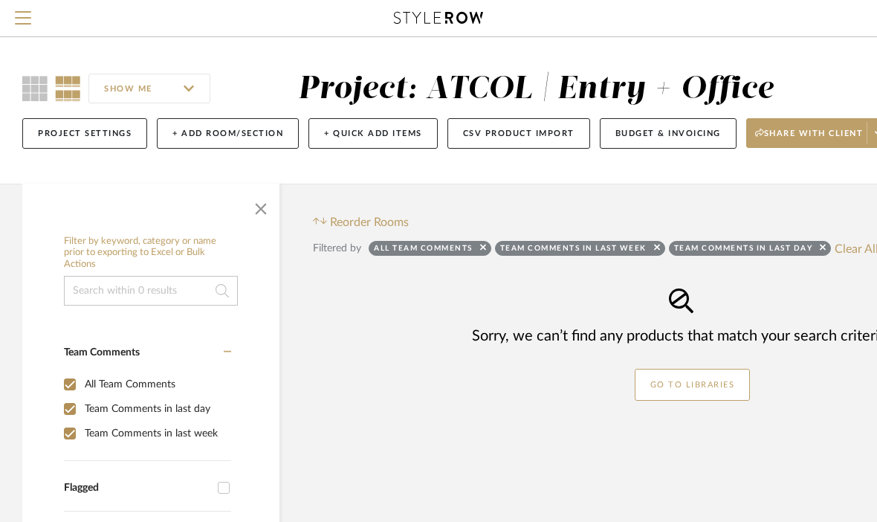
click at [31, 91] on icon at bounding box center [34, 88] width 25 height 25
click at [28, 80] on icon at bounding box center [34, 88] width 25 height 25
click at [70, 76] on icon at bounding box center [68, 88] width 26 height 25
click at [163, 84] on input "SHOW ME" at bounding box center [149, 89] width 122 height 30
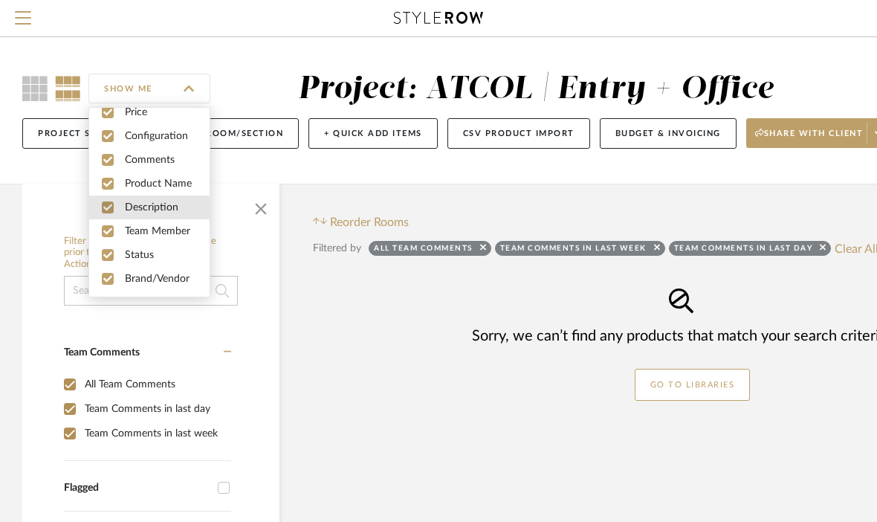
scroll to position [25, 0]
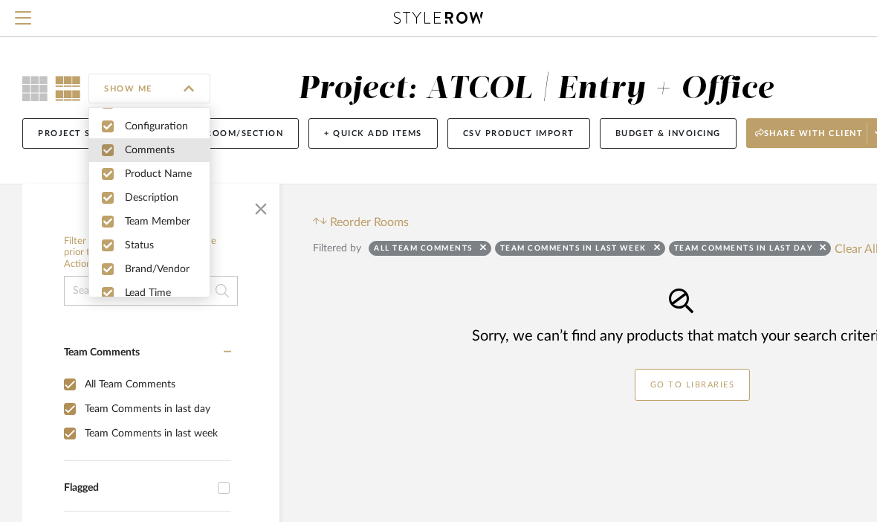
click at [141, 152] on span "Comments" at bounding box center [167, 150] width 85 height 13
click at [135, 155] on span "Comments" at bounding box center [167, 150] width 85 height 13
checkbox input "true"
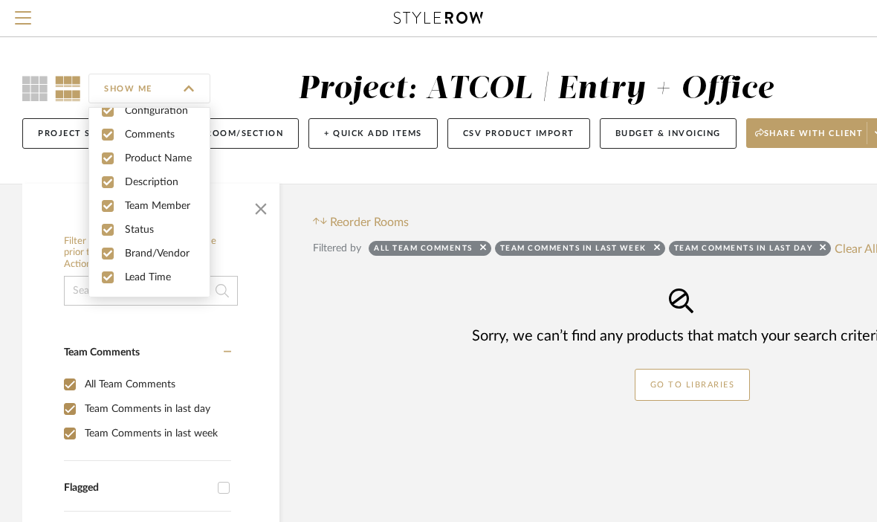
scroll to position [40, 0]
click at [105, 279] on input "checkbox" at bounding box center [108, 277] width 12 height 12
checkbox input "false"
click at [106, 207] on input "checkbox" at bounding box center [108, 206] width 12 height 12
checkbox input "false"
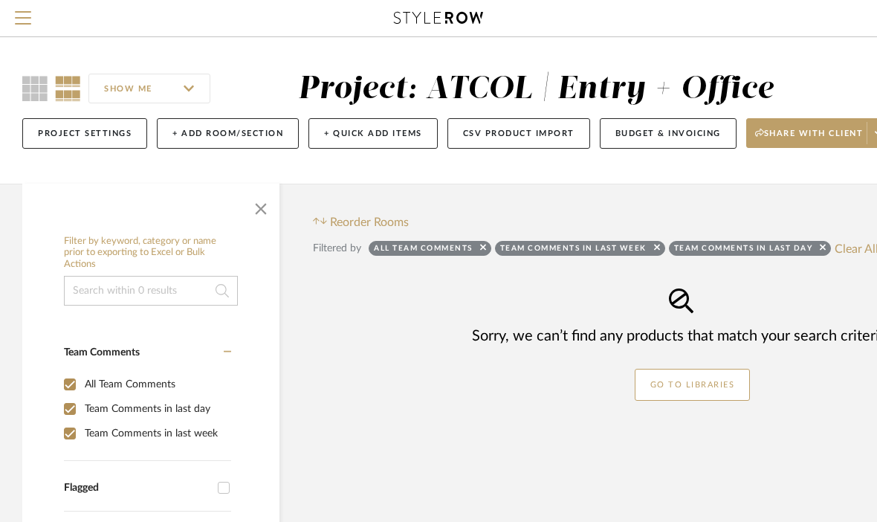
click at [175, 134] on button "+ Add Room/Section" at bounding box center [228, 133] width 142 height 30
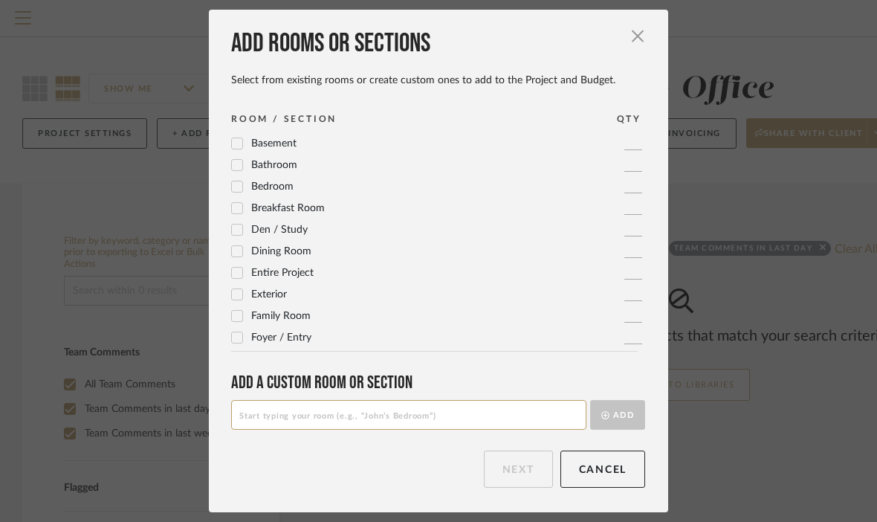
click at [613, 473] on button "Cancel" at bounding box center [602, 468] width 85 height 37
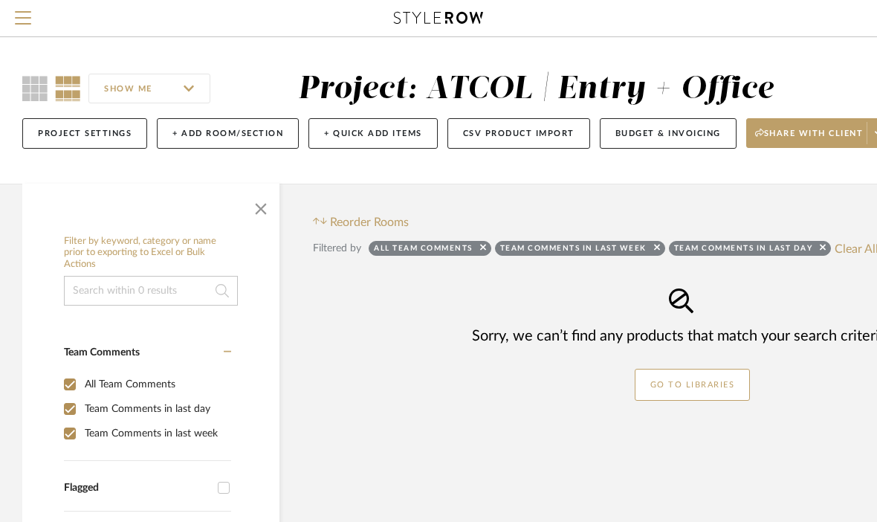
click at [190, 91] on input "SHOW ME" at bounding box center [149, 89] width 122 height 30
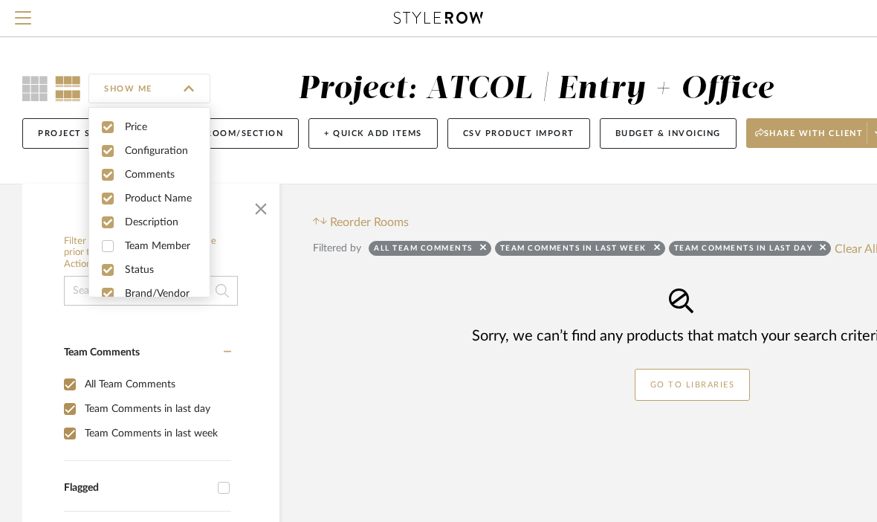
click at [100, 117] on span "Price" at bounding box center [149, 127] width 120 height 24
checkbox input "false"
click at [98, 151] on span "Configuration" at bounding box center [149, 151] width 120 height 24
checkbox input "false"
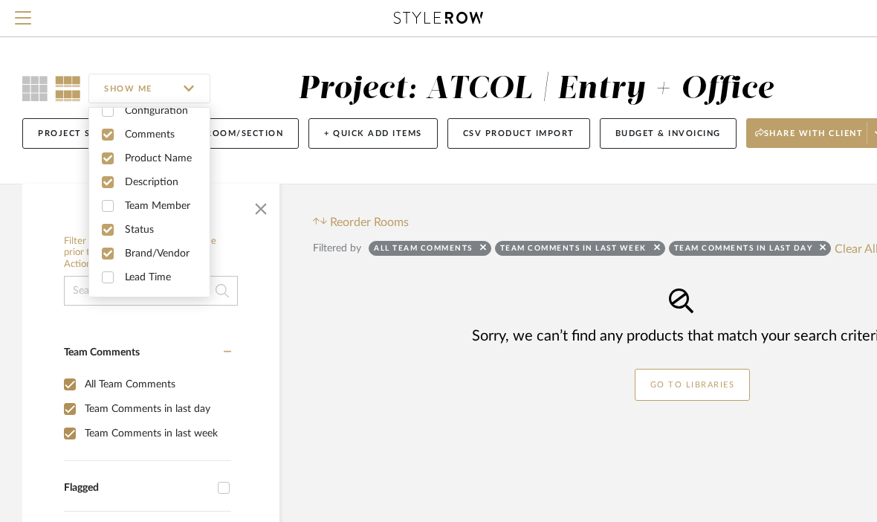
click at [151, 68] on div "SHOW ME Project: ATCOL | Entry + Office Project Settings + Add Room/Section + Q…" at bounding box center [535, 110] width 1070 height 146
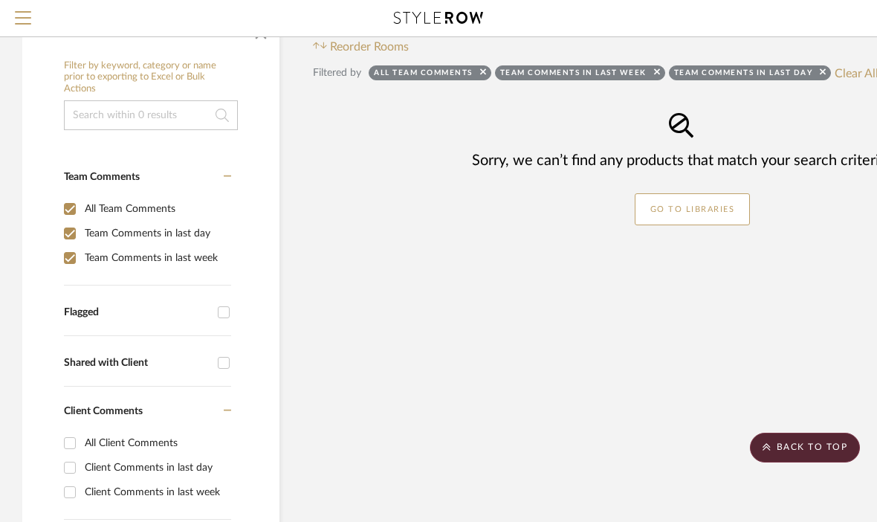
scroll to position [0, 0]
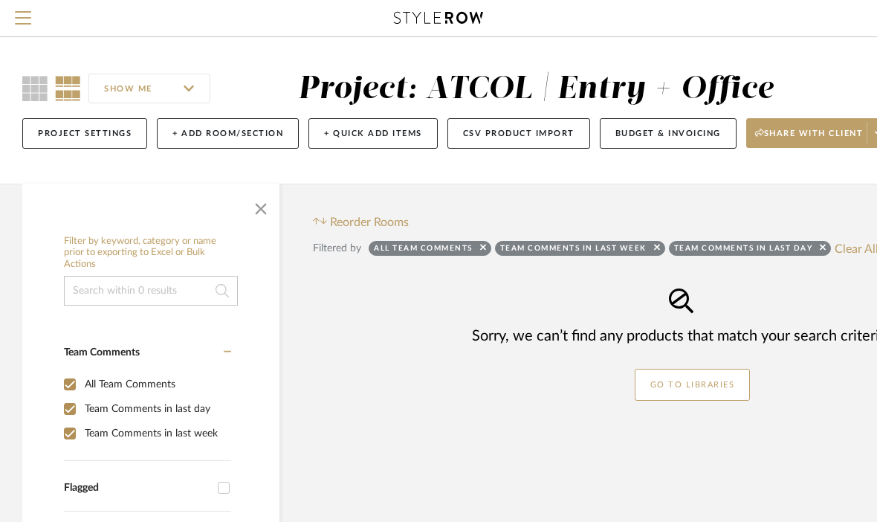
click at [35, 78] on icon at bounding box center [34, 88] width 25 height 25
click at [28, 80] on icon at bounding box center [34, 88] width 25 height 25
click at [491, 145] on button "CSV Product Import" at bounding box center [518, 133] width 143 height 30
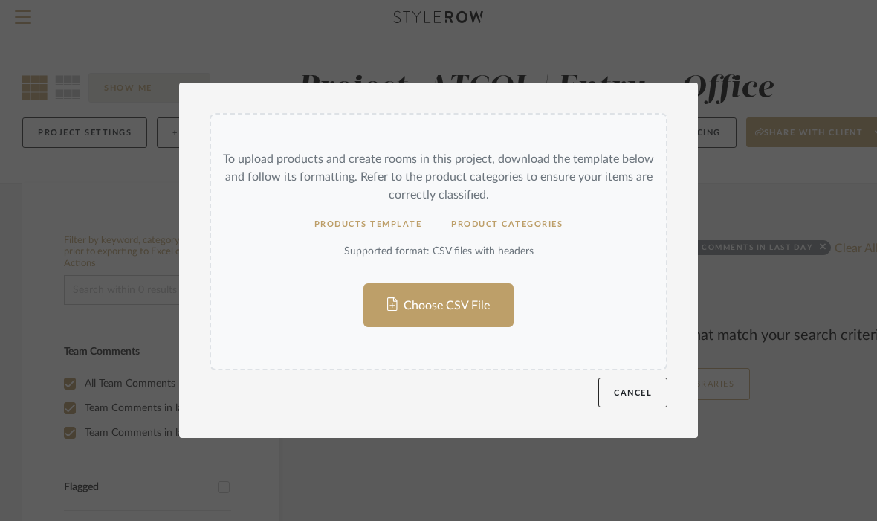
click at [630, 405] on button "Cancel" at bounding box center [632, 393] width 69 height 30
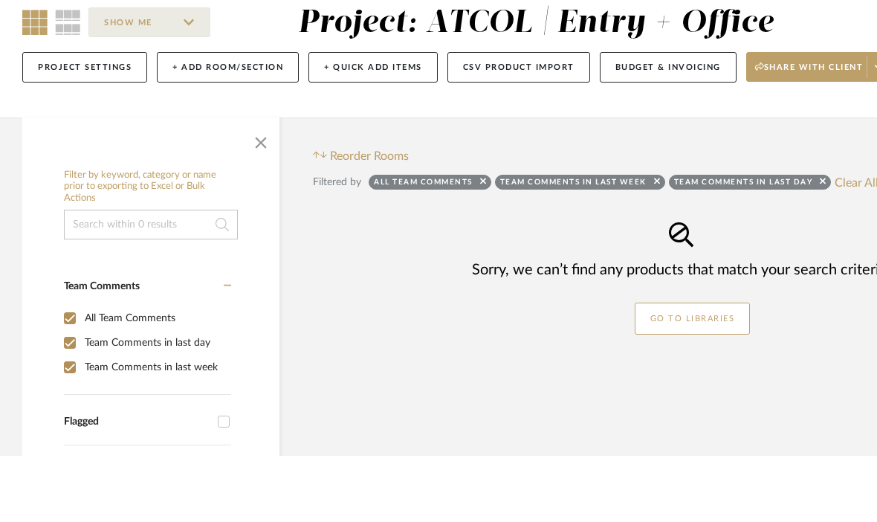
scroll to position [66, 0]
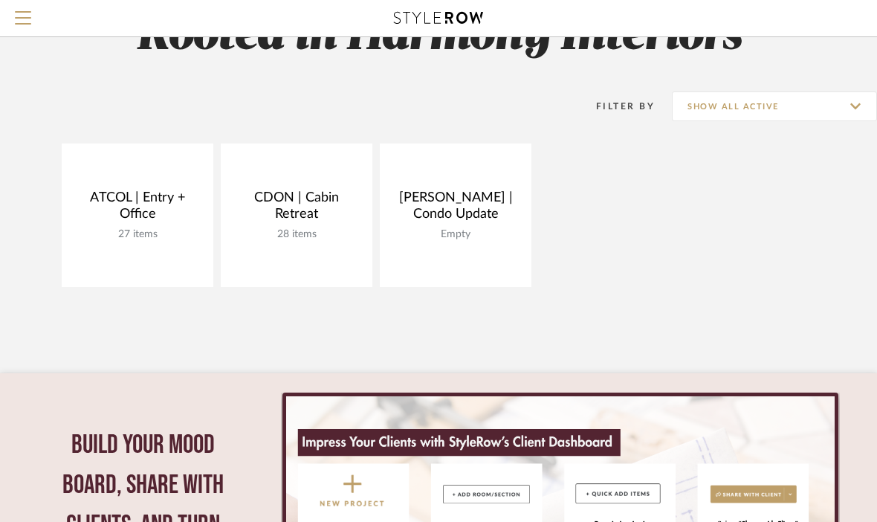
click at [0, 0] on link "Open Project" at bounding box center [0, 0] width 0 height 0
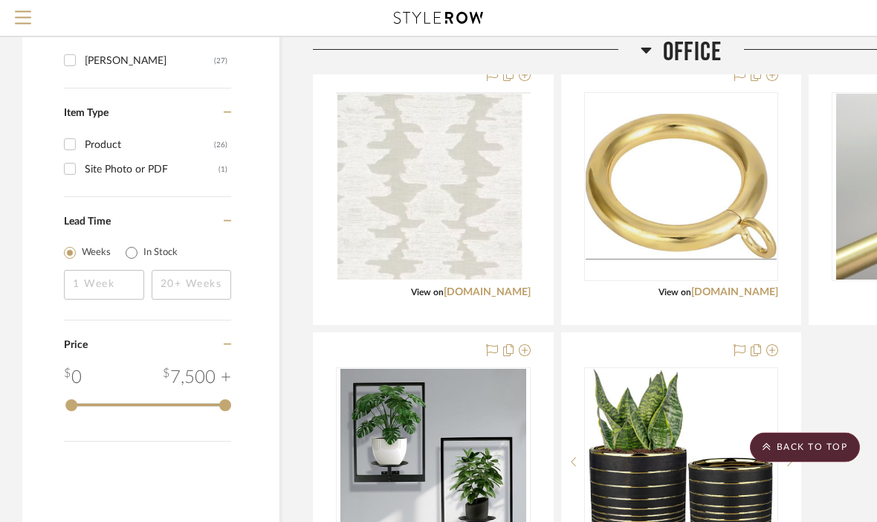
scroll to position [2068, 0]
click at [0, 0] on img at bounding box center [0, 0] width 0 height 0
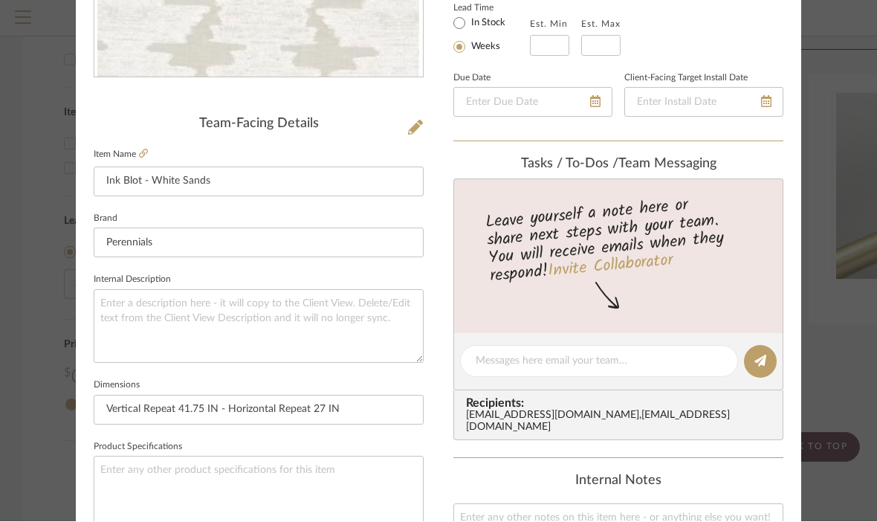
scroll to position [344, 0]
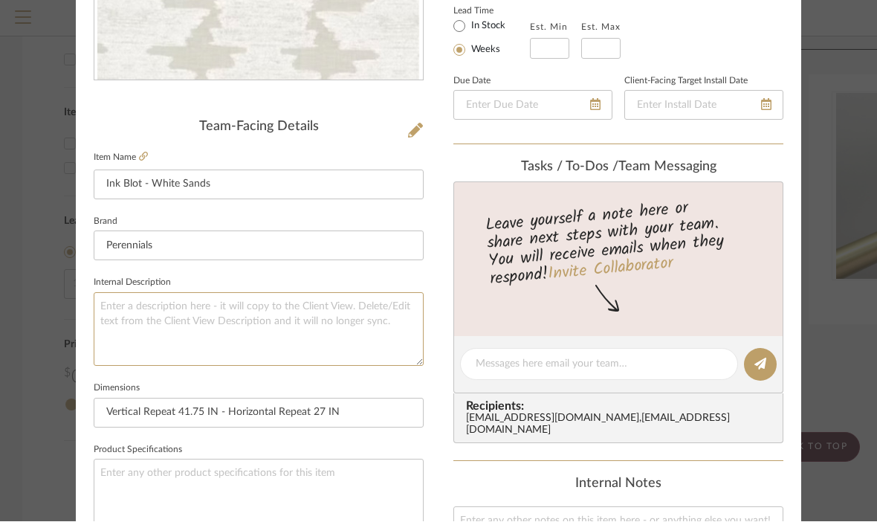
click at [122, 322] on textarea at bounding box center [259, 330] width 330 height 74
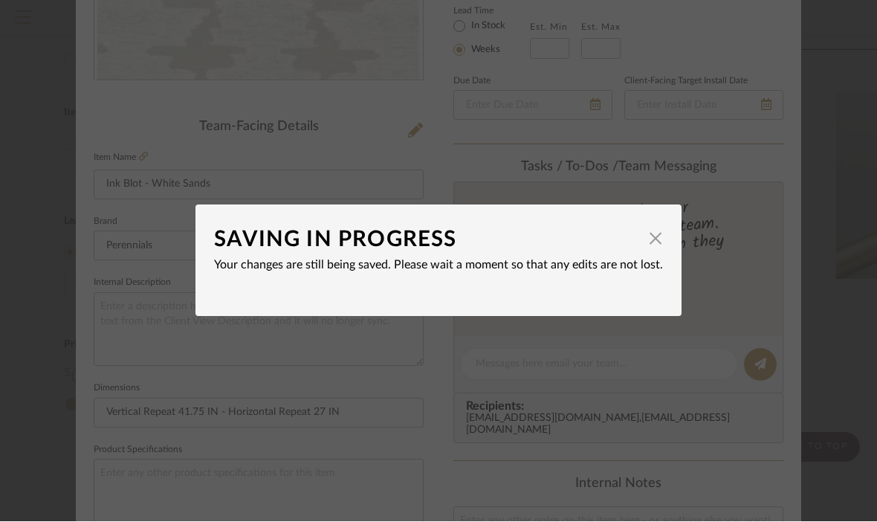
click at [654, 235] on span "button" at bounding box center [656, 239] width 30 height 30
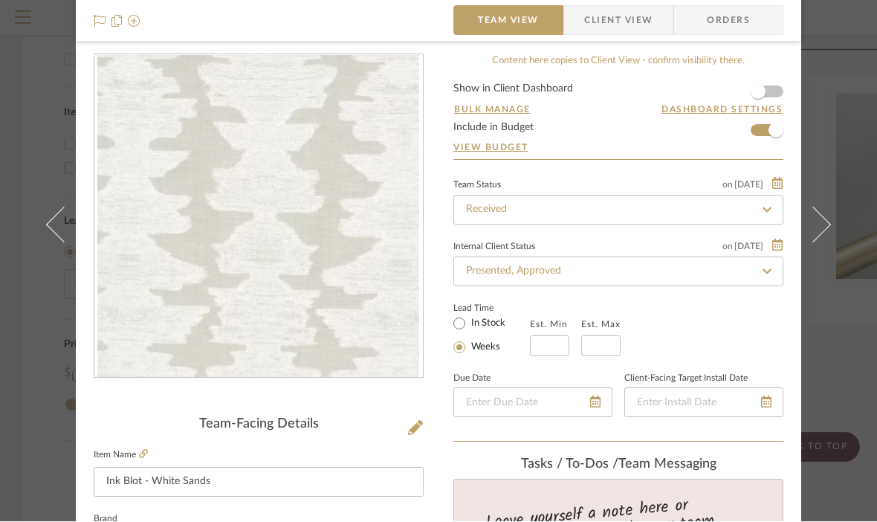
scroll to position [0, 0]
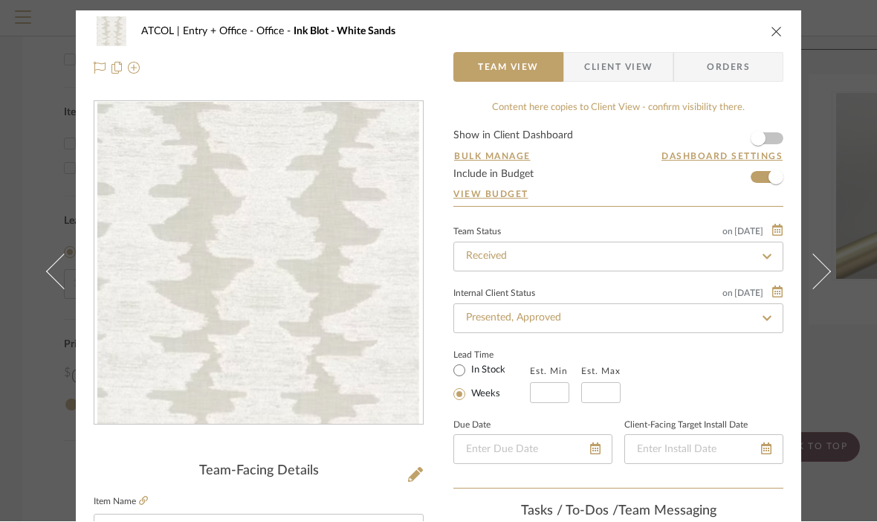
click at [719, 72] on span "Orders" at bounding box center [729, 68] width 76 height 30
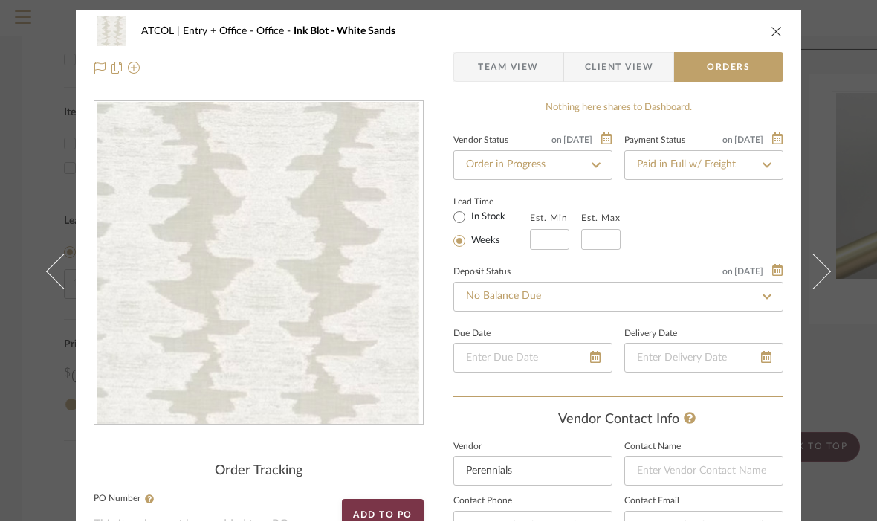
click at [496, 64] on span "Team View" at bounding box center [508, 68] width 61 height 30
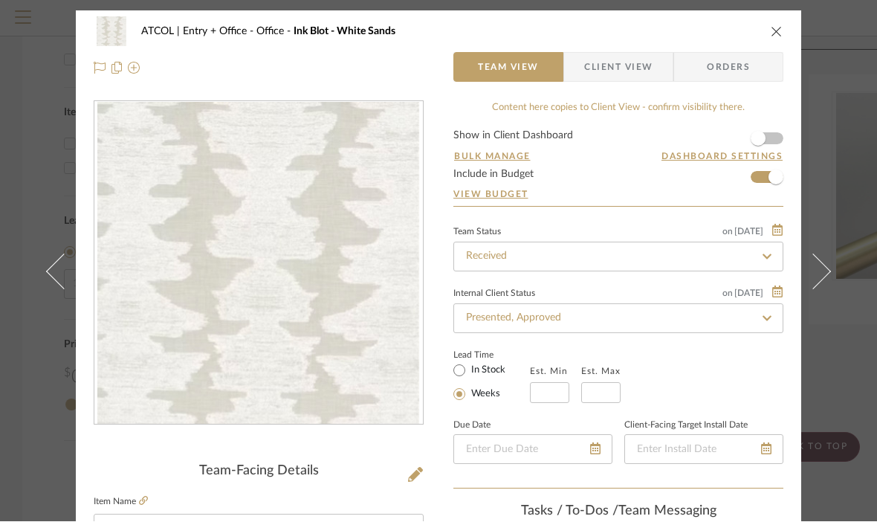
click at [772, 227] on div "on [DATE]" at bounding box center [752, 230] width 61 height 12
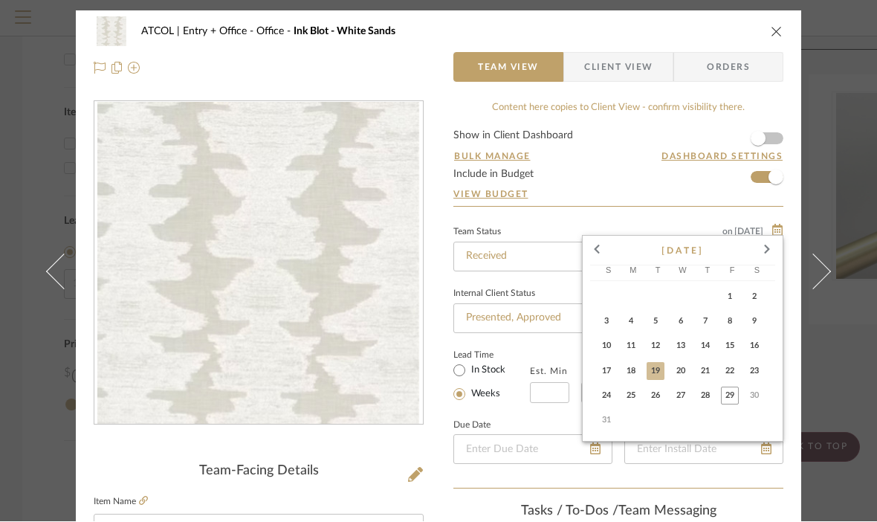
click at [841, 79] on div at bounding box center [438, 261] width 877 height 522
